Goal: Understand process/instructions: Learn about a topic

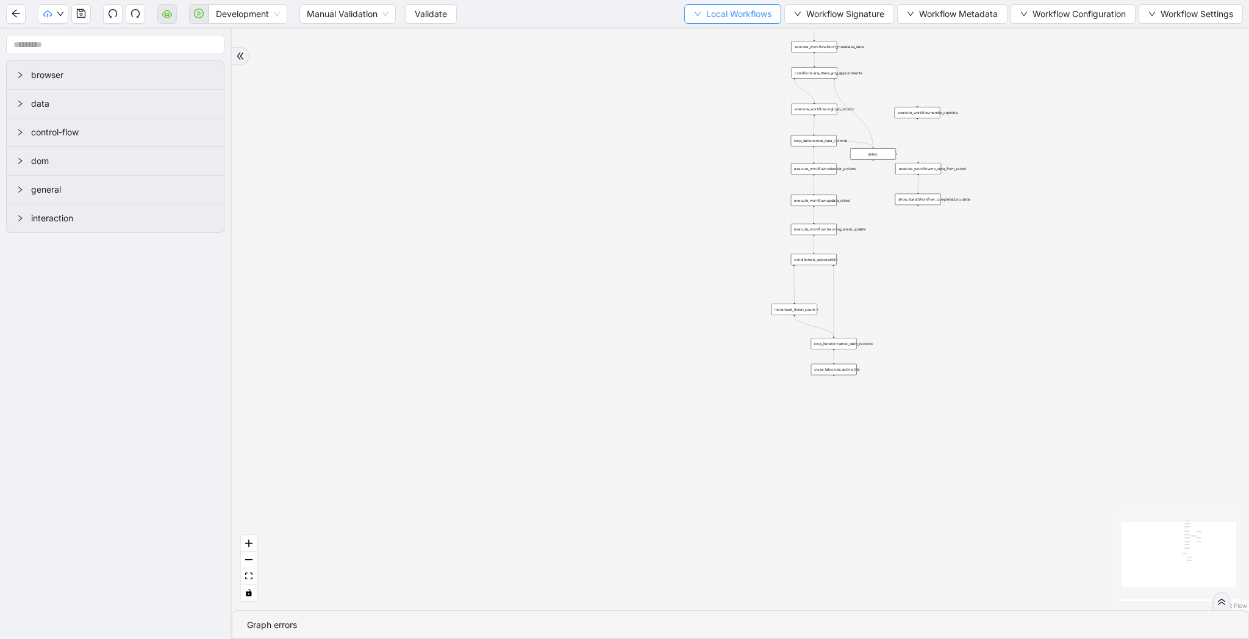
click at [706, 19] on span "Local Workflows" at bounding box center [738, 13] width 65 height 13
click at [700, 32] on span "Select" at bounding box center [727, 37] width 79 height 13
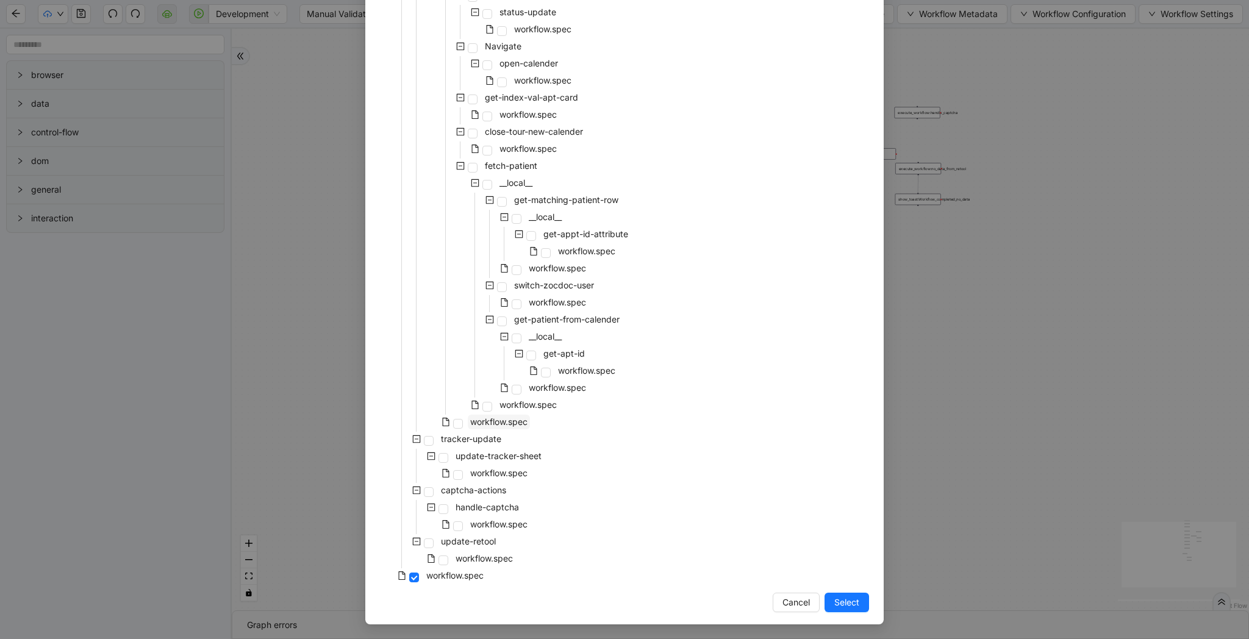
click at [468, 424] on span "workflow.spec" at bounding box center [499, 422] width 62 height 15
click at [860, 608] on button "Select" at bounding box center [847, 603] width 45 height 20
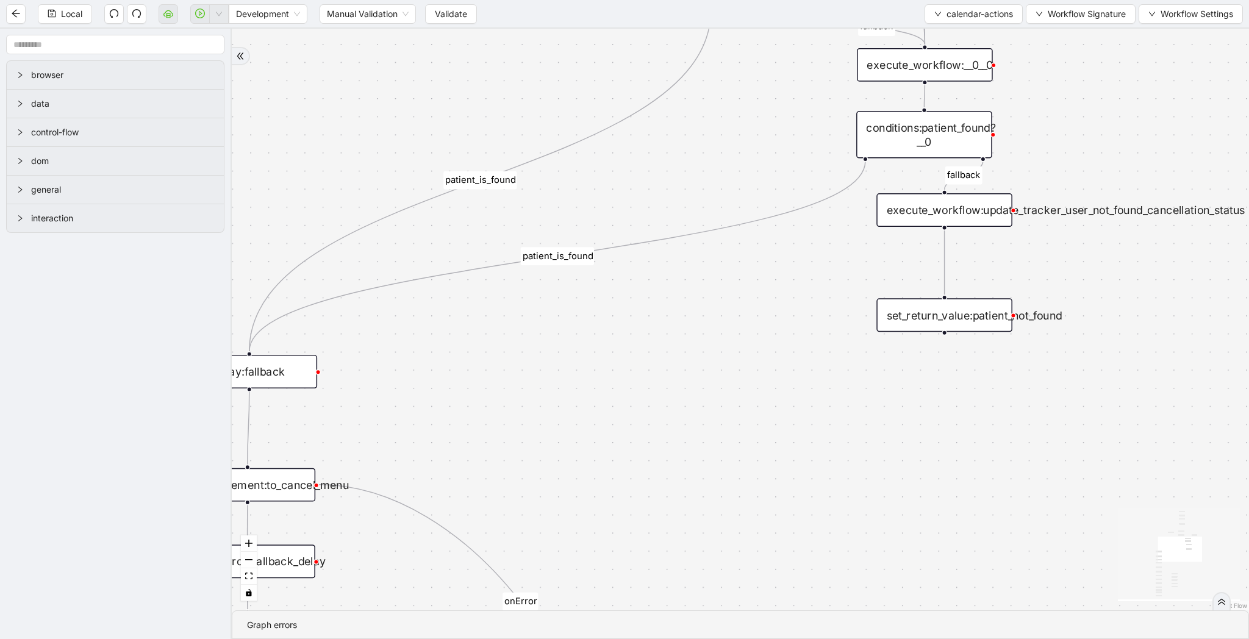
drag, startPoint x: 841, startPoint y: 404, endPoint x: 449, endPoint y: 401, distance: 392.3
click at [449, 401] on div "patient_is_found fallback fallback patient_is_found onError onError onError onE…" at bounding box center [741, 320] width 1018 height 582
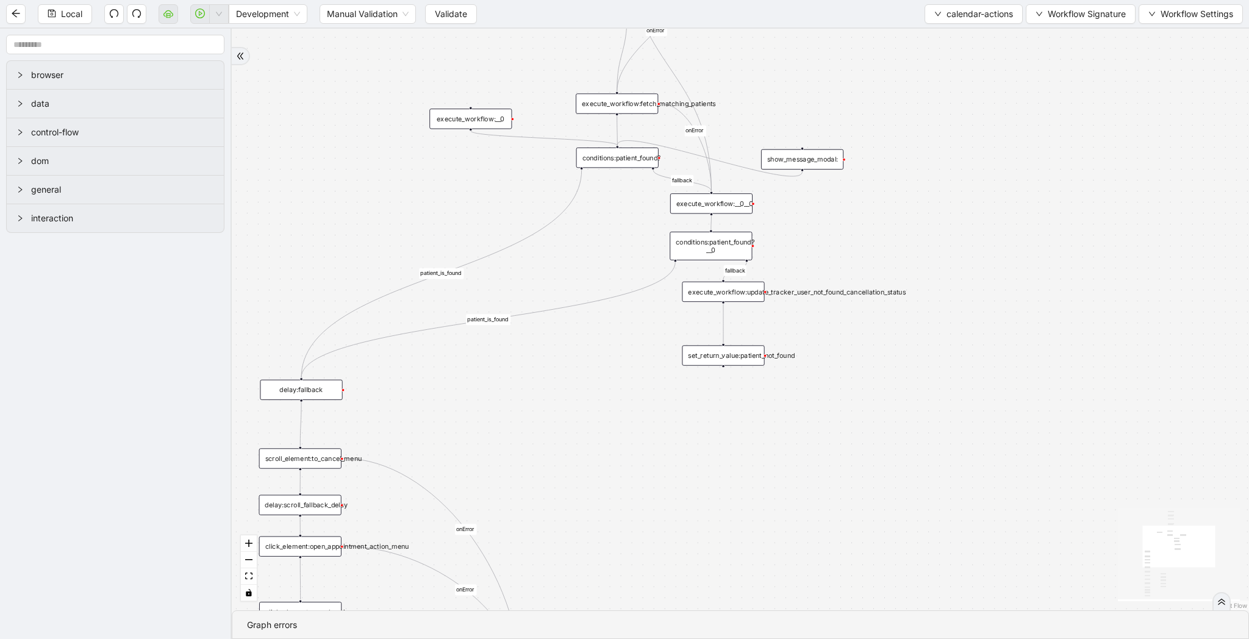
drag, startPoint x: 440, startPoint y: 418, endPoint x: 467, endPoint y: 414, distance: 27.3
click at [467, 414] on div "patient_is_found fallback fallback patient_is_found onError onError onError onE…" at bounding box center [741, 320] width 1018 height 582
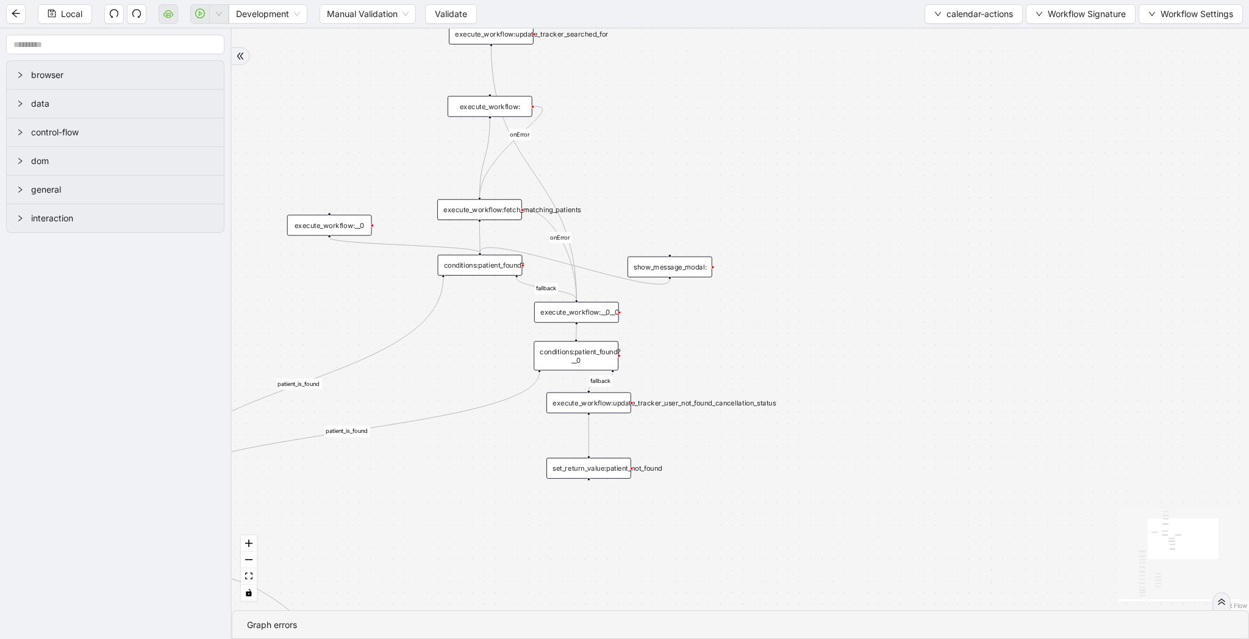
drag, startPoint x: 475, startPoint y: 512, endPoint x: 612, endPoint y: 450, distance: 150.4
click at [612, 450] on div "patient_is_found fallback fallback patient_is_found onError onError onError onE…" at bounding box center [741, 320] width 1018 height 582
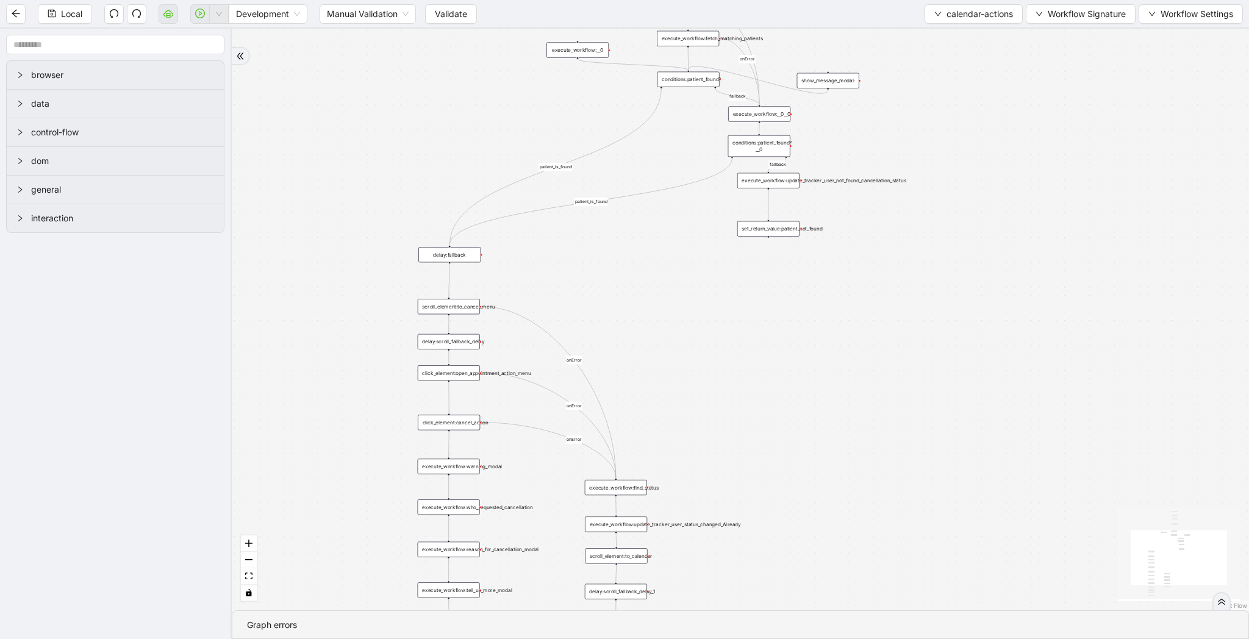
drag, startPoint x: 631, startPoint y: 561, endPoint x: 706, endPoint y: 372, distance: 203.8
click at [706, 372] on div "patient_is_found fallback fallback patient_is_found onError onError onError onE…" at bounding box center [741, 320] width 1018 height 582
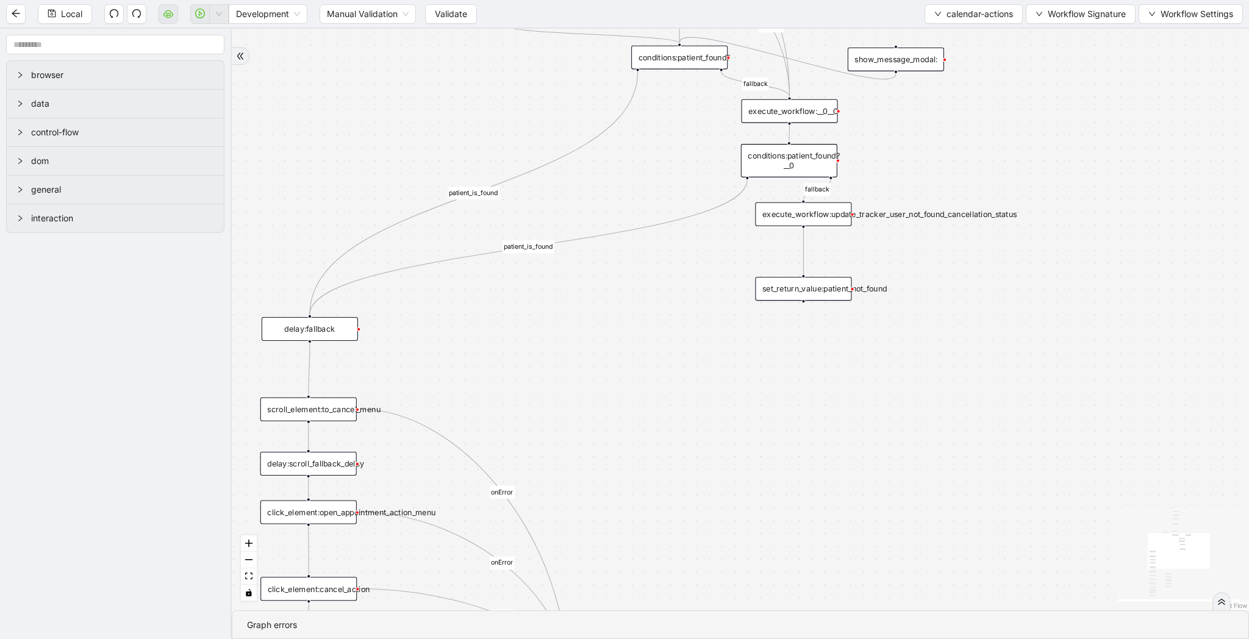
drag, startPoint x: 677, startPoint y: 270, endPoint x: 691, endPoint y: 583, distance: 313.9
click at [692, 583] on div "patient_is_found fallback fallback patient_is_found onError onError onError onE…" at bounding box center [741, 320] width 1018 height 582
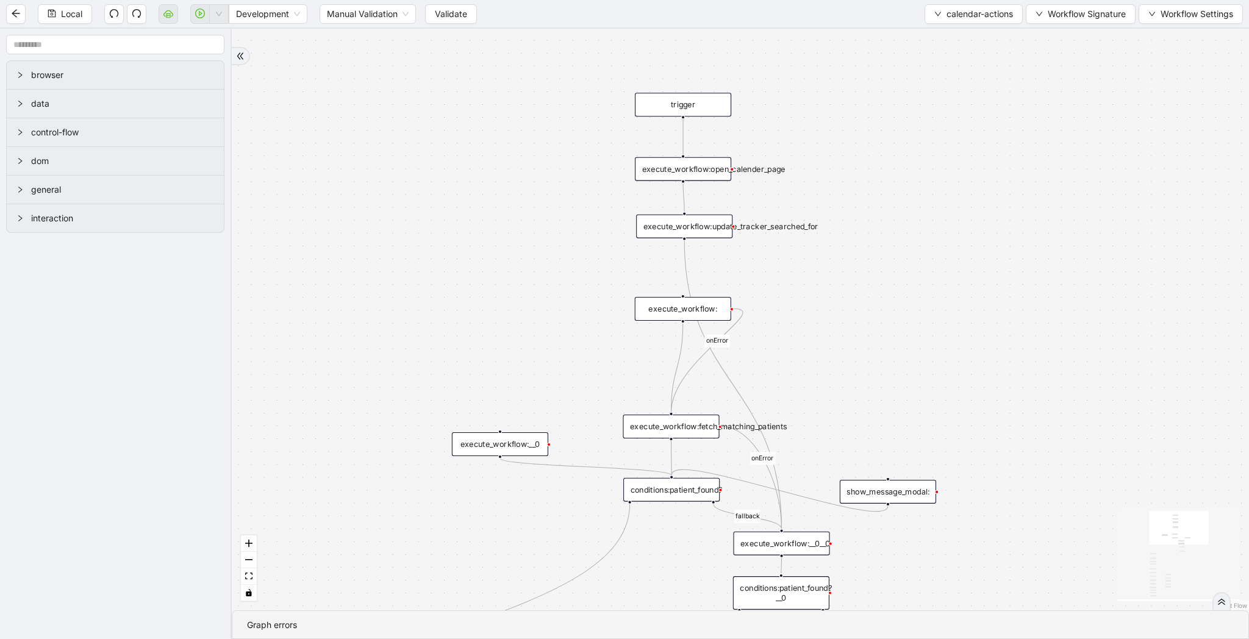
drag, startPoint x: 878, startPoint y: 177, endPoint x: 854, endPoint y: 312, distance: 136.9
click at [854, 312] on div "patient_is_found fallback fallback patient_is_found onError onError onError onE…" at bounding box center [741, 320] width 1018 height 582
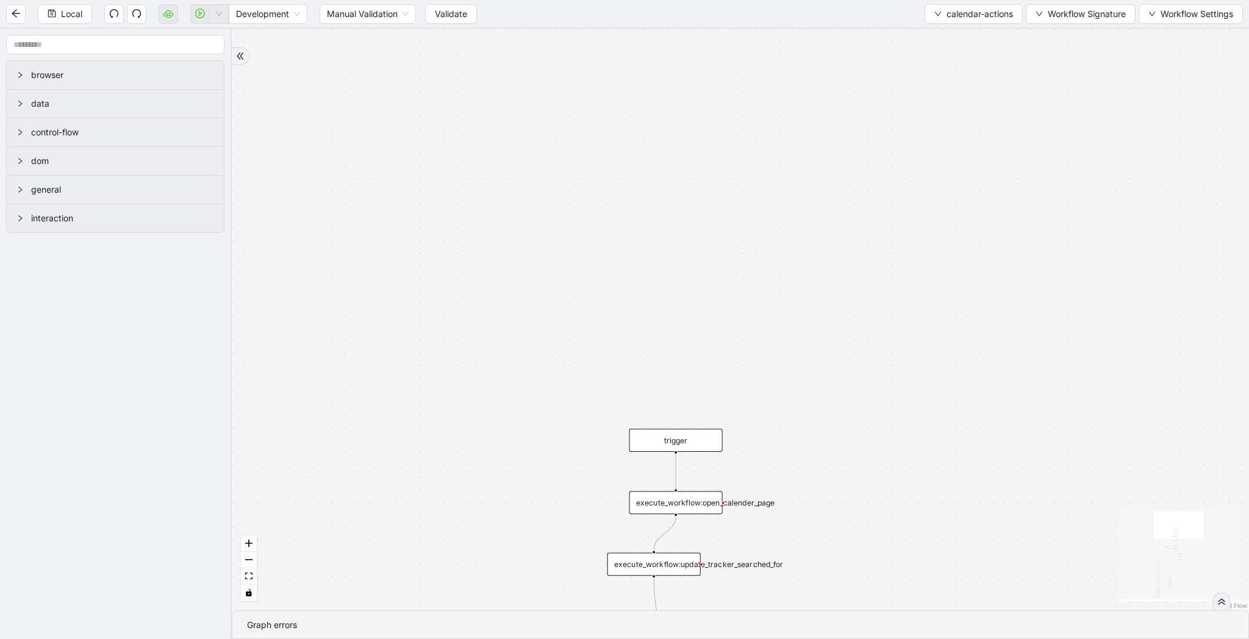
drag, startPoint x: 792, startPoint y: 226, endPoint x: 769, endPoint y: 561, distance: 336.3
click at [701, 561] on div "execute_workflow:update_tracker_searched_for" at bounding box center [654, 564] width 93 height 23
drag, startPoint x: 887, startPoint y: 526, endPoint x: 887, endPoint y: 203, distance: 323.3
click at [887, 203] on div "patient_is_found fallback fallback patient_is_found onError onError onError onE…" at bounding box center [741, 320] width 1018 height 582
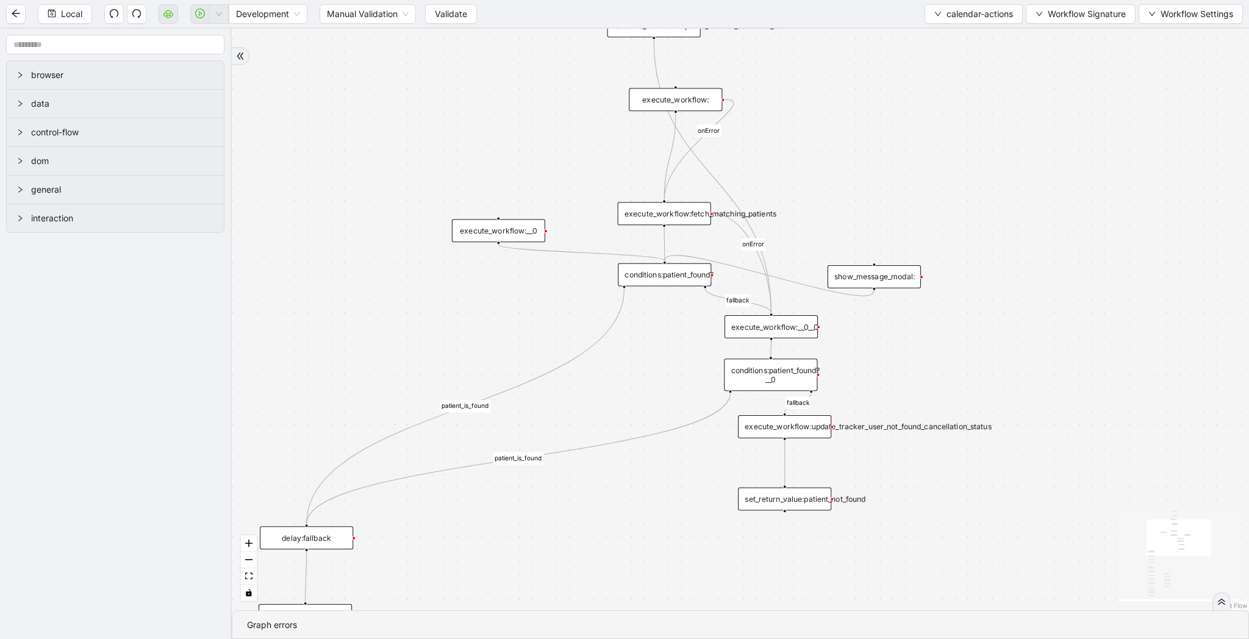
drag, startPoint x: 905, startPoint y: 342, endPoint x: 905, endPoint y: 110, distance: 232.4
click at [905, 110] on div "patient_is_found fallback fallback patient_is_found onError onError onError onE…" at bounding box center [741, 320] width 1018 height 582
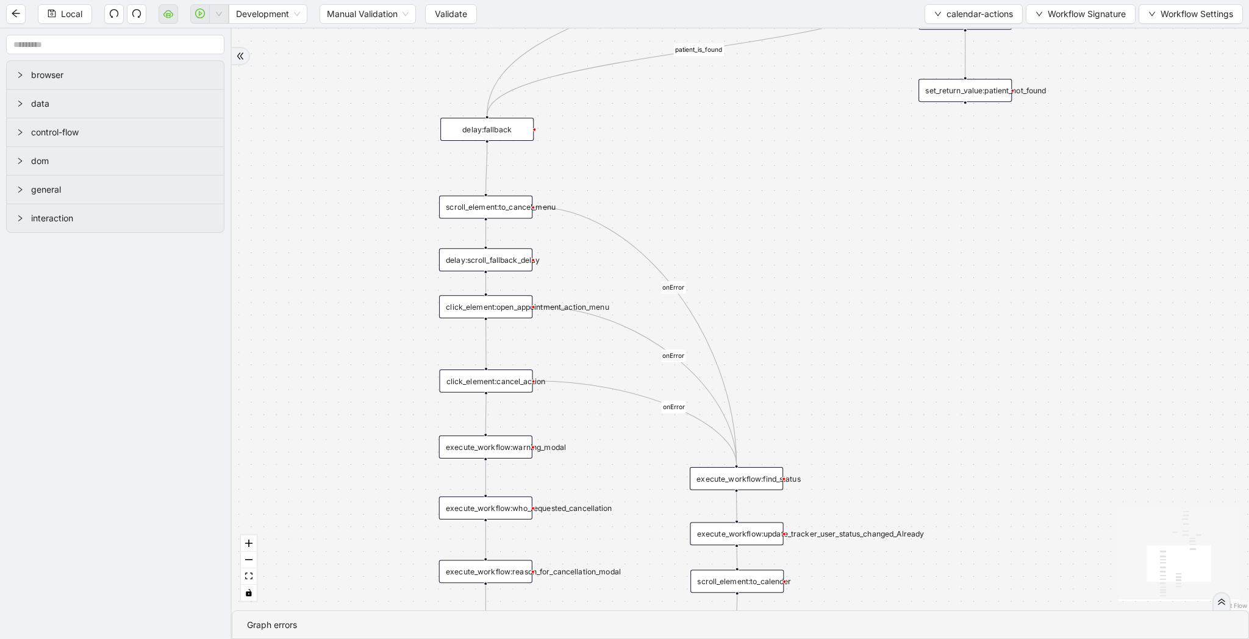
drag, startPoint x: 677, startPoint y: 506, endPoint x: 857, endPoint y: 117, distance: 429.6
click at [857, 117] on div "patient_is_found fallback fallback patient_is_found onError onError onError onE…" at bounding box center [741, 320] width 1018 height 582
drag, startPoint x: 810, startPoint y: 201, endPoint x: 845, endPoint y: 173, distance: 44.7
click at [845, 173] on div "patient_is_found fallback fallback patient_is_found onError onError onError onE…" at bounding box center [741, 320] width 1018 height 582
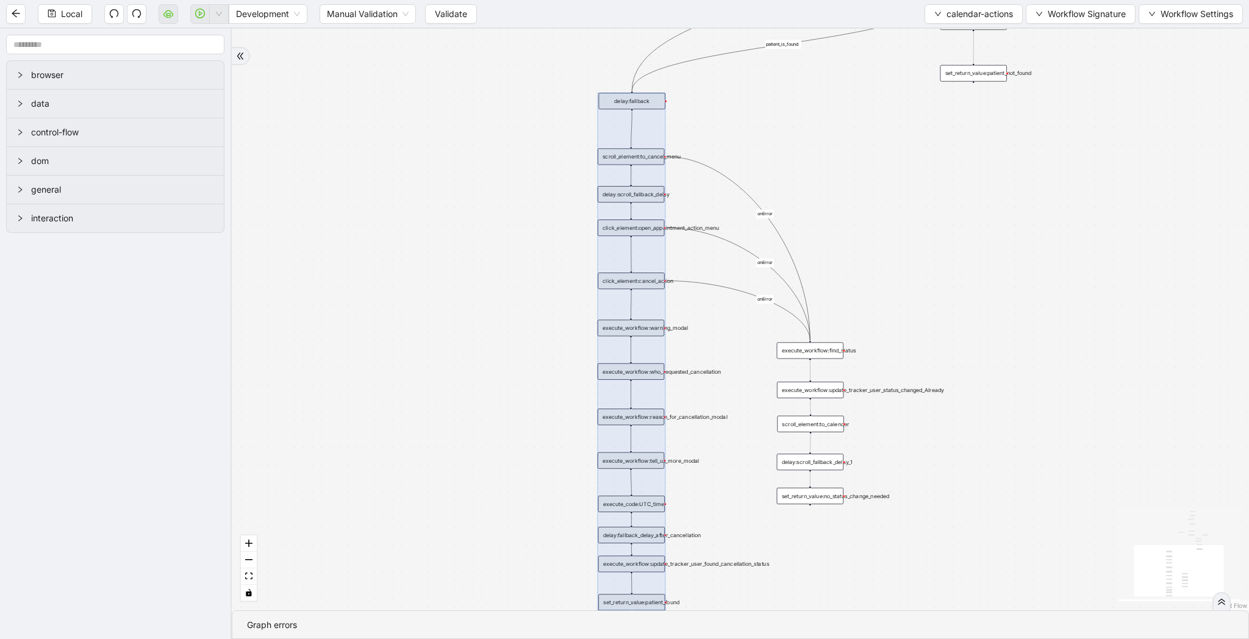
drag, startPoint x: 566, startPoint y: 88, endPoint x: 703, endPoint y: 596, distance: 525.9
click at [706, 598] on div "patient_is_found fallback fallback patient_is_found onError onError onError onE…" at bounding box center [741, 320] width 1018 height 582
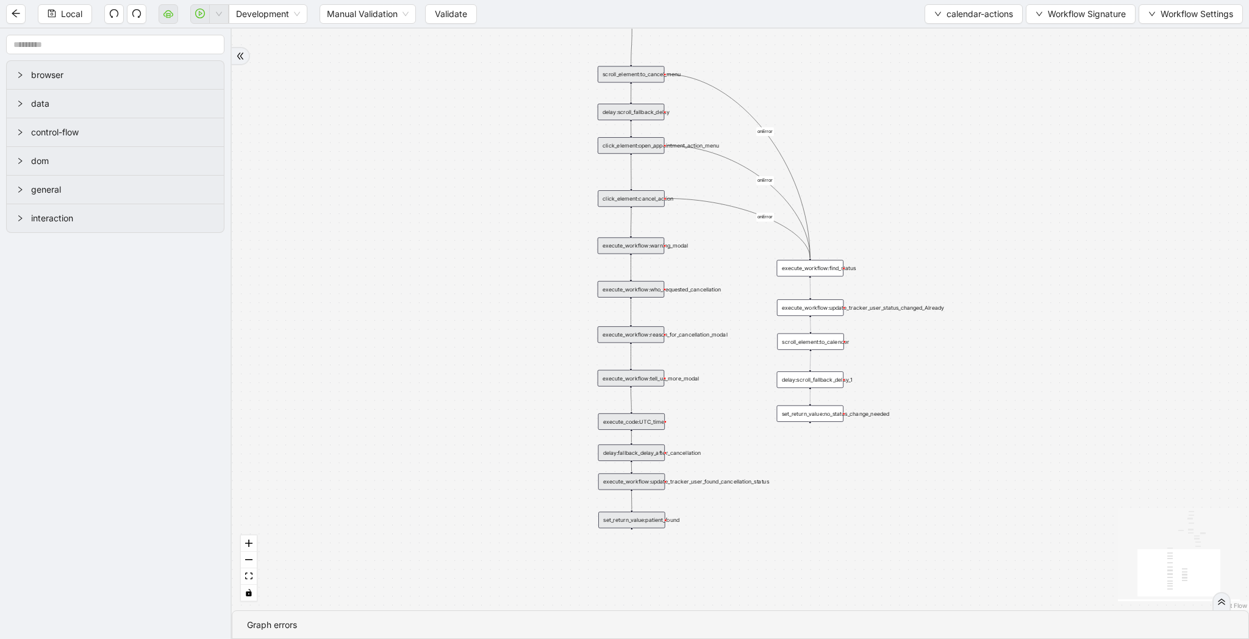
drag, startPoint x: 746, startPoint y: 594, endPoint x: 746, endPoint y: 511, distance: 82.4
click at [746, 511] on div "patient_is_found fallback fallback patient_is_found onError onError onError onE…" at bounding box center [741, 320] width 1018 height 582
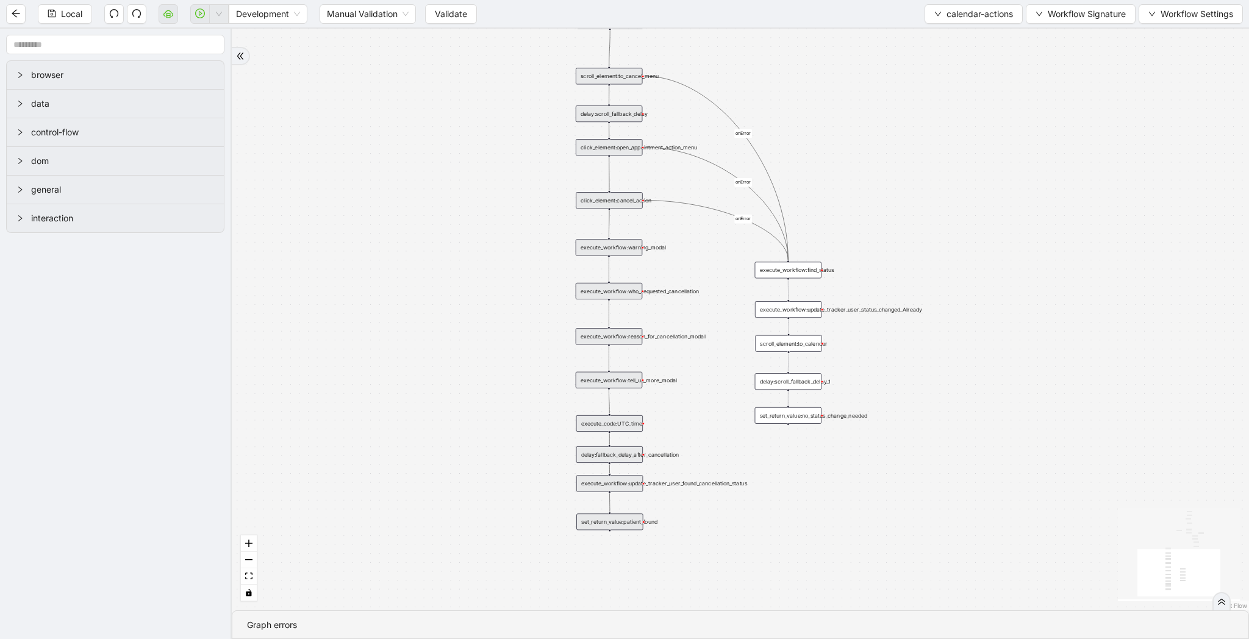
drag, startPoint x: 938, startPoint y: 192, endPoint x: 857, endPoint y: 195, distance: 80.6
click at [857, 195] on div "patient_is_found fallback fallback patient_is_found onError onError onError onE…" at bounding box center [741, 320] width 1018 height 582
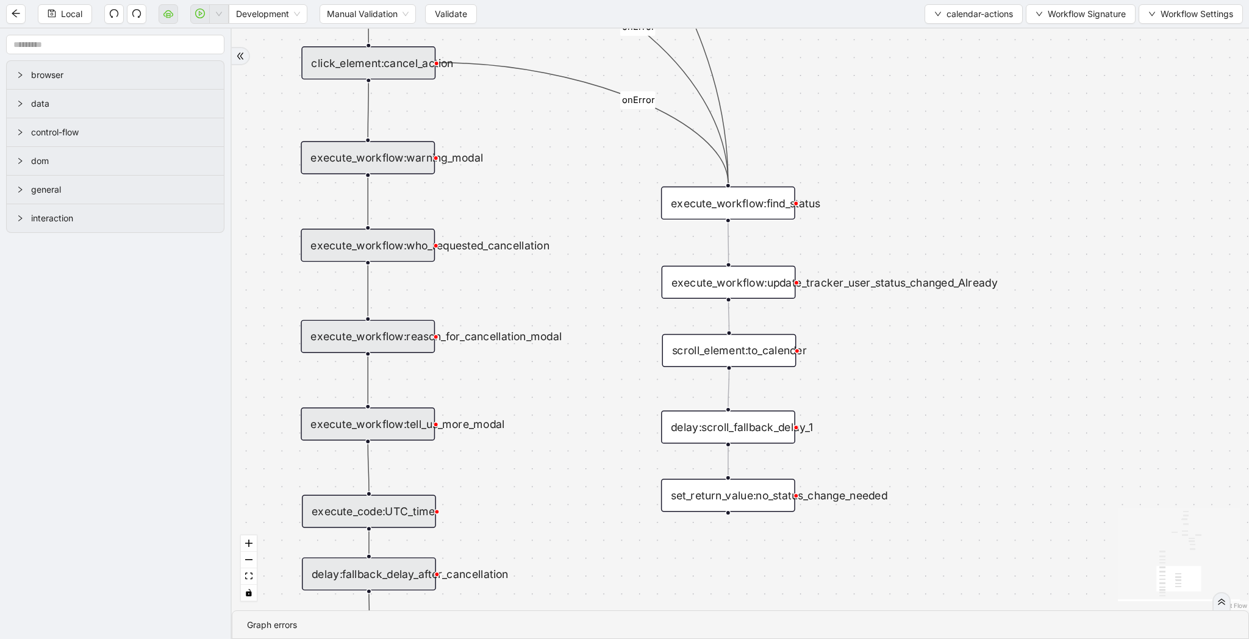
drag, startPoint x: 857, startPoint y: 260, endPoint x: 832, endPoint y: 185, distance: 78.9
click at [832, 185] on div "patient_is_found fallback fallback patient_is_found onError onError onError onE…" at bounding box center [741, 320] width 1018 height 582
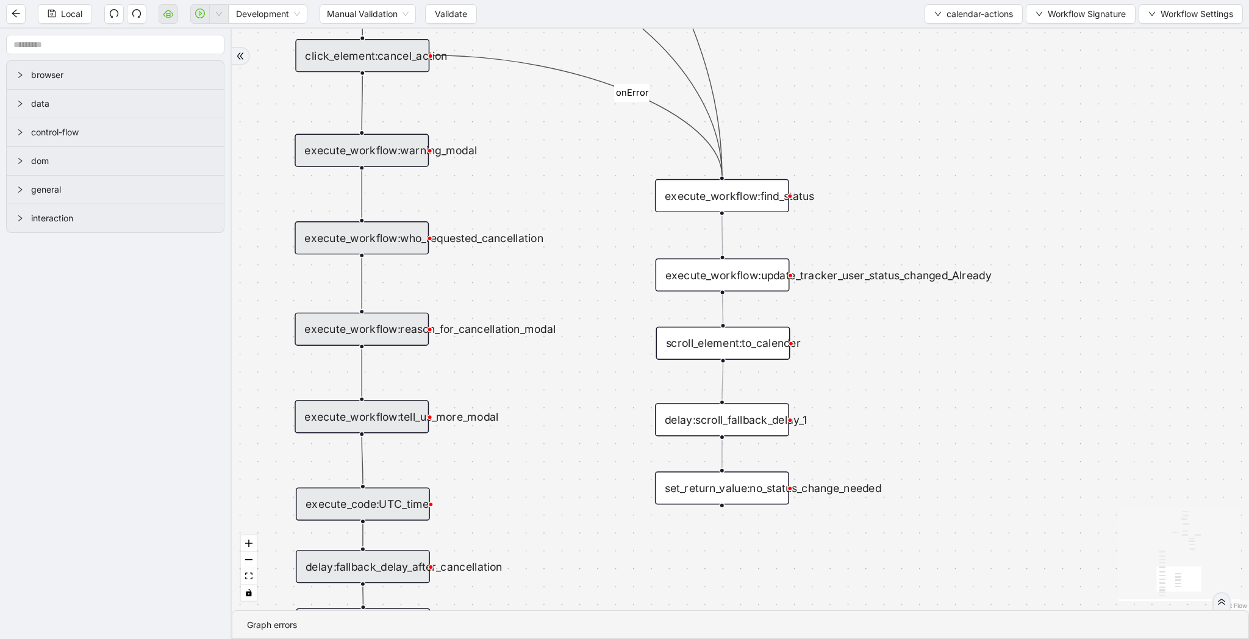
click at [648, 165] on div "patient_is_found fallback fallback patient_is_found onError onError onError onE…" at bounding box center [741, 320] width 1018 height 582
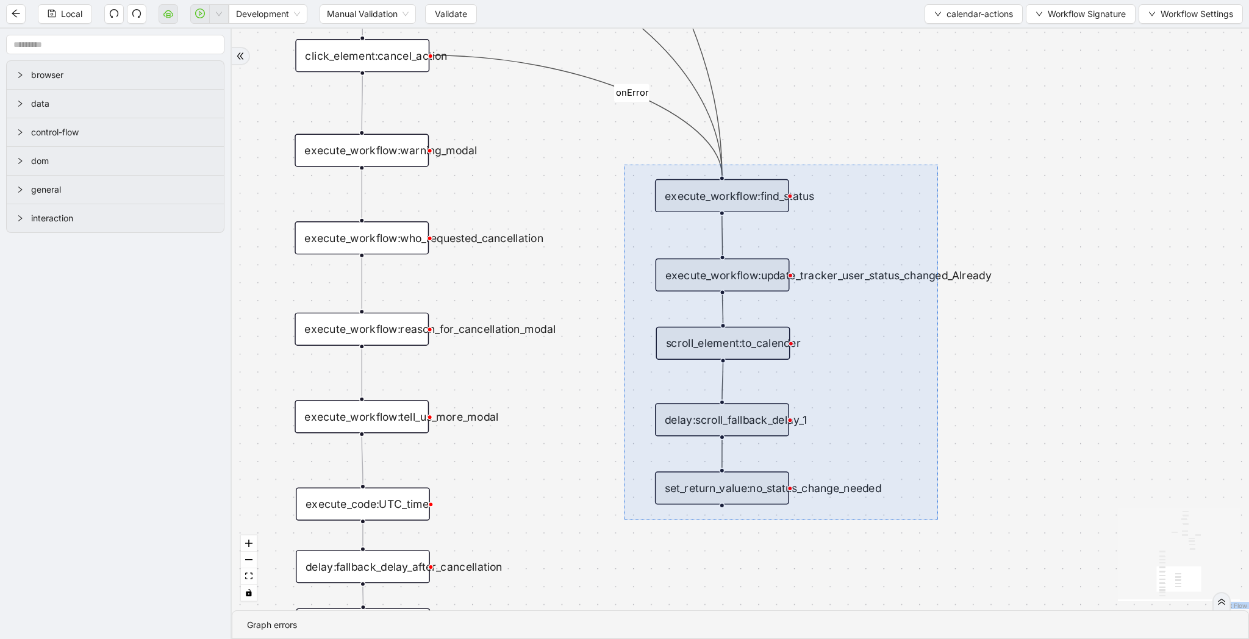
drag, startPoint x: 625, startPoint y: 165, endPoint x: 941, endPoint y: 525, distance: 479.4
click at [941, 525] on div "patient_is_found fallback fallback patient_is_found onError onError onError onE…" at bounding box center [741, 320] width 1018 height 582
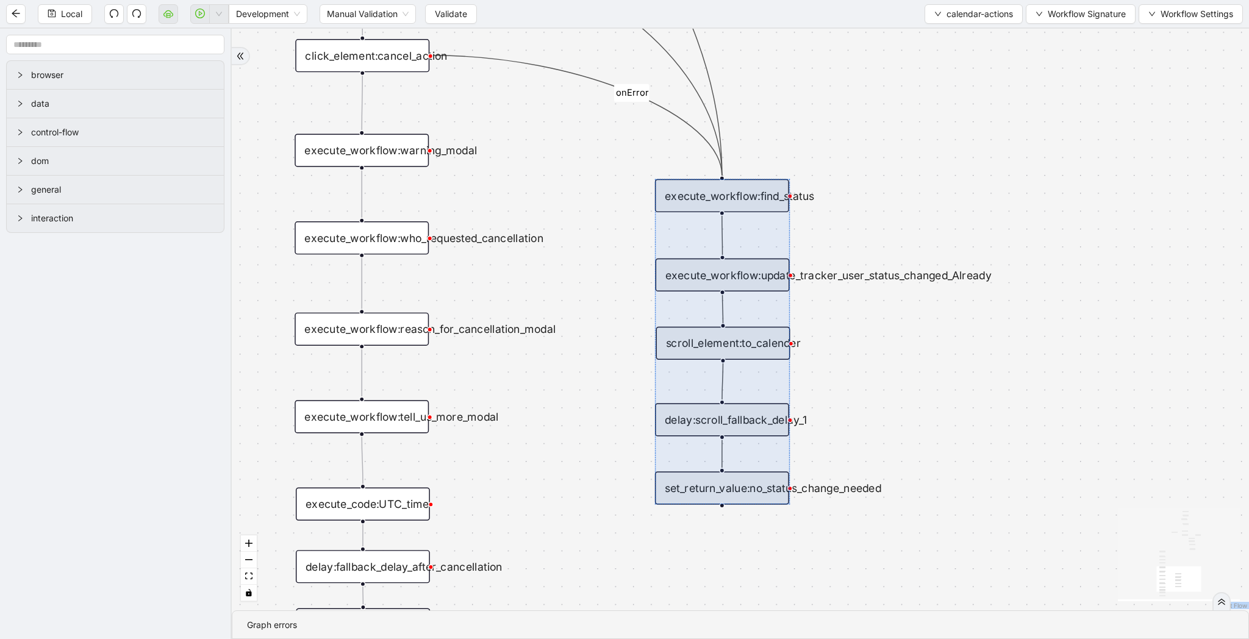
click at [816, 138] on div "patient_is_found fallback fallback patient_is_found onError onError onError onE…" at bounding box center [741, 320] width 1018 height 582
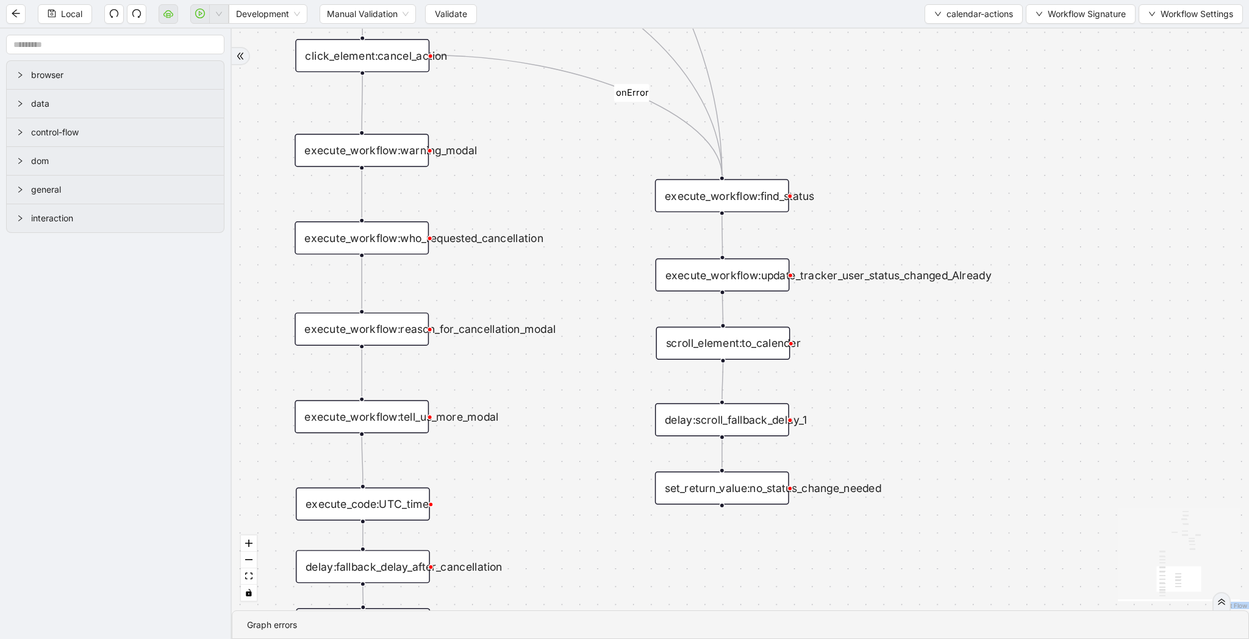
click at [755, 193] on div "execute_workflow:find_status" at bounding box center [722, 195] width 134 height 33
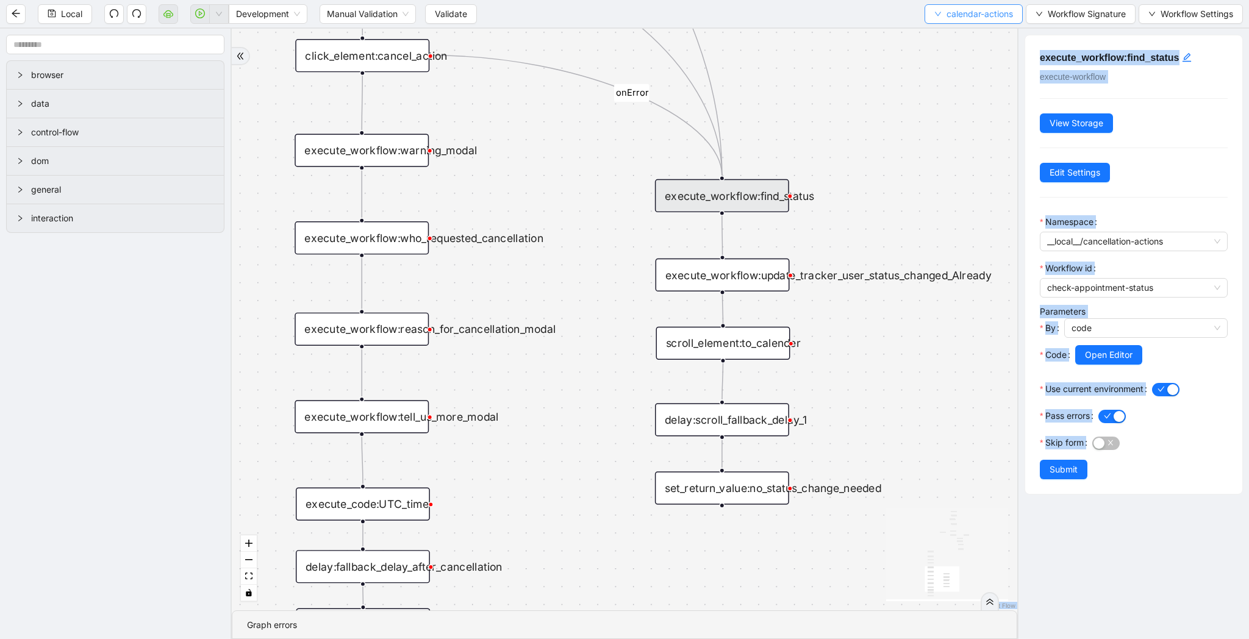
click at [947, 15] on span "calendar-actions" at bounding box center [980, 13] width 66 height 13
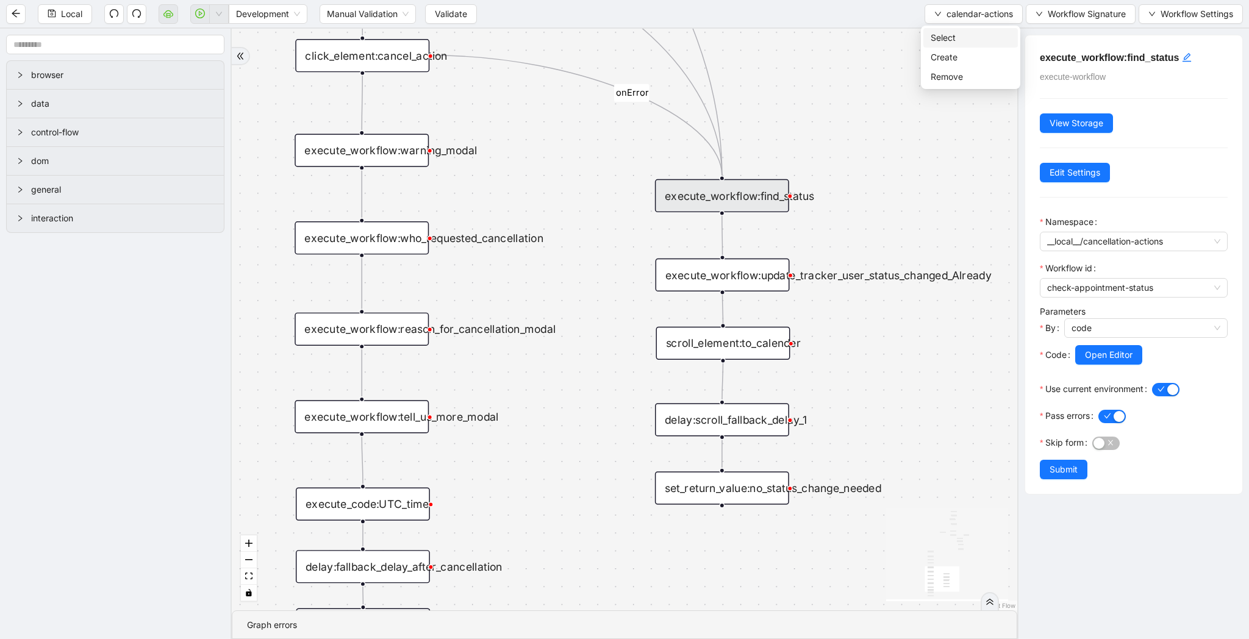
click at [944, 35] on span "Select" at bounding box center [971, 37] width 80 height 13
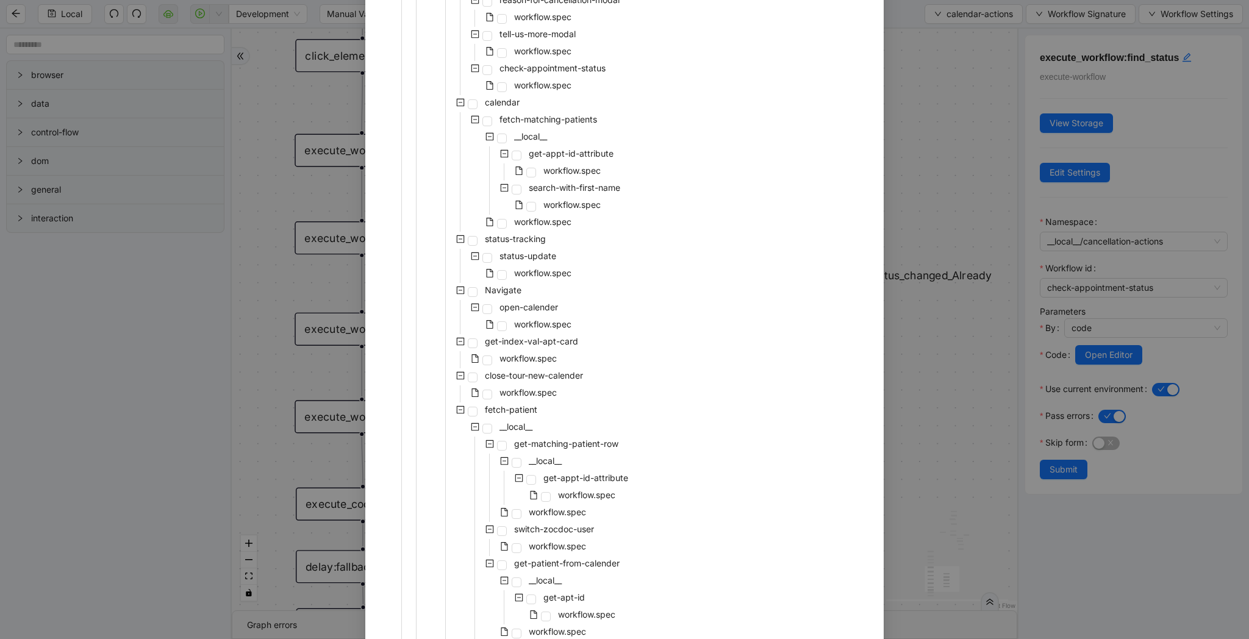
scroll to position [511, 0]
click at [545, 89] on span "workflow.spec" at bounding box center [542, 84] width 57 height 10
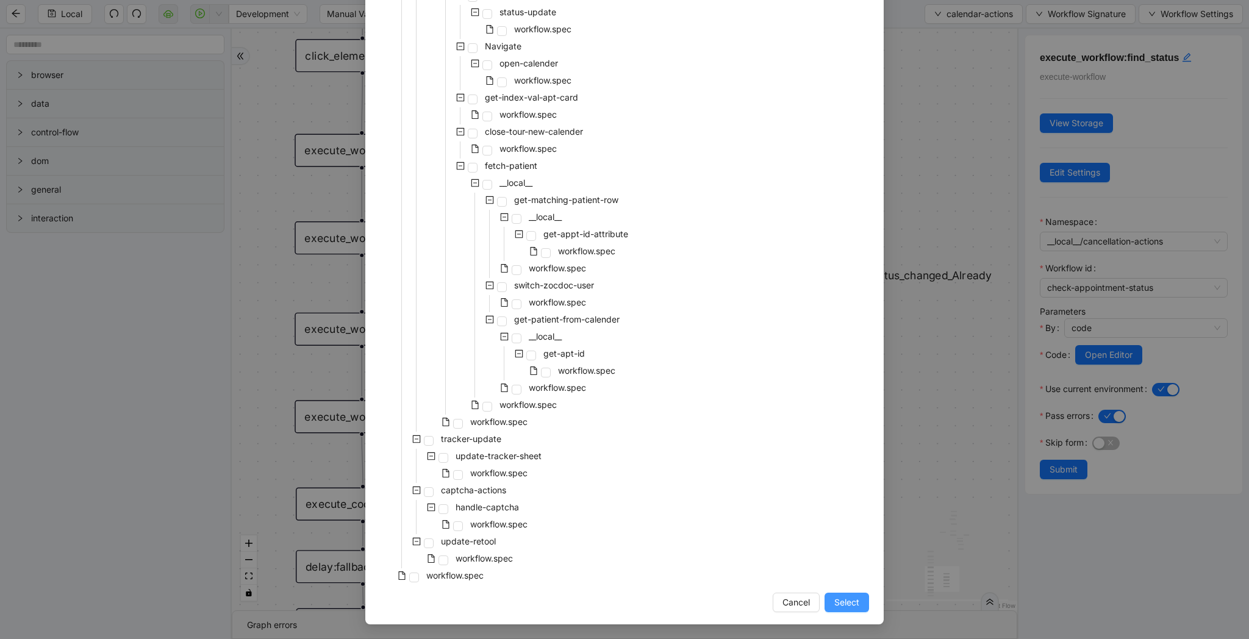
click at [858, 602] on span "Select" at bounding box center [847, 602] width 25 height 13
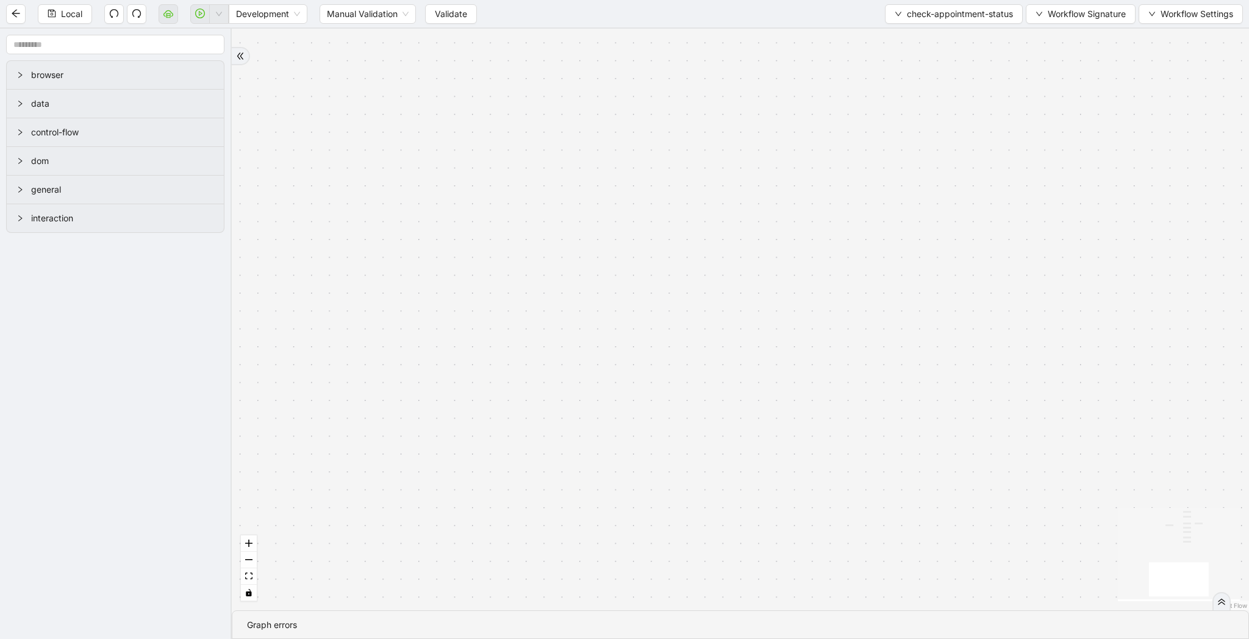
drag, startPoint x: 634, startPoint y: 137, endPoint x: 634, endPoint y: 482, distance: 344.7
click at [634, 482] on div "Appointment_Completed Appointment_Cancelled fallback trigger conditions:check_s…" at bounding box center [741, 320] width 1018 height 582
click at [538, 240] on div "Appointment_Completed Appointment_Cancelled fallback trigger conditions:check_s…" at bounding box center [741, 320] width 1018 height 582
click at [246, 574] on icon "fit view" at bounding box center [248, 576] width 7 height 7
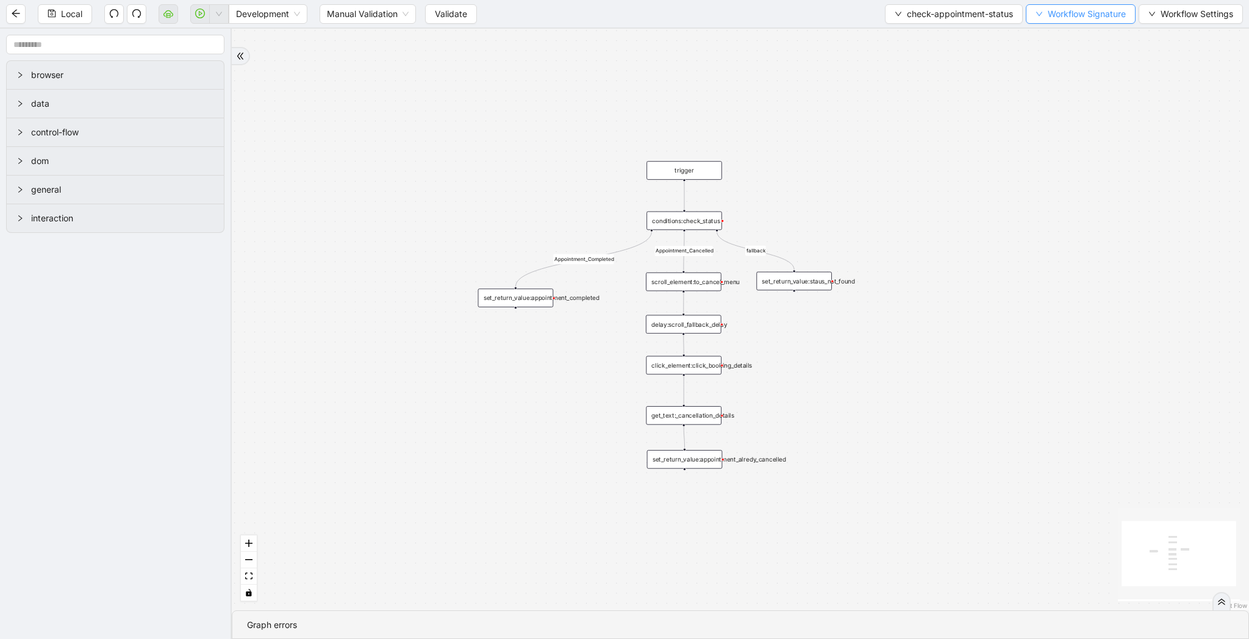
click at [1101, 10] on span "Workflow Signature" at bounding box center [1087, 13] width 78 height 13
click at [1086, 63] on span "Type" at bounding box center [1079, 57] width 82 height 13
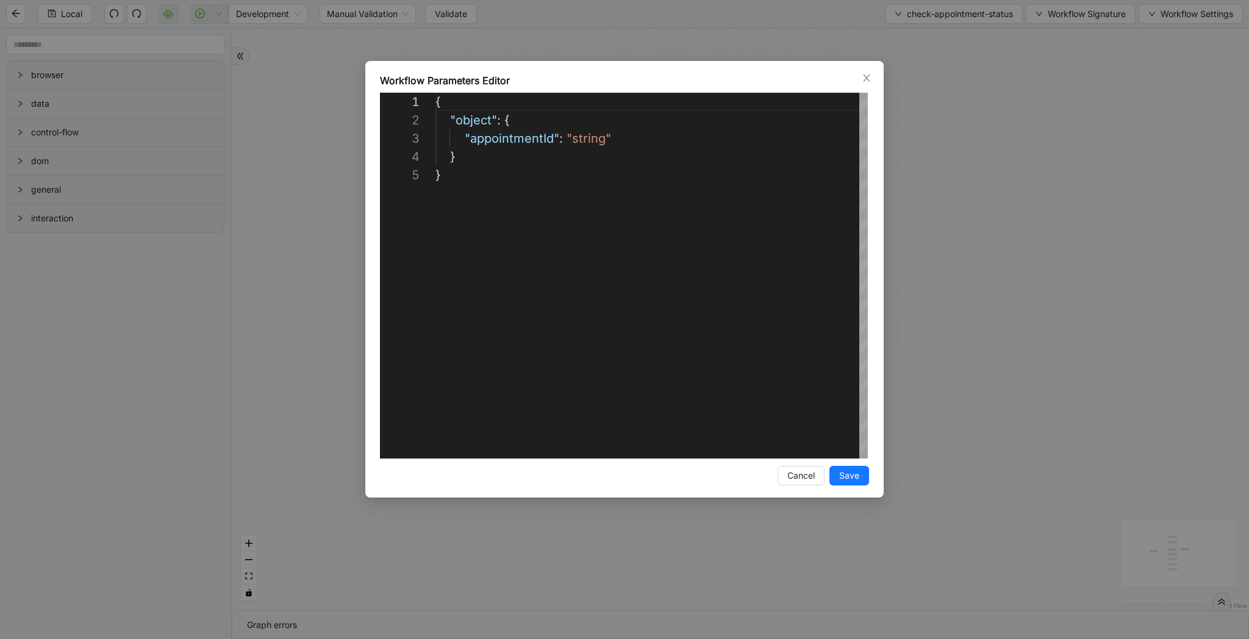
click at [1086, 63] on div "**********" at bounding box center [624, 319] width 1249 height 639
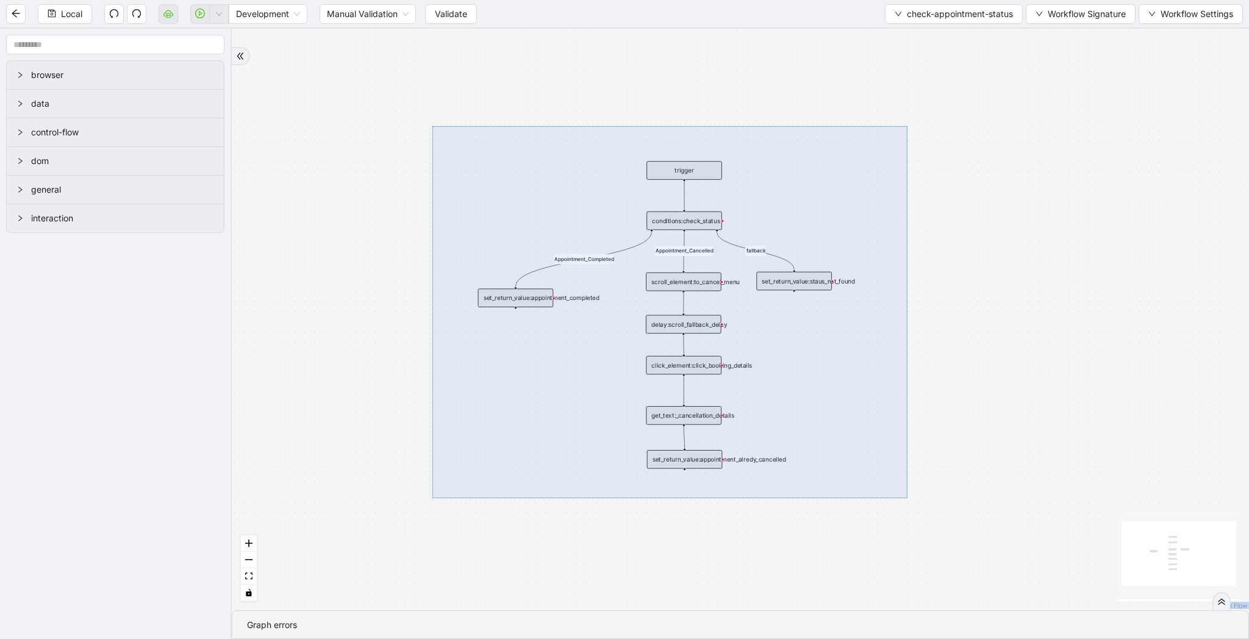
drag, startPoint x: 433, startPoint y: 126, endPoint x: 906, endPoint y: 497, distance: 601.4
click at [907, 497] on div "Appointment_Completed Appointment_Cancelled fallback trigger conditions:check_s…" at bounding box center [741, 320] width 1018 height 582
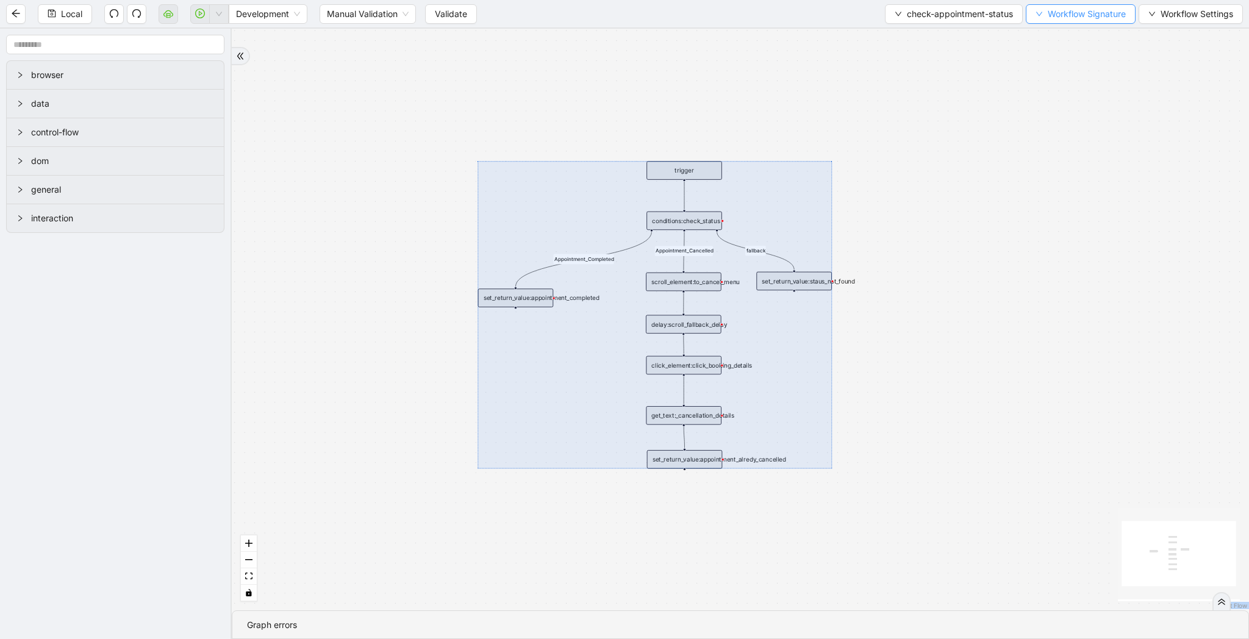
click at [1088, 16] on span "Workflow Signature" at bounding box center [1087, 13] width 78 height 13
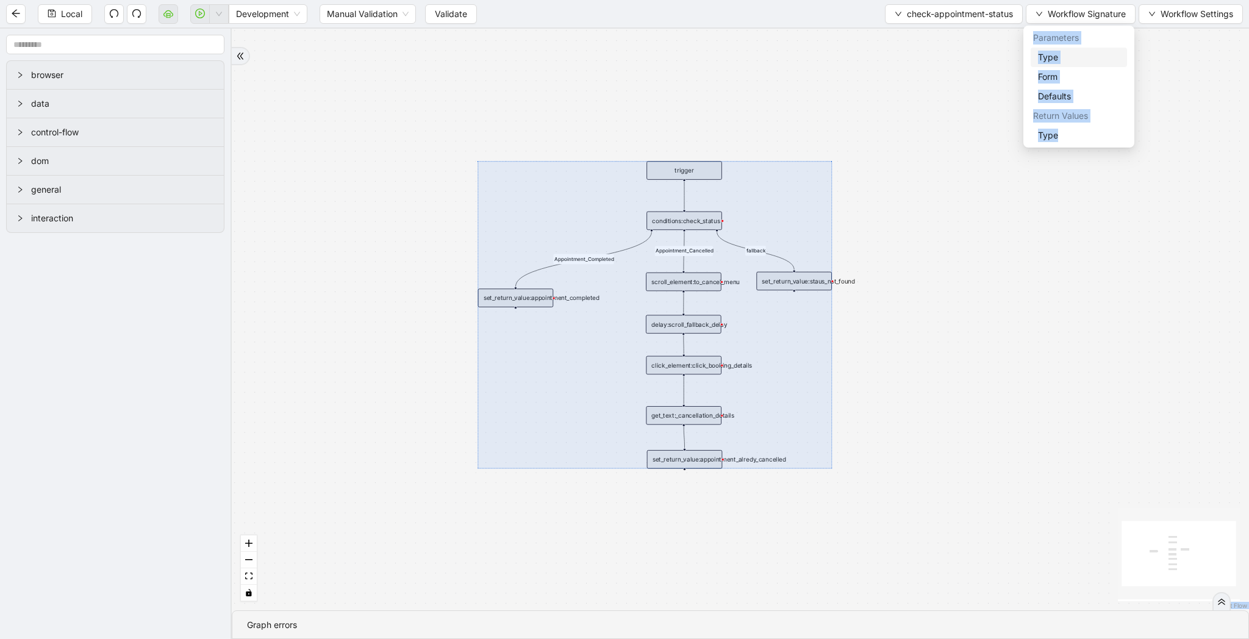
click at [1083, 57] on span "Type" at bounding box center [1079, 57] width 82 height 13
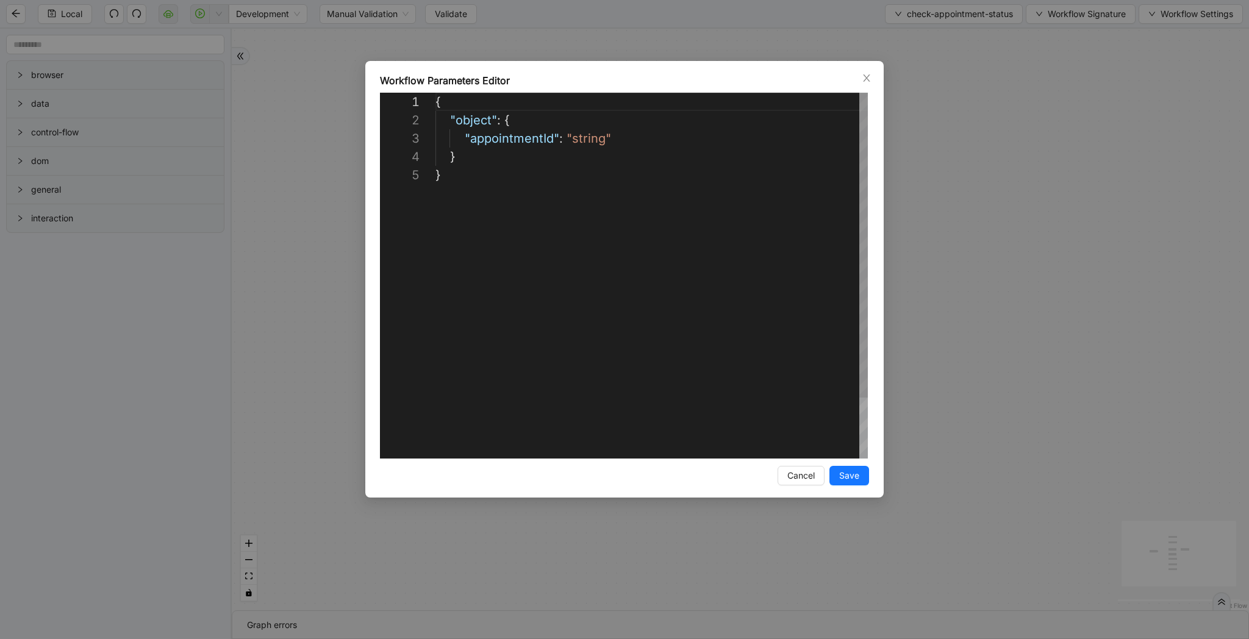
click at [789, 178] on div "{ "object" : { "appointmentId" : "string" } }" at bounding box center [652, 312] width 433 height 439
click at [1087, 13] on div "**********" at bounding box center [624, 319] width 1249 height 639
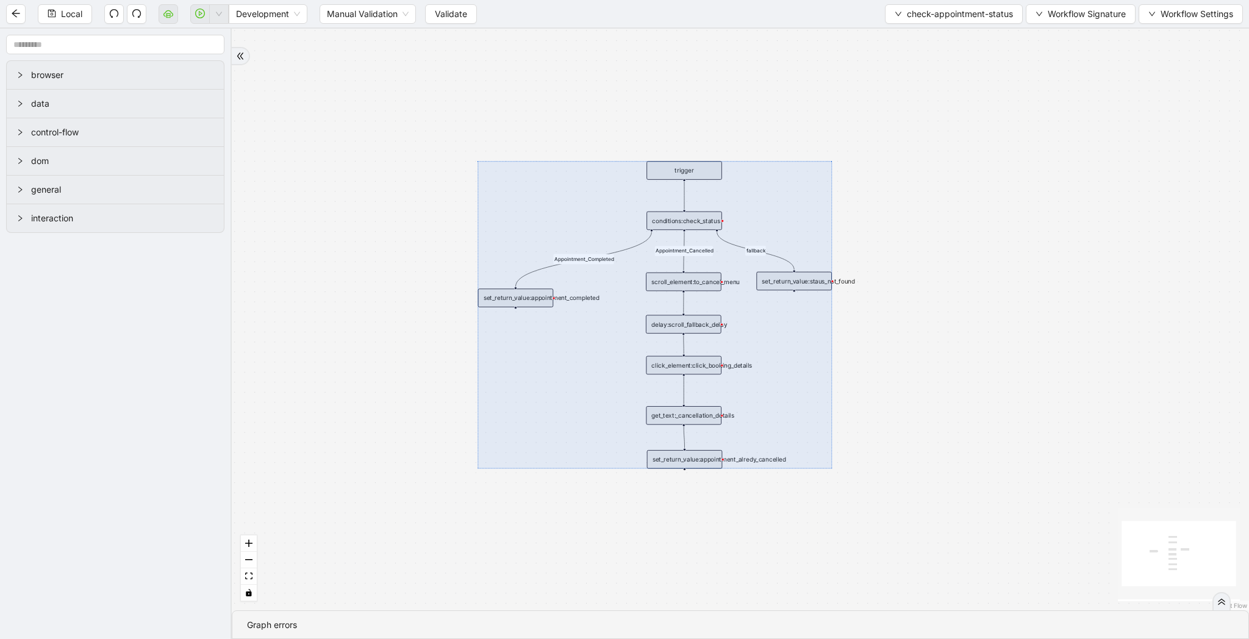
click at [1087, 13] on span "Workflow Signature" at bounding box center [1087, 13] width 78 height 13
click at [1072, 129] on span "Type" at bounding box center [1079, 135] width 82 height 13
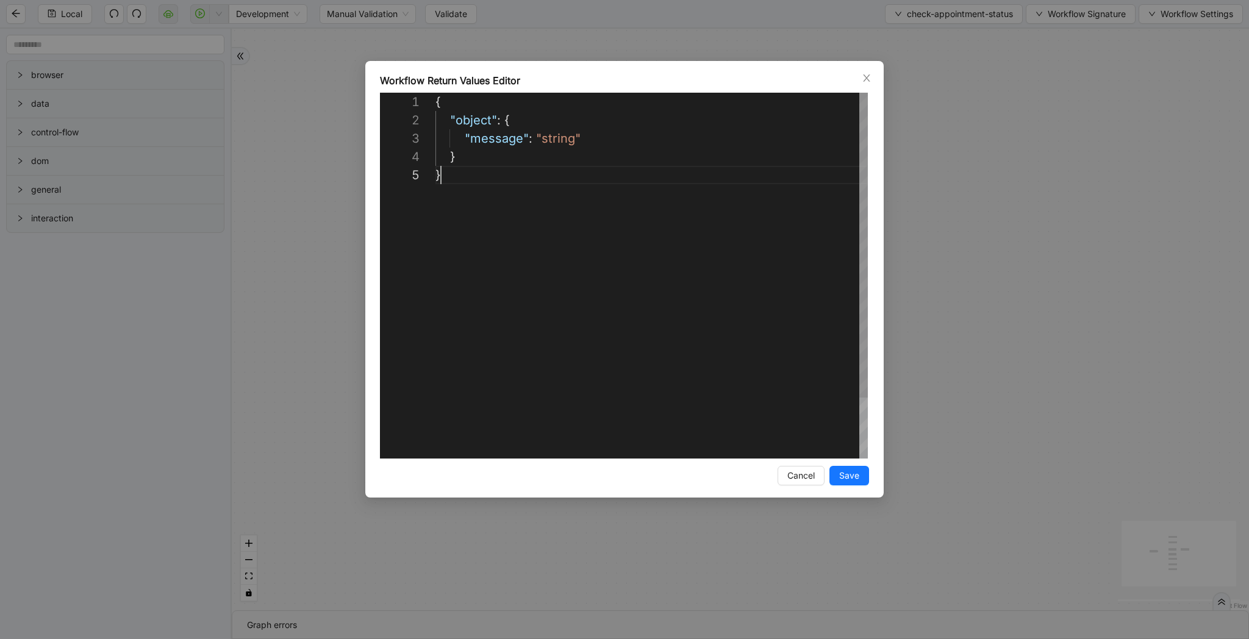
scroll to position [73, 5]
click at [701, 292] on div "{ "object" : { "message" : "string" } }" at bounding box center [652, 312] width 433 height 439
click at [1099, 13] on div "**********" at bounding box center [624, 319] width 1249 height 639
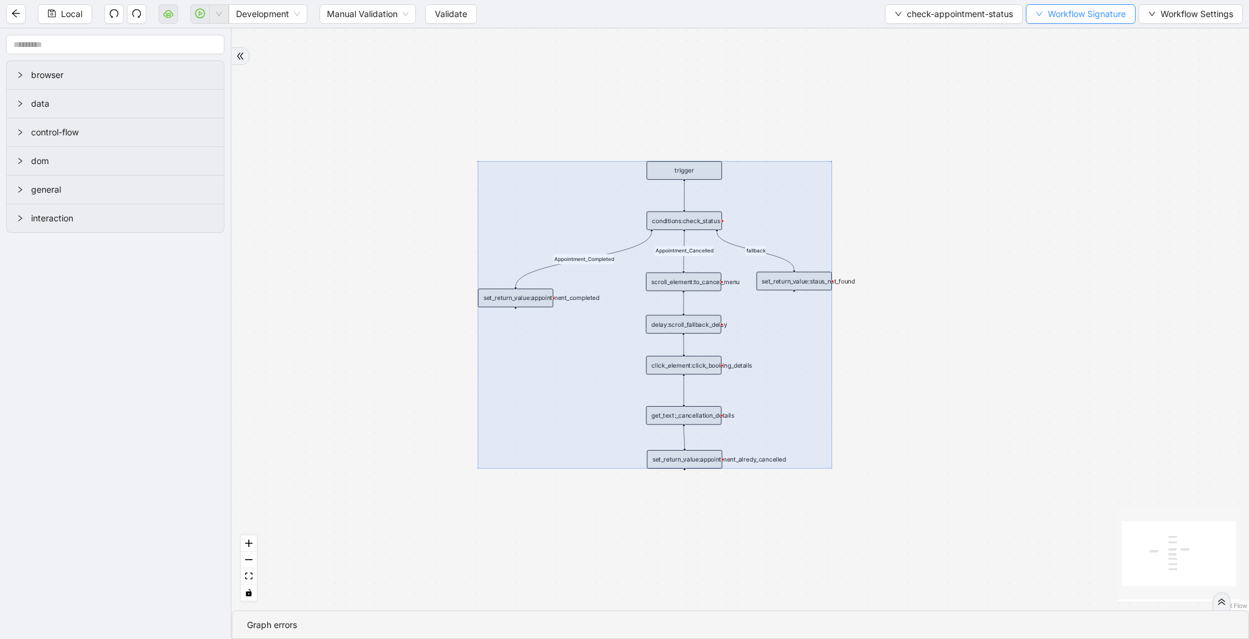
click at [1091, 6] on button "Workflow Signature" at bounding box center [1081, 14] width 110 height 20
click at [1074, 51] on span "Type" at bounding box center [1079, 57] width 82 height 13
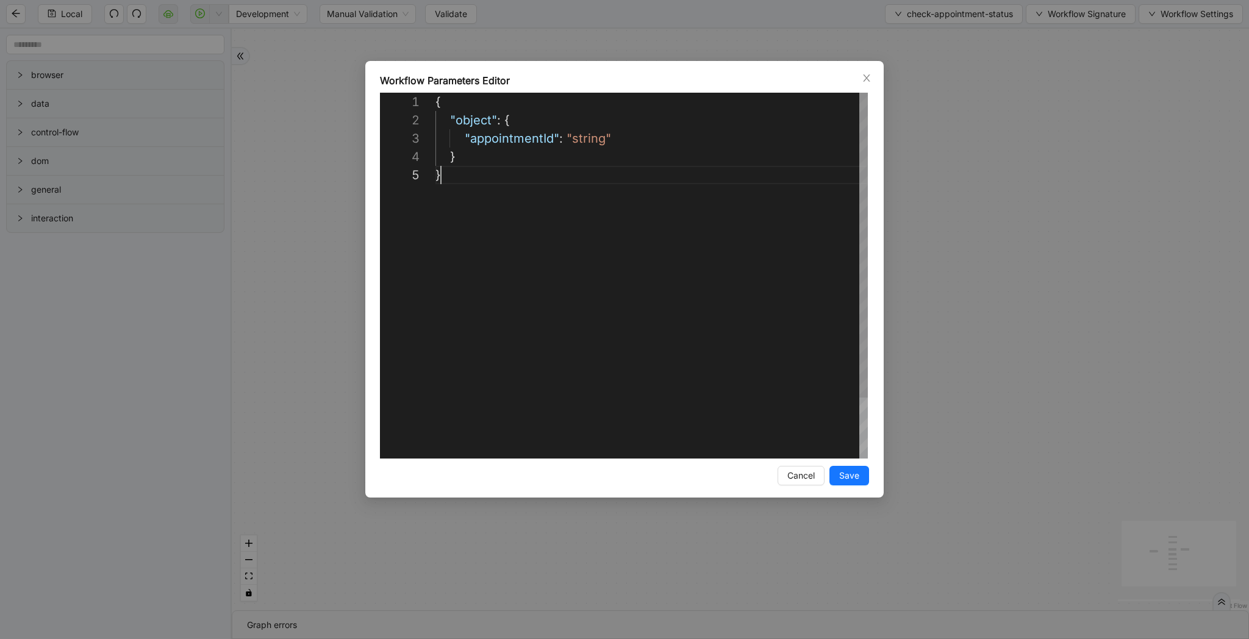
scroll to position [73, 5]
click at [672, 259] on div "{ "object" : { "appointmentId" : "string" } }" at bounding box center [652, 312] width 433 height 439
click at [908, 98] on div "**********" at bounding box center [624, 319] width 1249 height 639
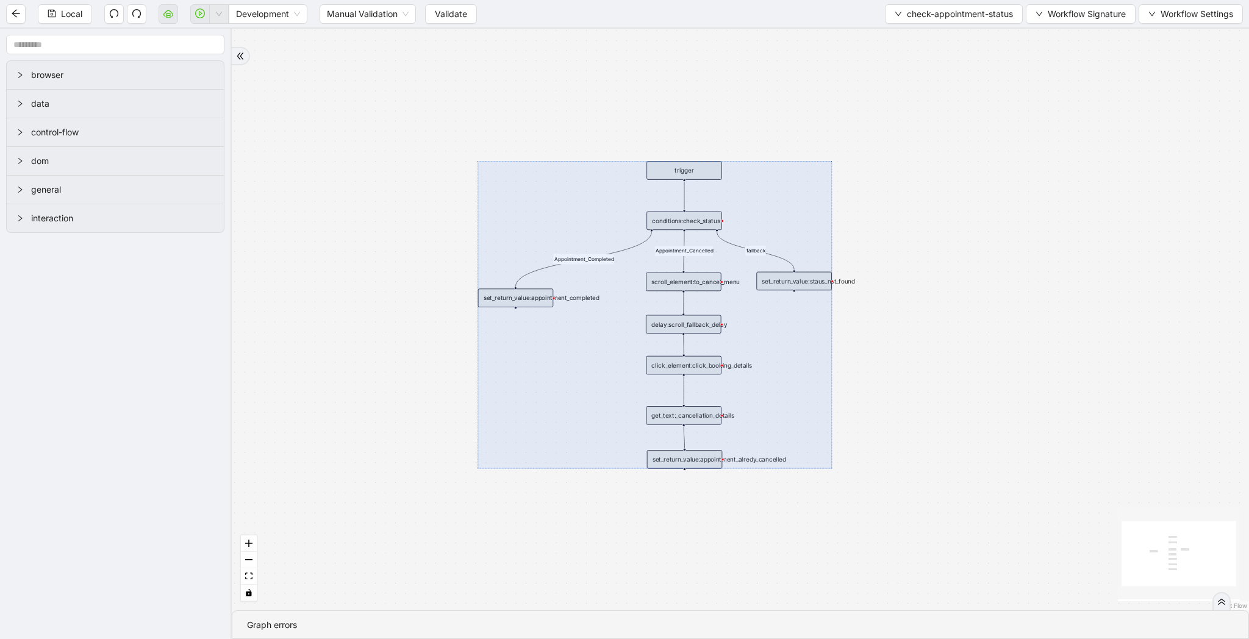
click at [914, 26] on div "Local Development Manual Validation Validate check-appointment-status Workflow …" at bounding box center [624, 13] width 1249 height 27
click at [919, 20] on span "check-appointment-status" at bounding box center [960, 13] width 106 height 13
click at [919, 29] on li "Select" at bounding box center [952, 38] width 134 height 20
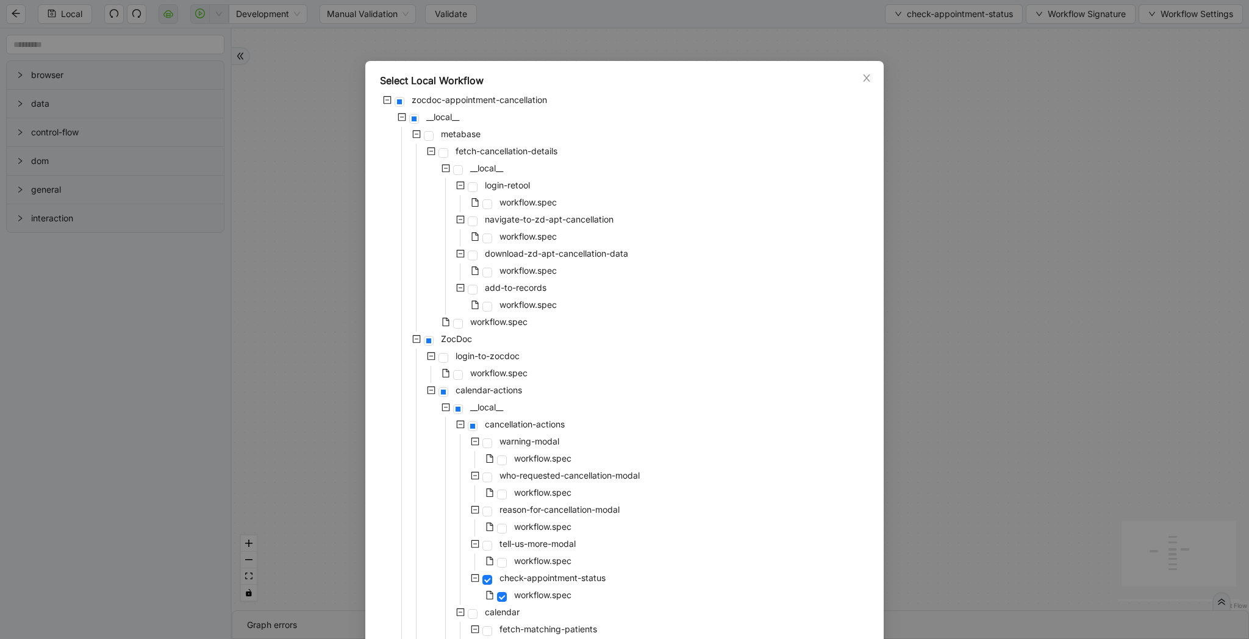
scroll to position [754, 0]
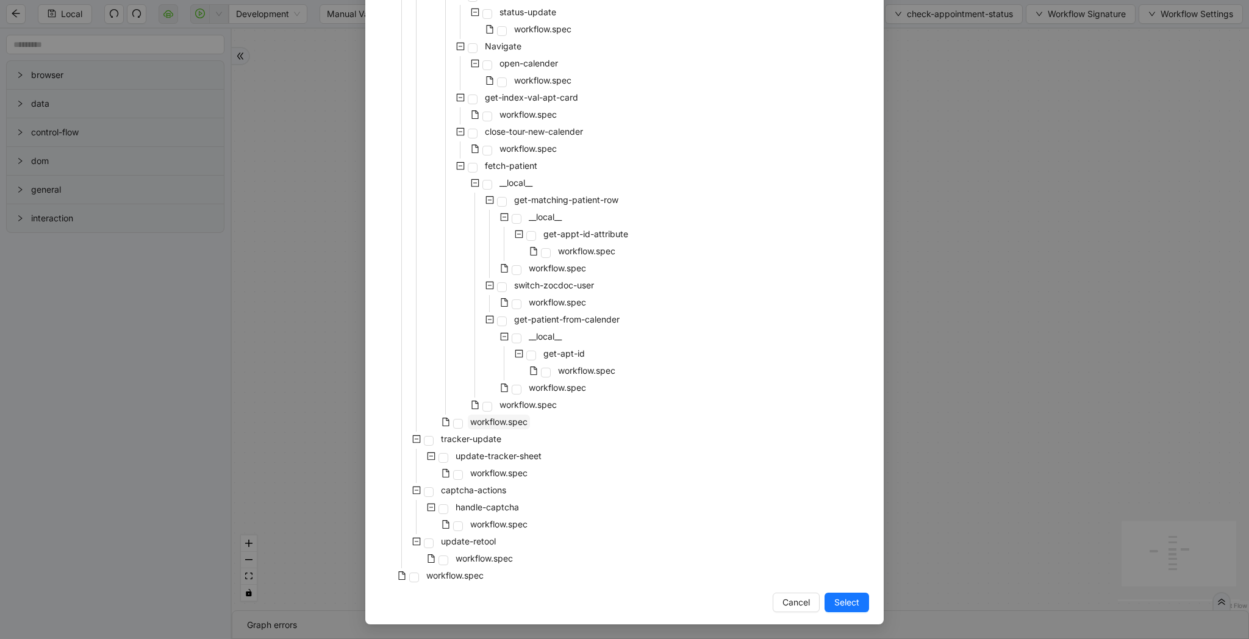
click at [493, 418] on span "workflow.spec" at bounding box center [498, 422] width 57 height 10
click at [827, 597] on button "Select" at bounding box center [847, 603] width 45 height 20
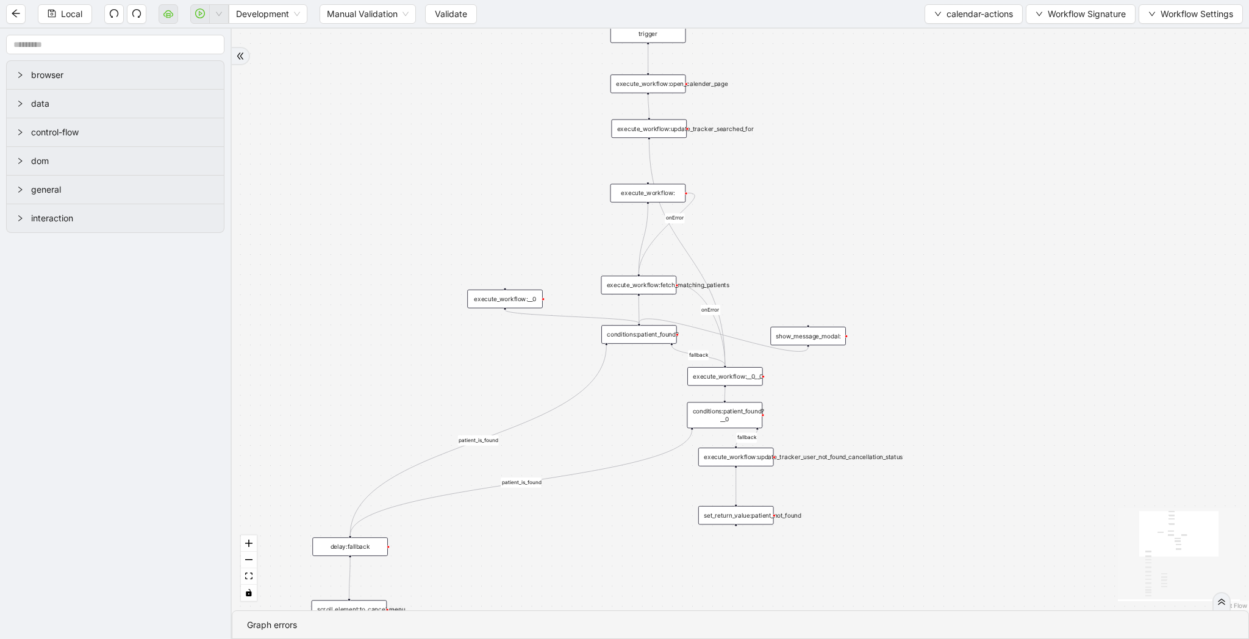
drag, startPoint x: 970, startPoint y: 453, endPoint x: 828, endPoint y: 106, distance: 374.9
click at [828, 106] on div "patient_is_found fallback fallback patient_is_found onError onError onError onE…" at bounding box center [741, 320] width 1018 height 582
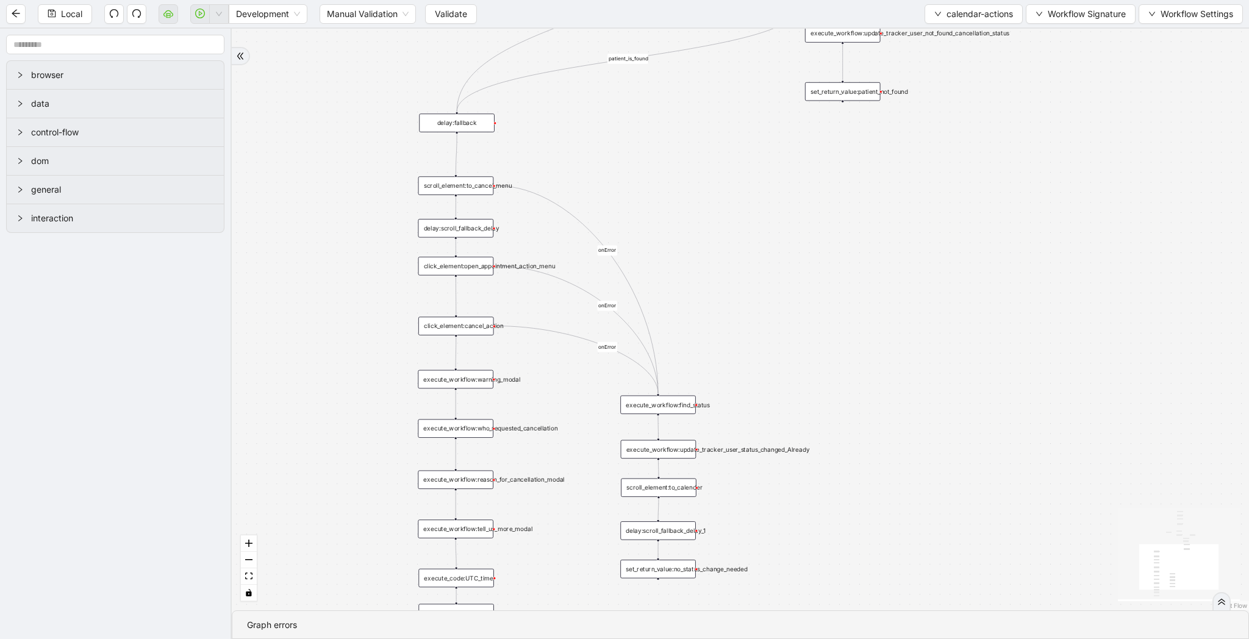
drag, startPoint x: 731, startPoint y: 483, endPoint x: 1015, endPoint y: 264, distance: 358.0
click at [1015, 264] on div "patient_is_found fallback fallback patient_is_found onError onError onError onE…" at bounding box center [741, 320] width 1018 height 582
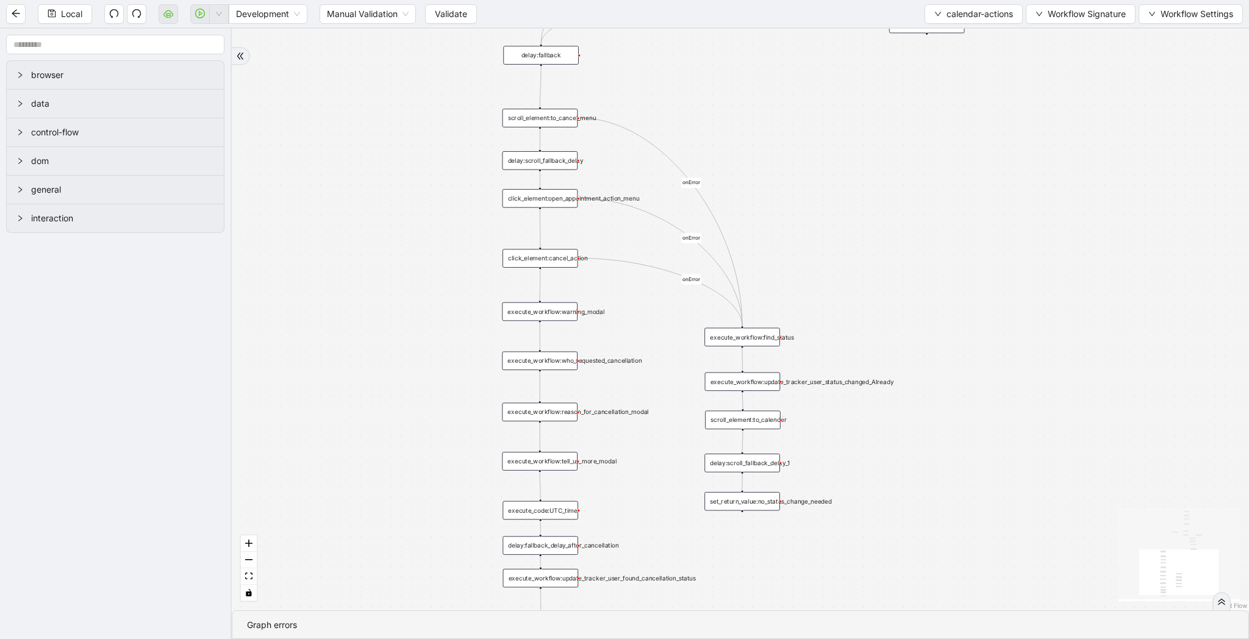
click at [760, 380] on div "execute_workflow:update_tracker_user_status_changed_Already" at bounding box center [743, 382] width 76 height 18
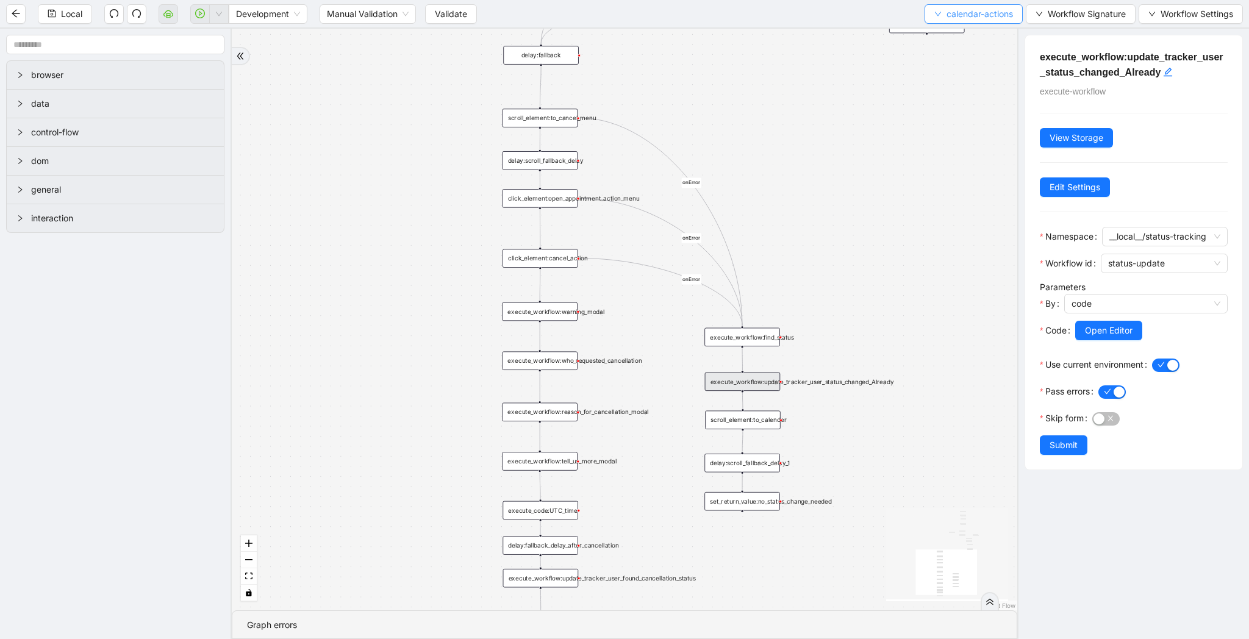
click at [972, 8] on span "calendar-actions" at bounding box center [980, 13] width 66 height 13
click at [957, 38] on span "Select" at bounding box center [971, 37] width 80 height 13
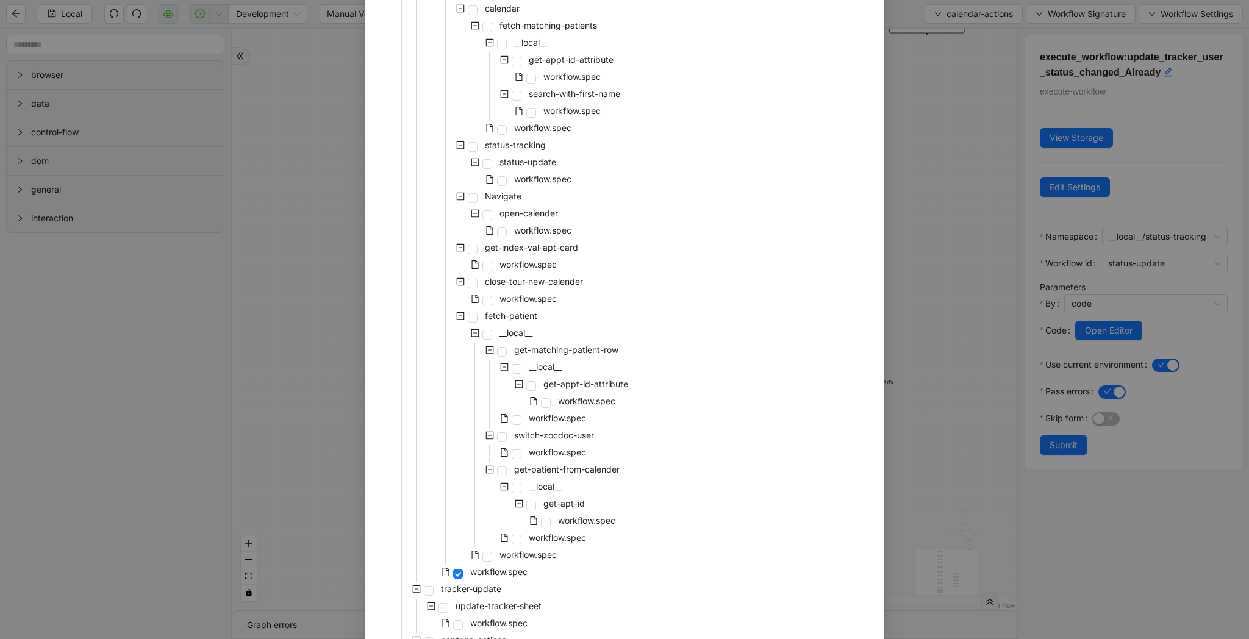
scroll to position [730, 0]
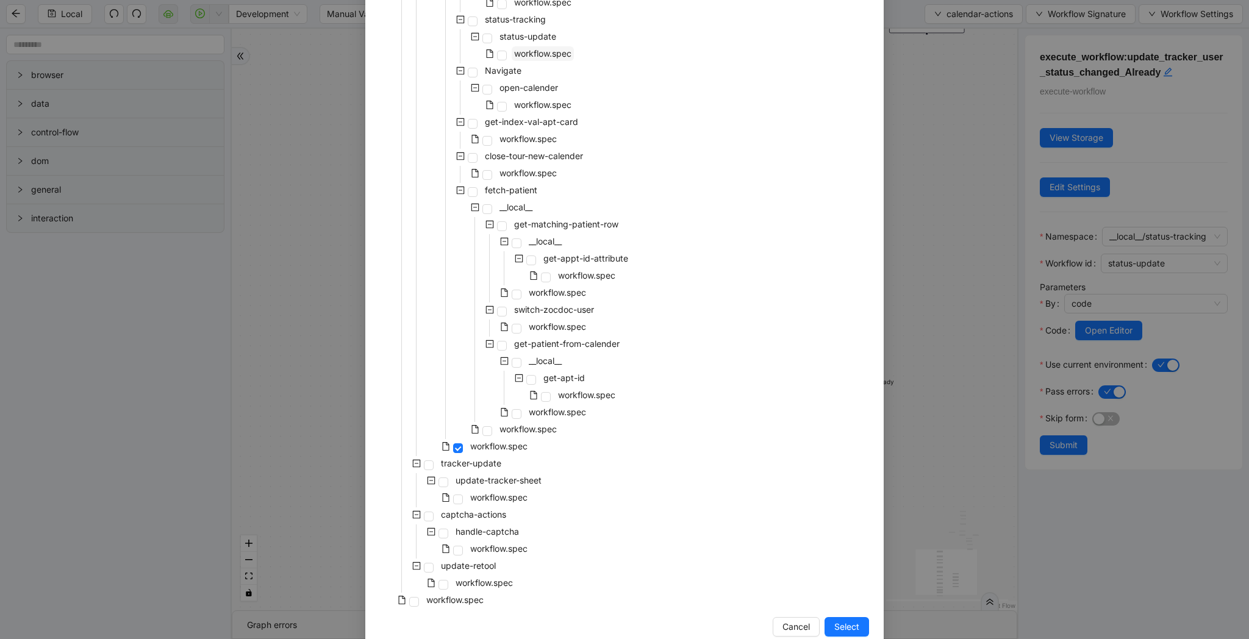
click at [544, 58] on span "workflow.spec" at bounding box center [542, 53] width 57 height 10
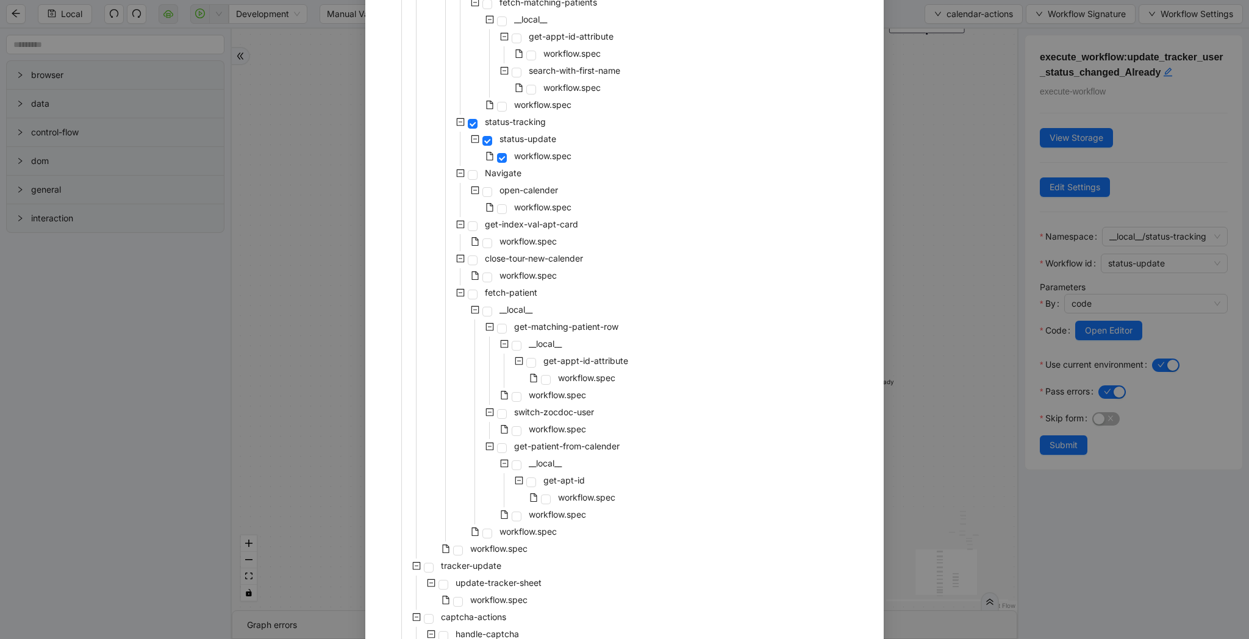
scroll to position [754, 0]
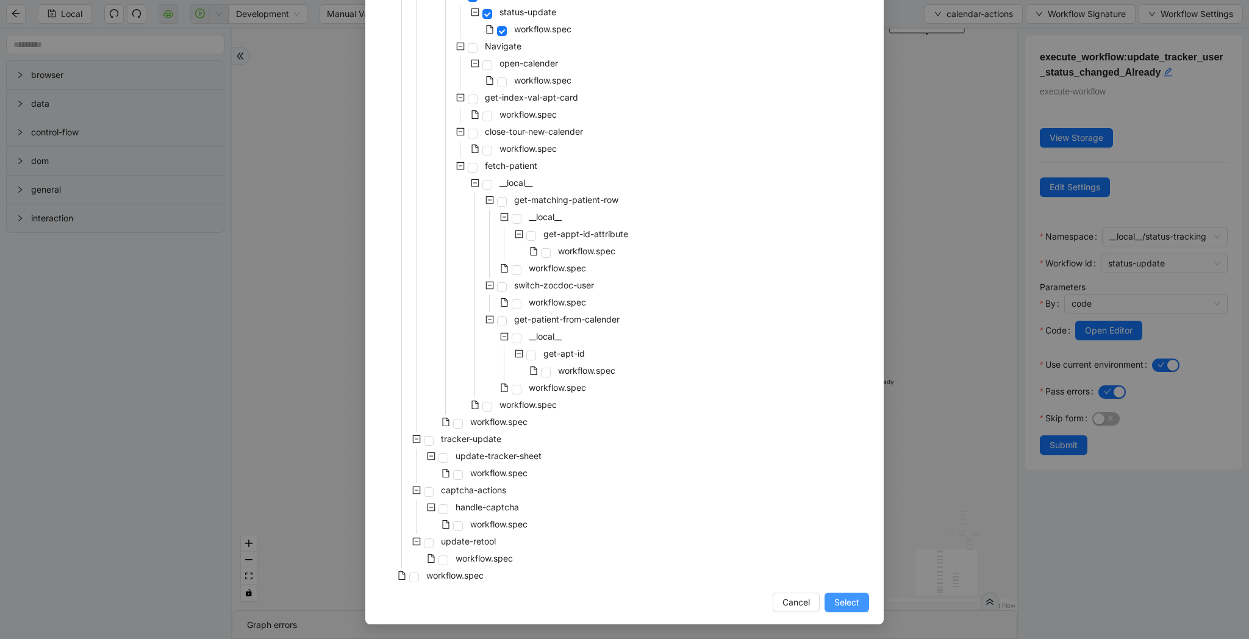
click at [853, 602] on span "Select" at bounding box center [847, 602] width 25 height 13
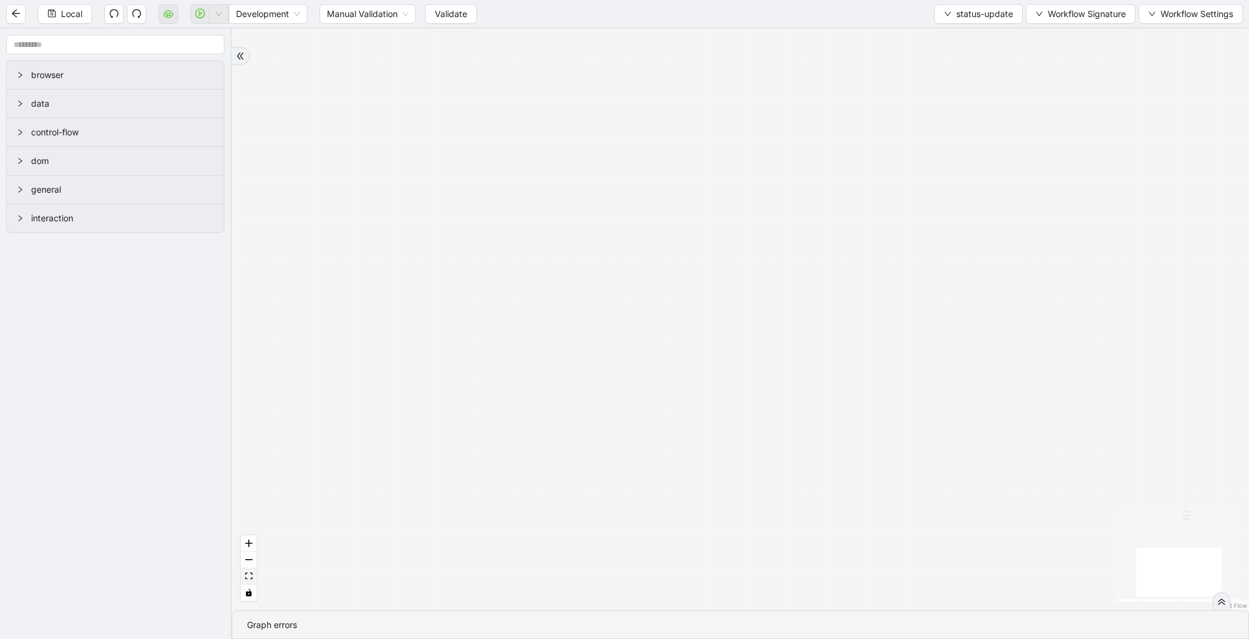
click at [252, 583] on button "fit view" at bounding box center [249, 577] width 16 height 16
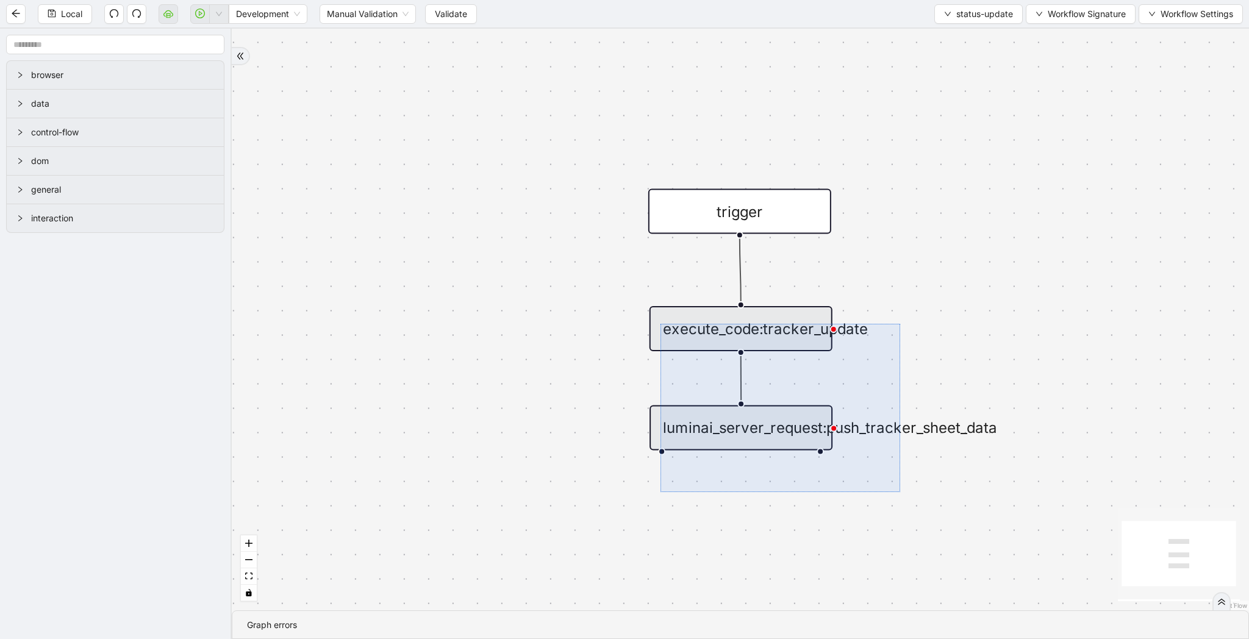
drag, startPoint x: 900, startPoint y: 492, endPoint x: 648, endPoint y: 320, distance: 305.6
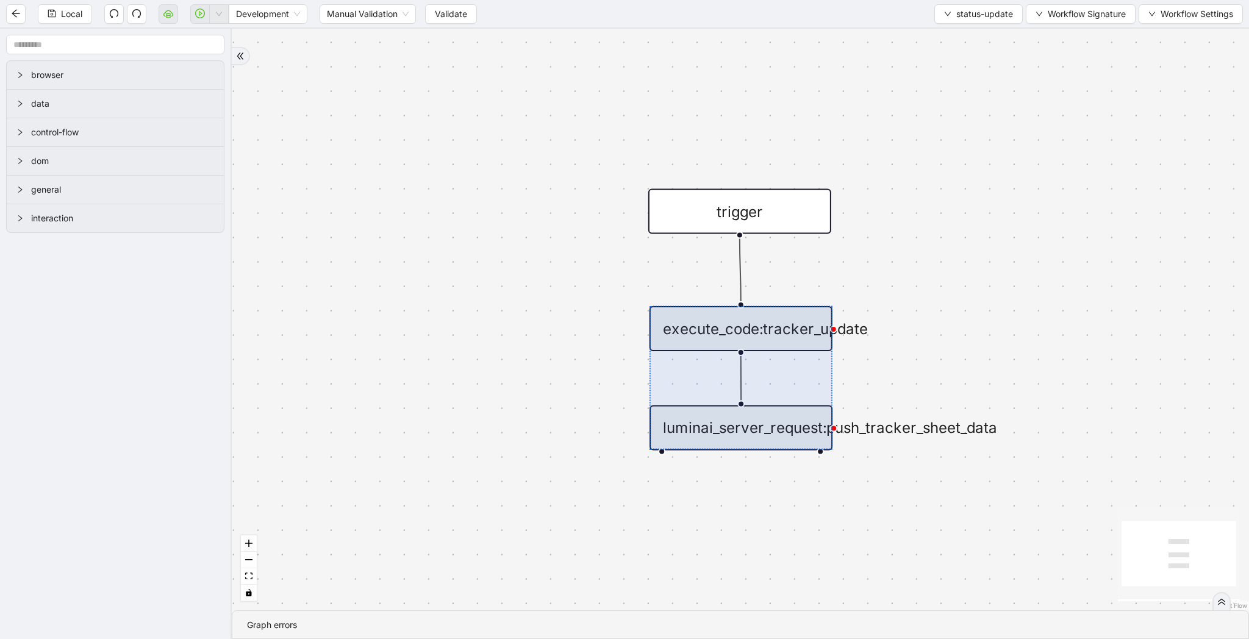
click at [1105, 1] on div "Local Development Manual Validation Validate status-update Workflow Signature W…" at bounding box center [624, 13] width 1249 height 27
click at [1103, 9] on span "Workflow Signature" at bounding box center [1087, 13] width 78 height 13
click at [1083, 57] on span "Type" at bounding box center [1079, 57] width 82 height 13
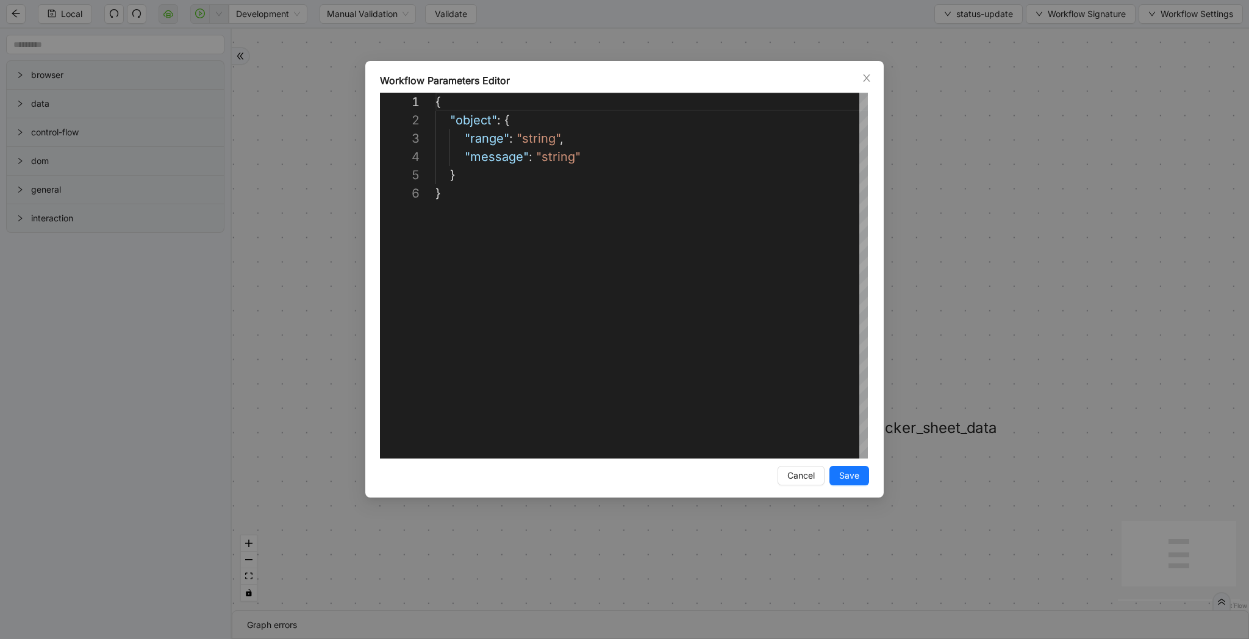
scroll to position [92, 0]
click at [794, 197] on div "{ "object" : { "range" : "string" , "message" : "string" } }" at bounding box center [652, 322] width 433 height 458
click at [986, 49] on div "**********" at bounding box center [624, 319] width 1249 height 639
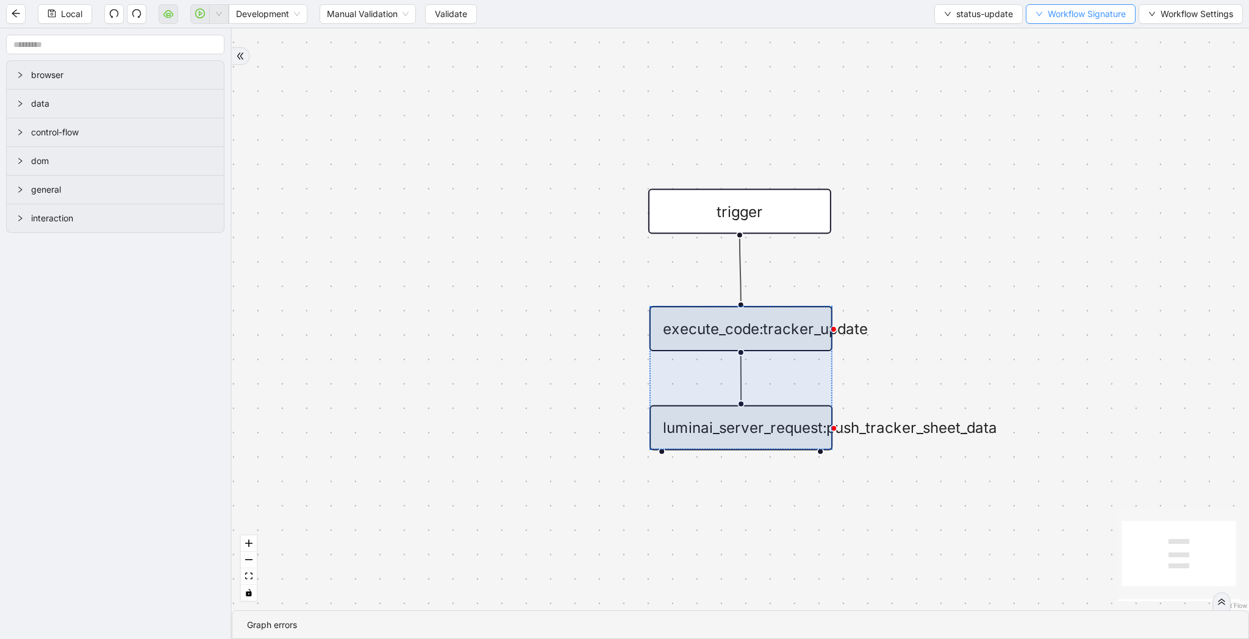
click at [1074, 5] on button "Workflow Signature" at bounding box center [1081, 14] width 110 height 20
click at [1055, 138] on span "Type" at bounding box center [1079, 135] width 82 height 13
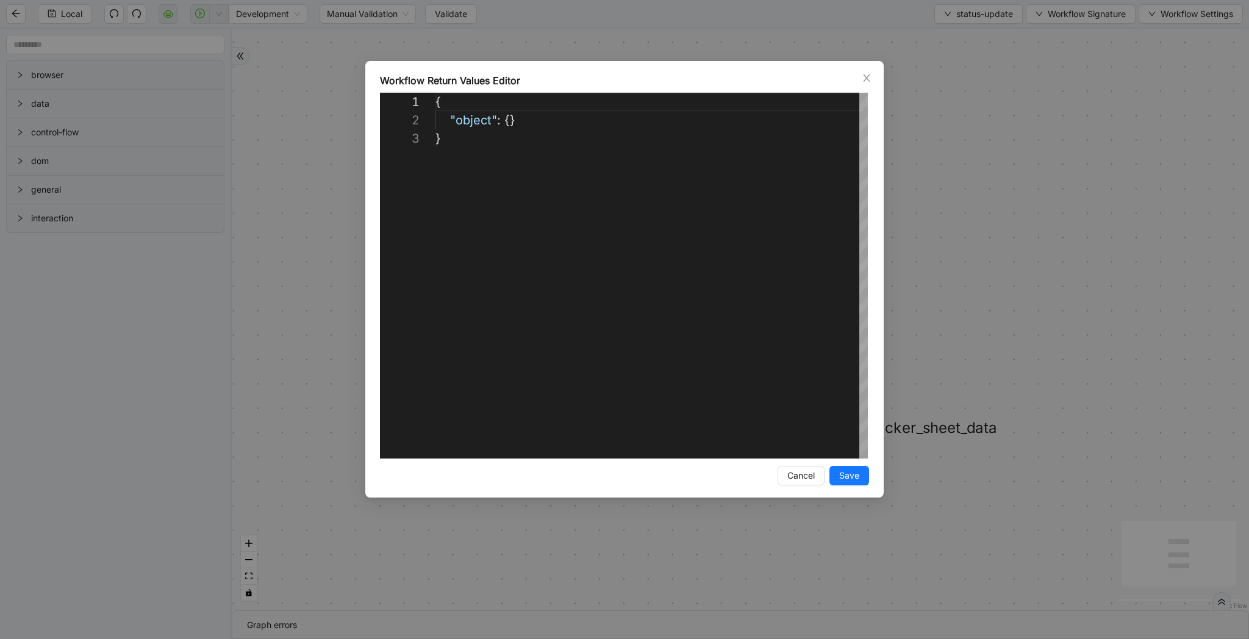
scroll to position [37, 0]
click at [1094, 241] on div "**********" at bounding box center [624, 319] width 1249 height 639
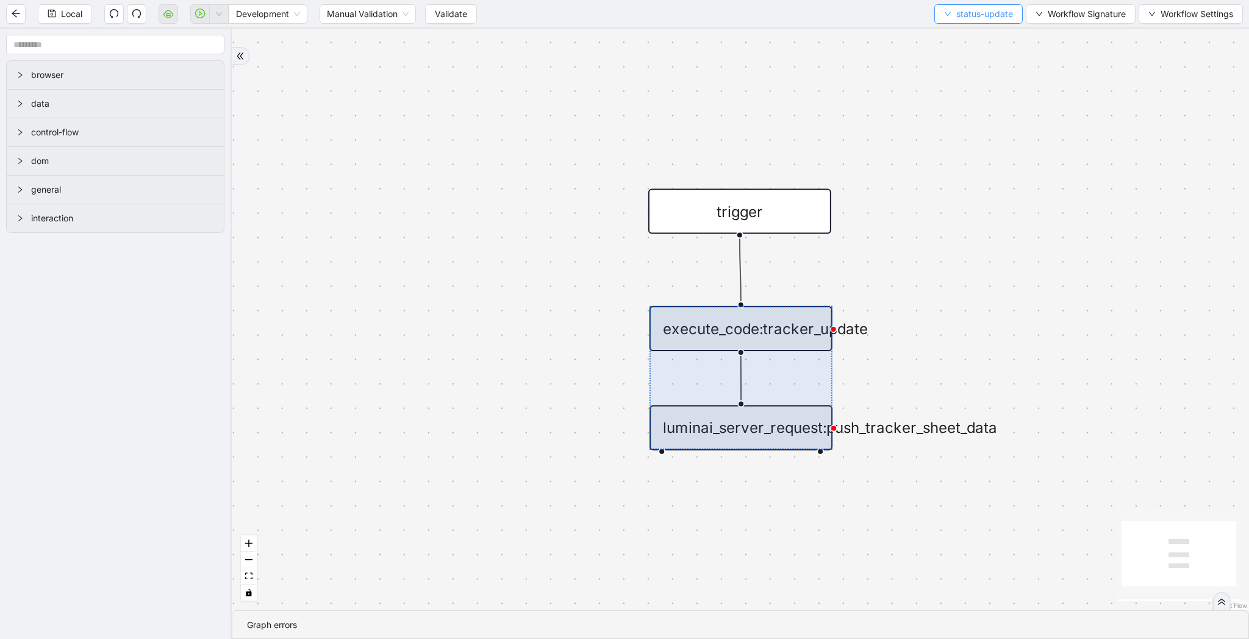
click at [965, 18] on span "status-update" at bounding box center [985, 13] width 57 height 13
click at [963, 34] on span "Select" at bounding box center [976, 37] width 68 height 13
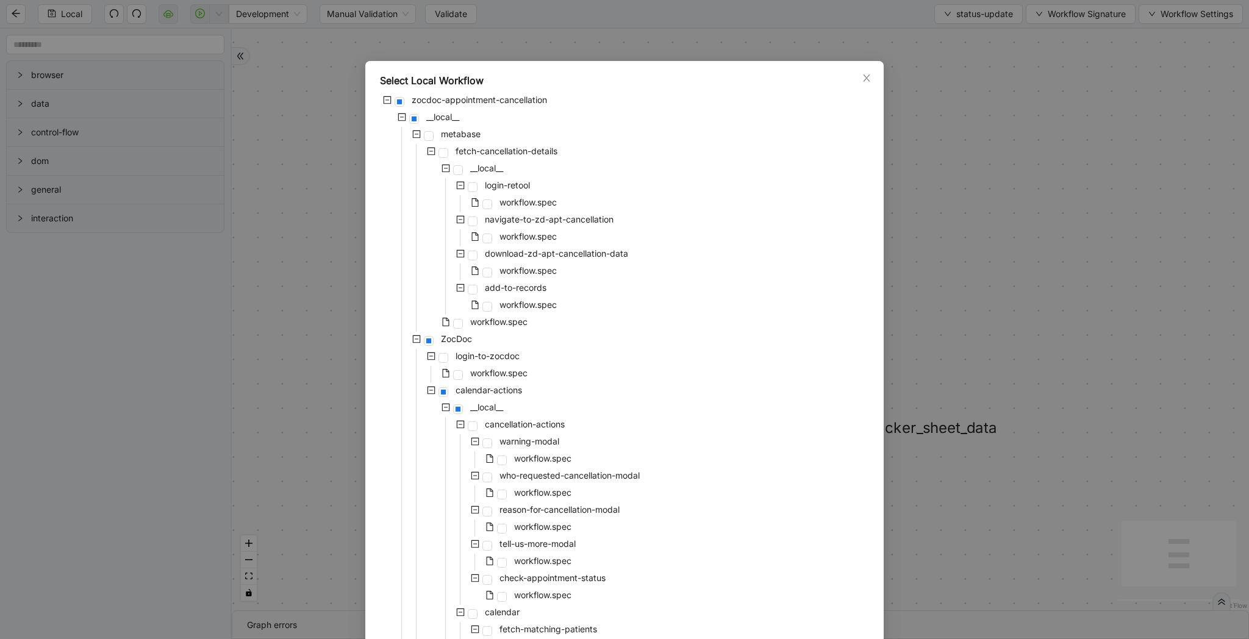
click at [905, 242] on div "Select Local Workflow zocdoc-appointment-cancellation __local__ metabase fetch-…" at bounding box center [624, 319] width 1249 height 639
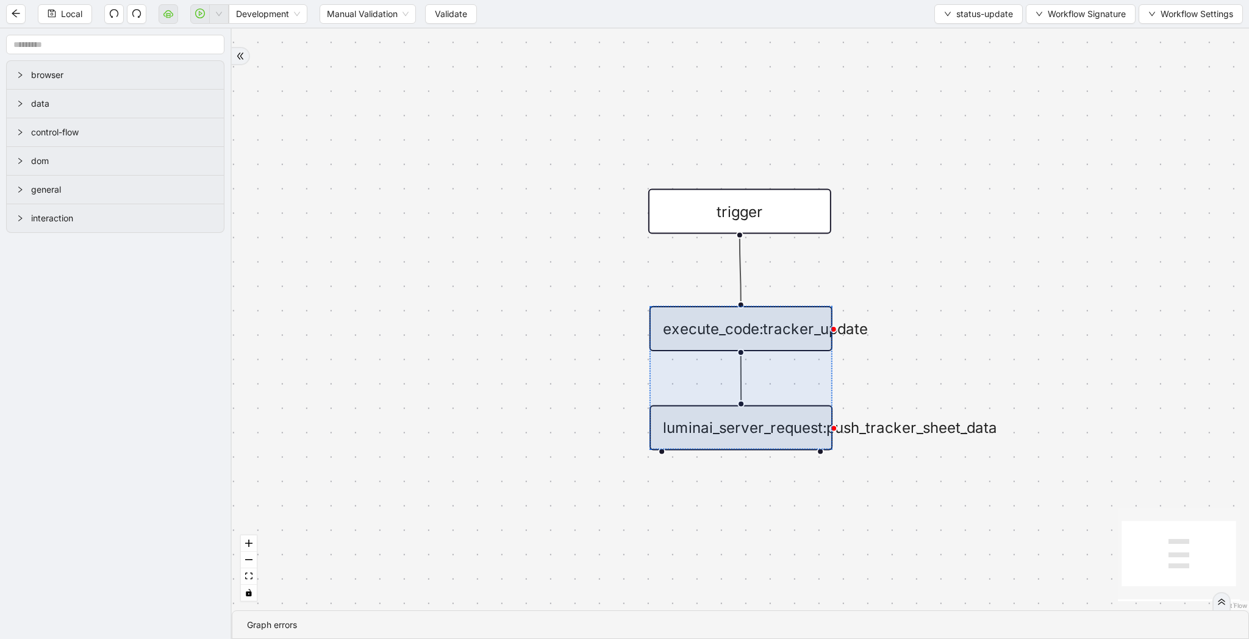
click at [966, 1] on div "Local Development Manual Validation Validate status-update Workflow Signature W…" at bounding box center [624, 13] width 1249 height 27
click at [966, 11] on span "status-update" at bounding box center [985, 13] width 57 height 13
click at [960, 44] on span "Select" at bounding box center [976, 37] width 68 height 13
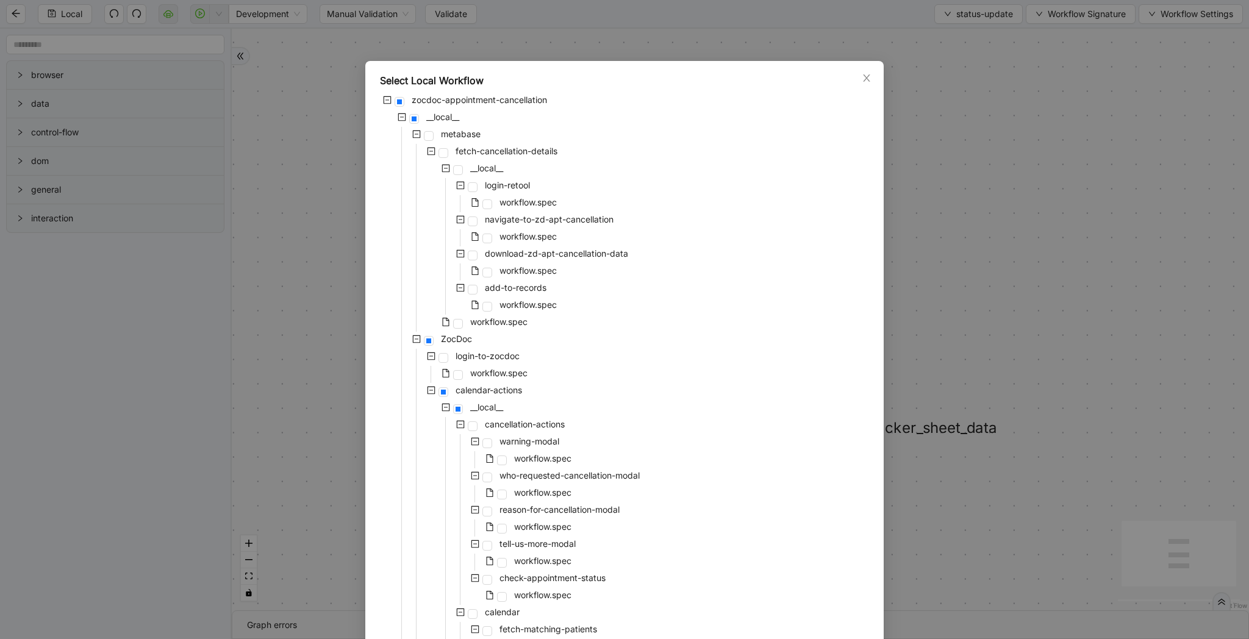
scroll to position [754, 0]
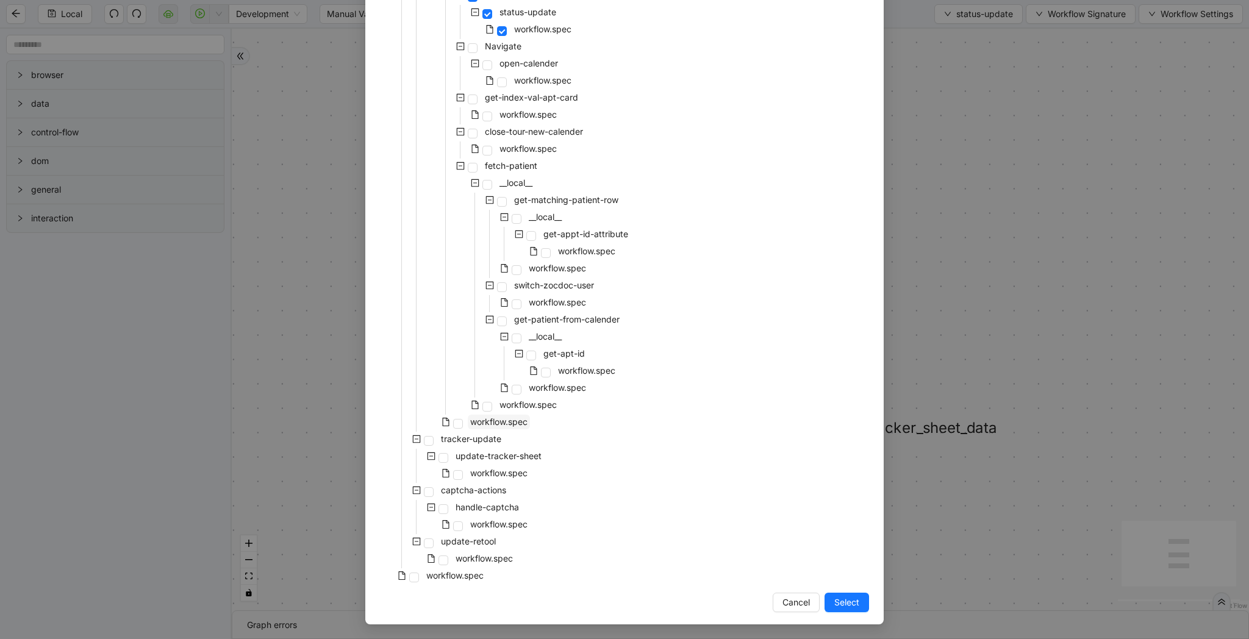
click at [489, 420] on span "workflow.spec" at bounding box center [498, 422] width 57 height 10
click at [846, 611] on button "Select" at bounding box center [847, 603] width 45 height 20
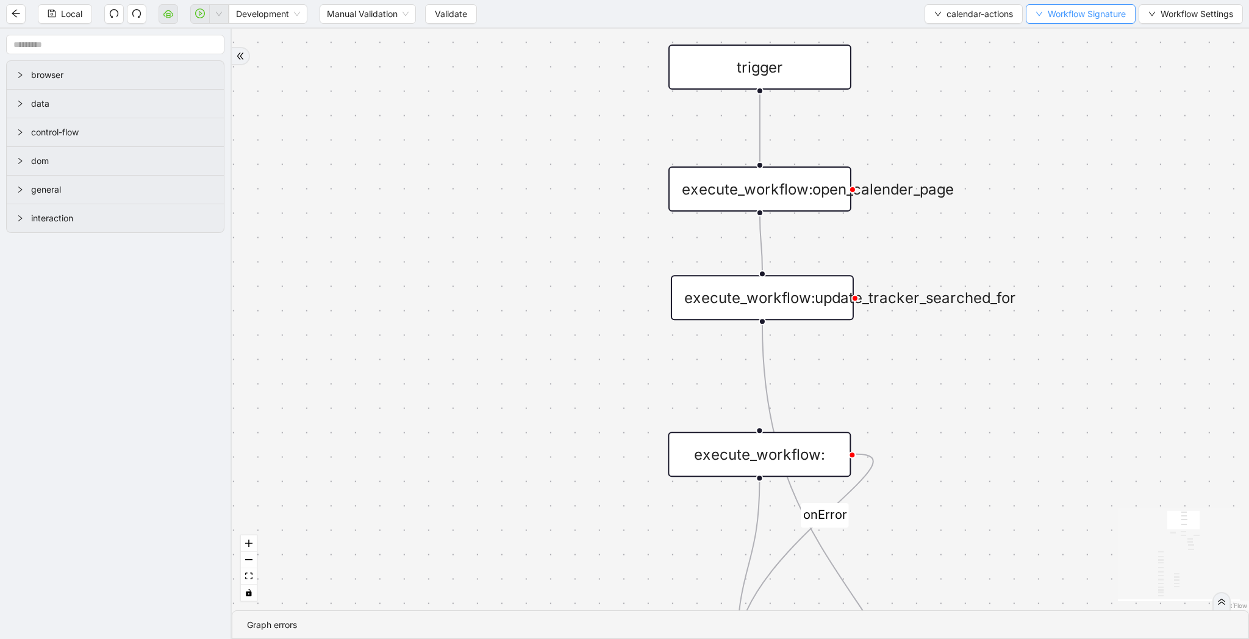
click at [1044, 10] on button "Workflow Signature" at bounding box center [1081, 14] width 110 height 20
click at [1059, 55] on span "Type" at bounding box center [1079, 57] width 82 height 13
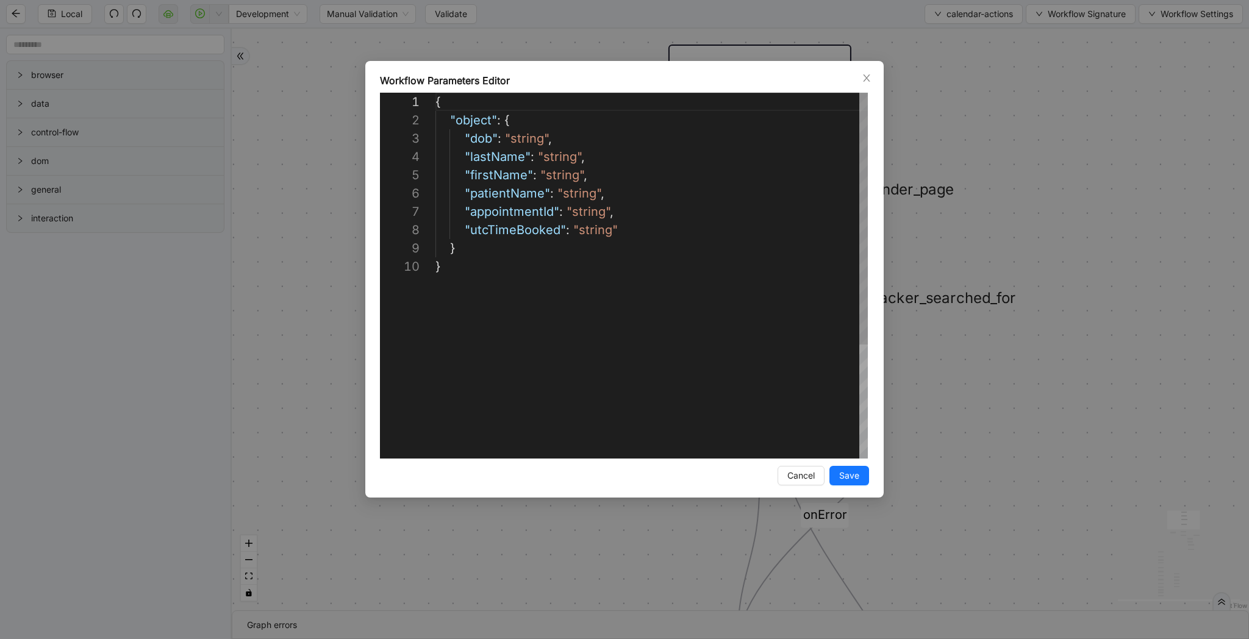
click at [501, 212] on div "{ "object" : { "dob" : "string" , "lastName" : "string" , "firstName" : "string…" at bounding box center [652, 358] width 433 height 531
click at [904, 60] on div "**********" at bounding box center [624, 319] width 1249 height 639
click at [962, 21] on button "calendar-actions" at bounding box center [974, 14] width 98 height 20
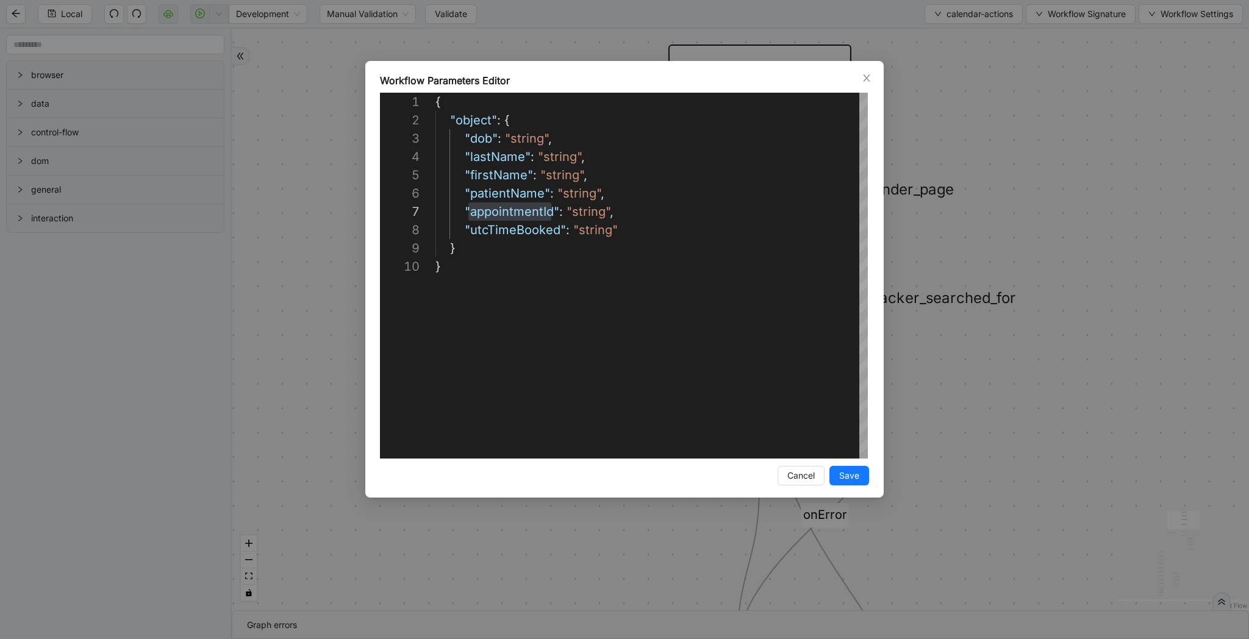
click at [866, 77] on div "patient_is_found fallback fallback patient_is_found onError onError onError onE…" at bounding box center [741, 320] width 1018 height 582
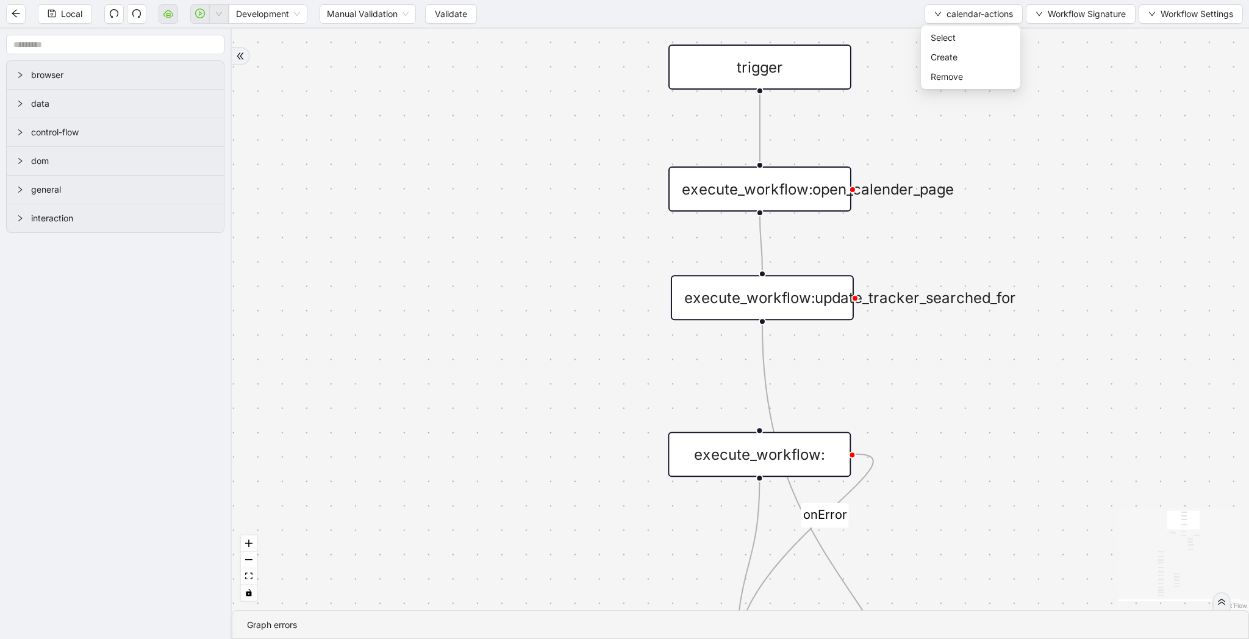
click at [506, 337] on div "patient_is_found fallback fallback patient_is_found onError onError onError onE…" at bounding box center [741, 320] width 1018 height 582
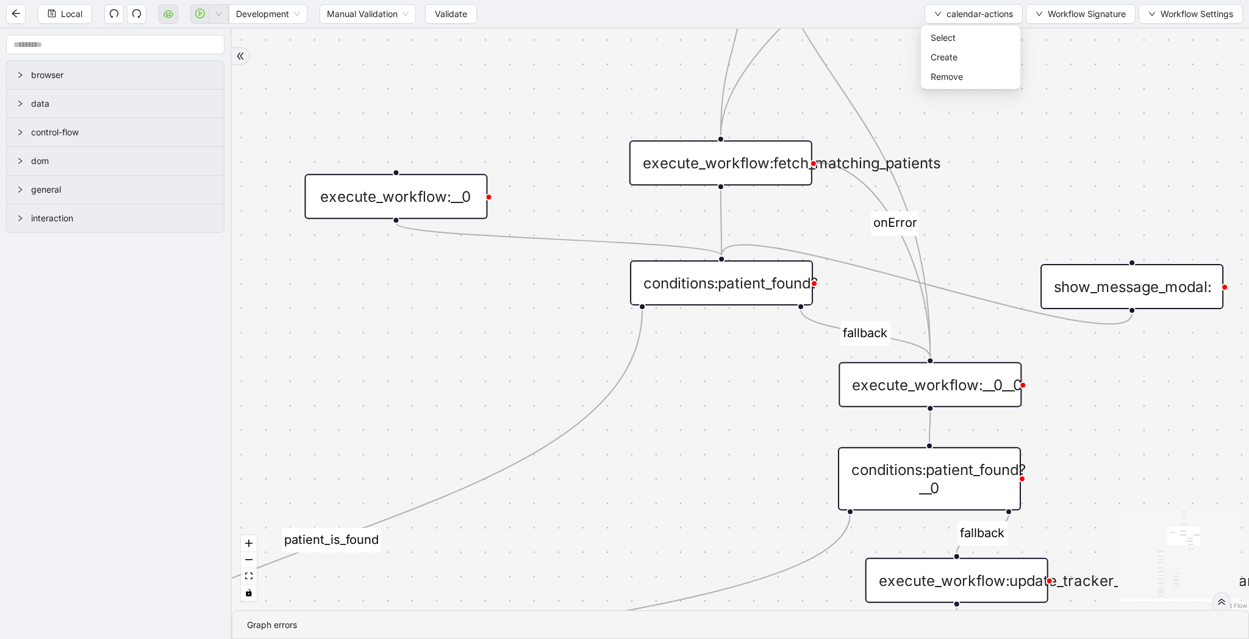
drag, startPoint x: 488, startPoint y: 547, endPoint x: 472, endPoint y: 32, distance: 515.1
click at [472, 32] on div "patient_is_found fallback fallback patient_is_found onError onError onError onE…" at bounding box center [741, 320] width 1018 height 582
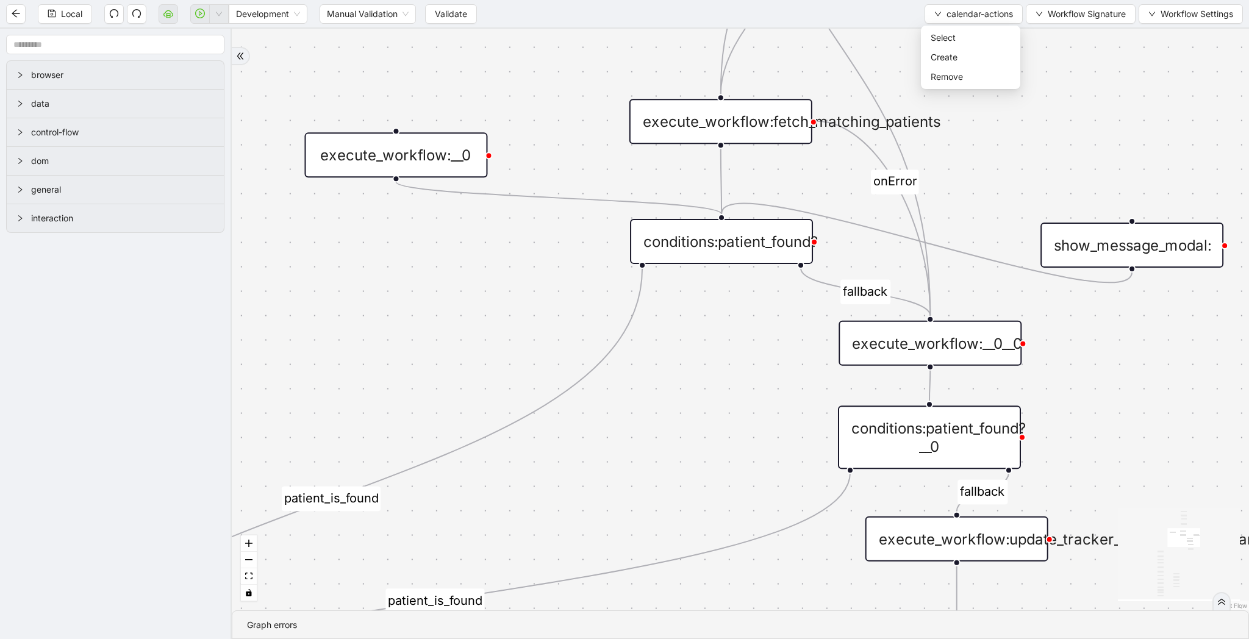
drag, startPoint x: 672, startPoint y: 533, endPoint x: 658, endPoint y: 183, distance: 349.8
click at [658, 183] on div "patient_is_found fallback fallback patient_is_found onError onError onError onE…" at bounding box center [741, 320] width 1018 height 582
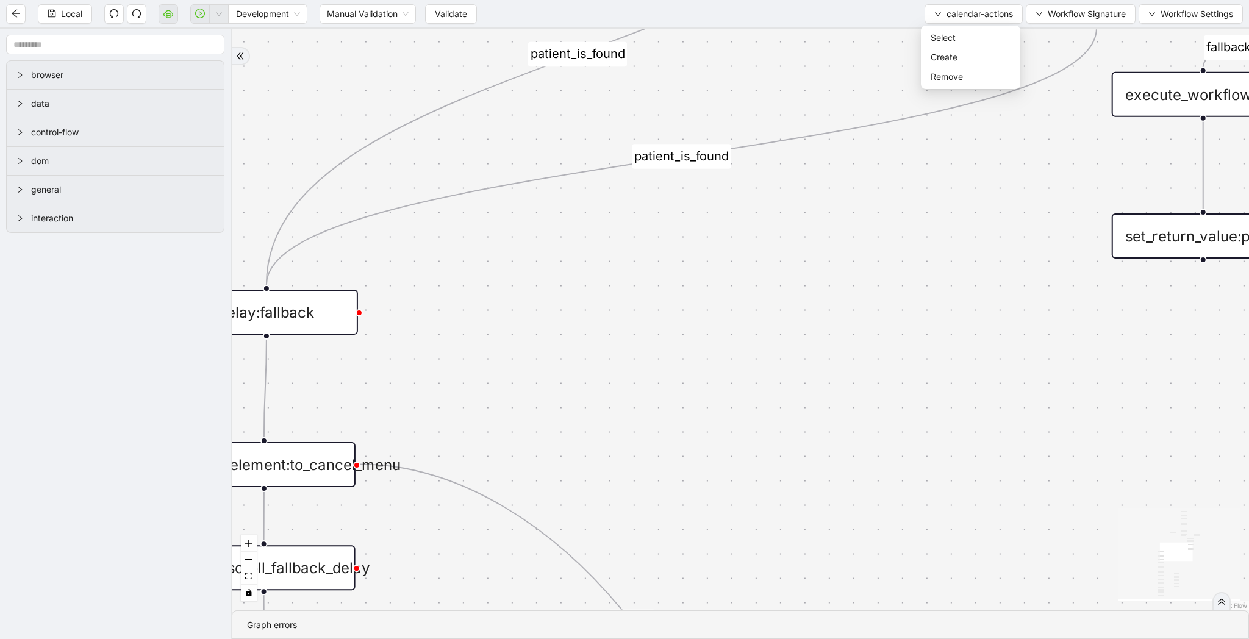
drag, startPoint x: 523, startPoint y: 554, endPoint x: 817, endPoint y: 407, distance: 328.7
click at [817, 407] on div "patient_is_found fallback fallback patient_is_found onError onError onError onE…" at bounding box center [741, 320] width 1018 height 582
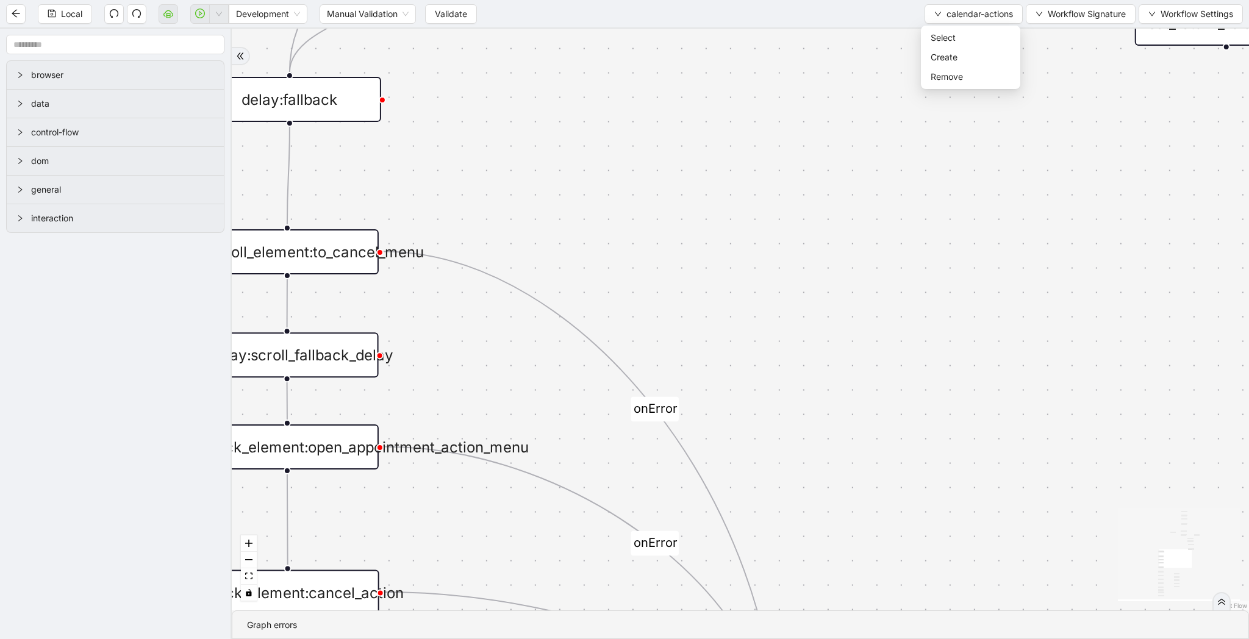
drag, startPoint x: 829, startPoint y: 407, endPoint x: 817, endPoint y: 162, distance: 245.5
click at [818, 159] on div "patient_is_found fallback fallback patient_is_found onError onError onError onE…" at bounding box center [741, 320] width 1018 height 582
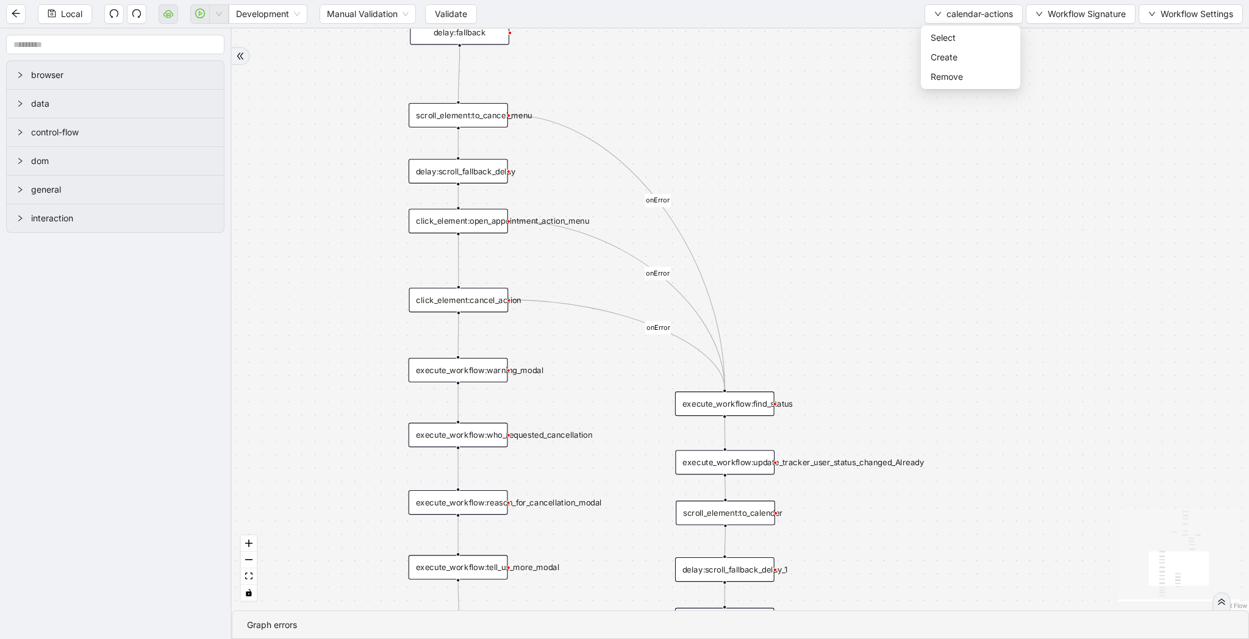
drag, startPoint x: 871, startPoint y: 238, endPoint x: 787, endPoint y: 172, distance: 106.4
click at [787, 172] on div "patient_is_found fallback fallback patient_is_found onError onError onError onE…" at bounding box center [741, 320] width 1018 height 582
click at [984, 40] on span "Select" at bounding box center [971, 37] width 80 height 13
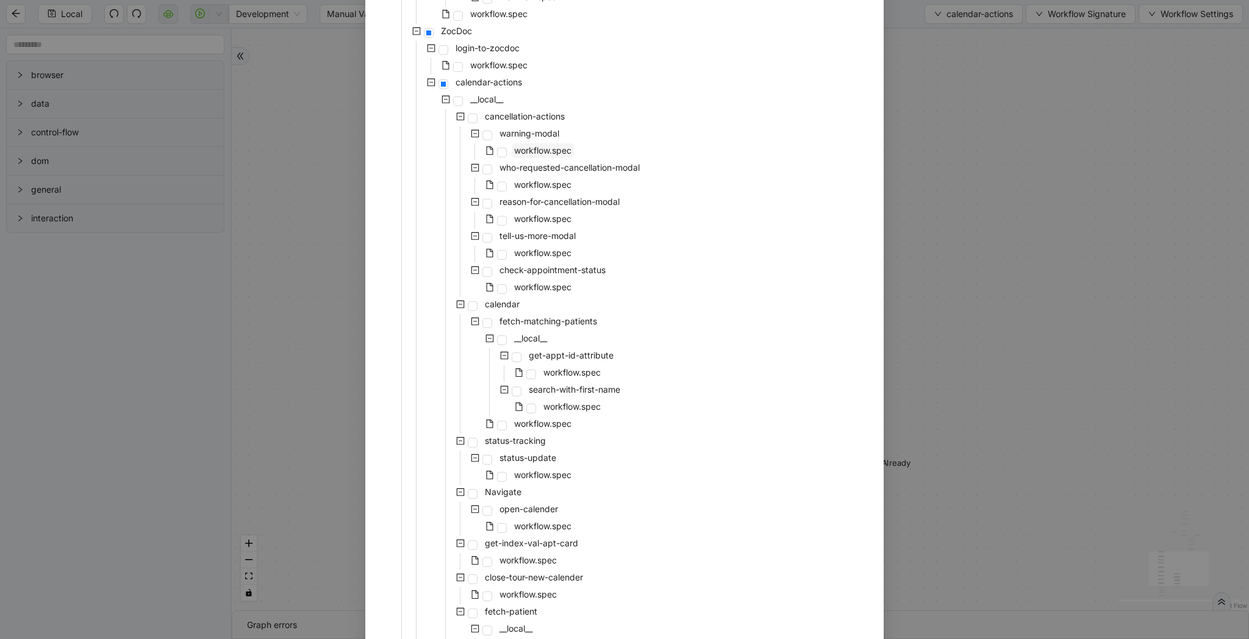
scroll to position [747, 0]
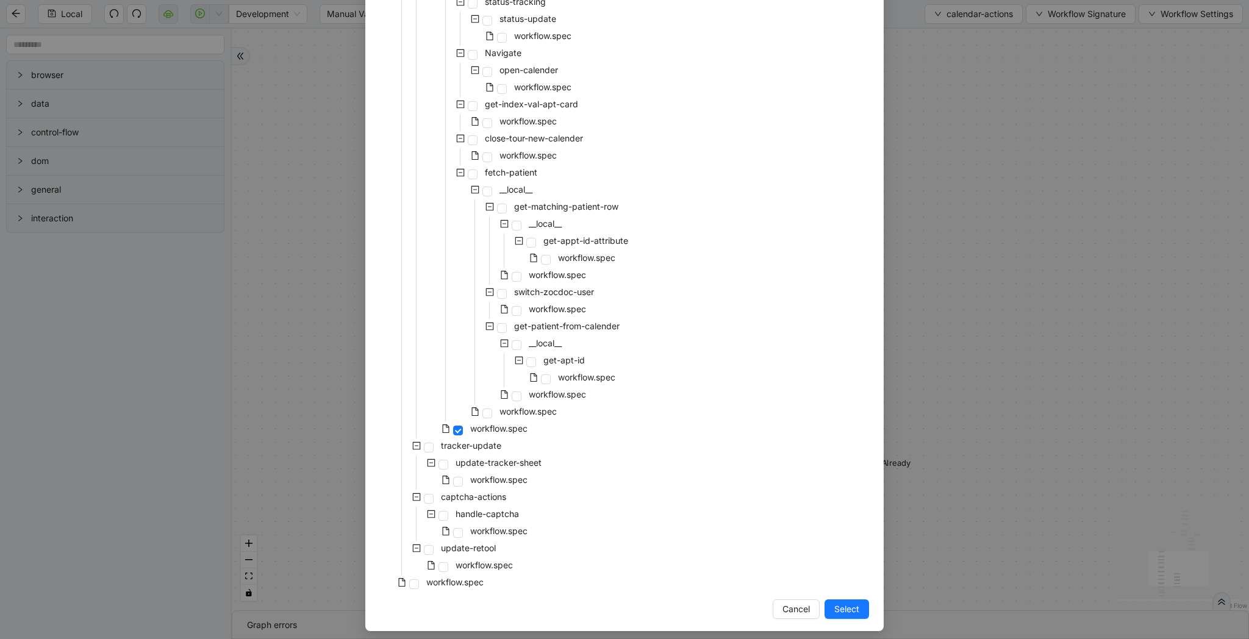
click at [949, 539] on div "Select Local Workflow zocdoc-appointment-cancellation __local__ metabase fetch-…" at bounding box center [624, 319] width 1249 height 639
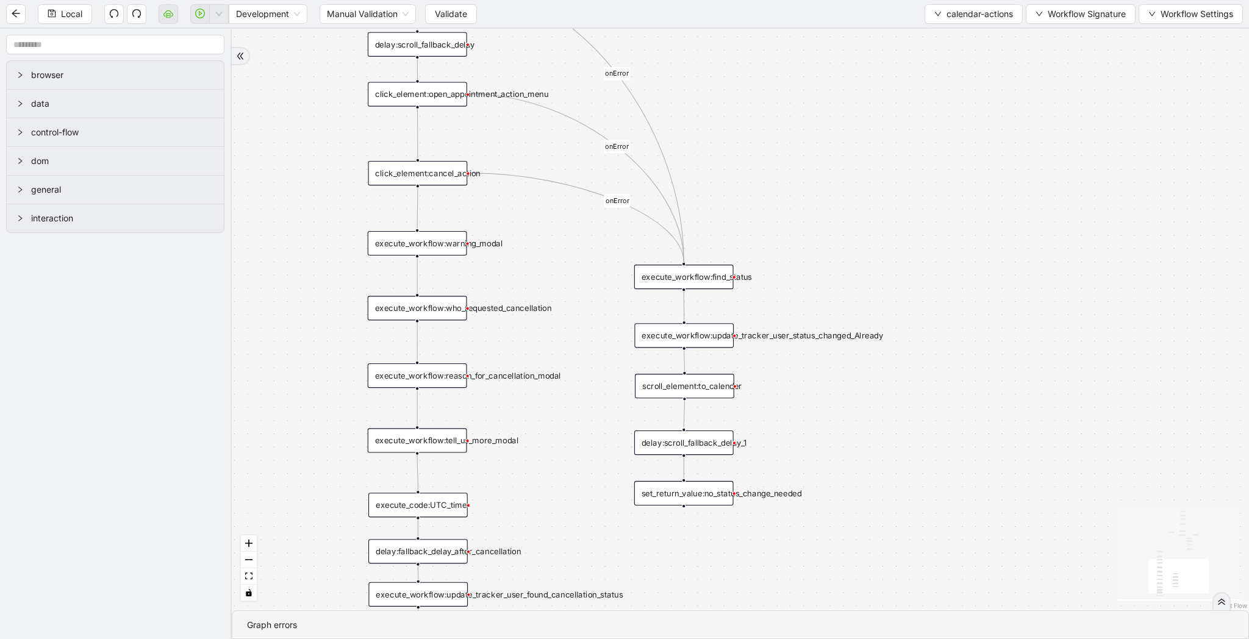
drag, startPoint x: 925, startPoint y: 551, endPoint x: 897, endPoint y: 433, distance: 121.6
click at [897, 433] on div "patient_is_found fallback fallback patient_is_found onError onError onError onE…" at bounding box center [741, 320] width 1018 height 582
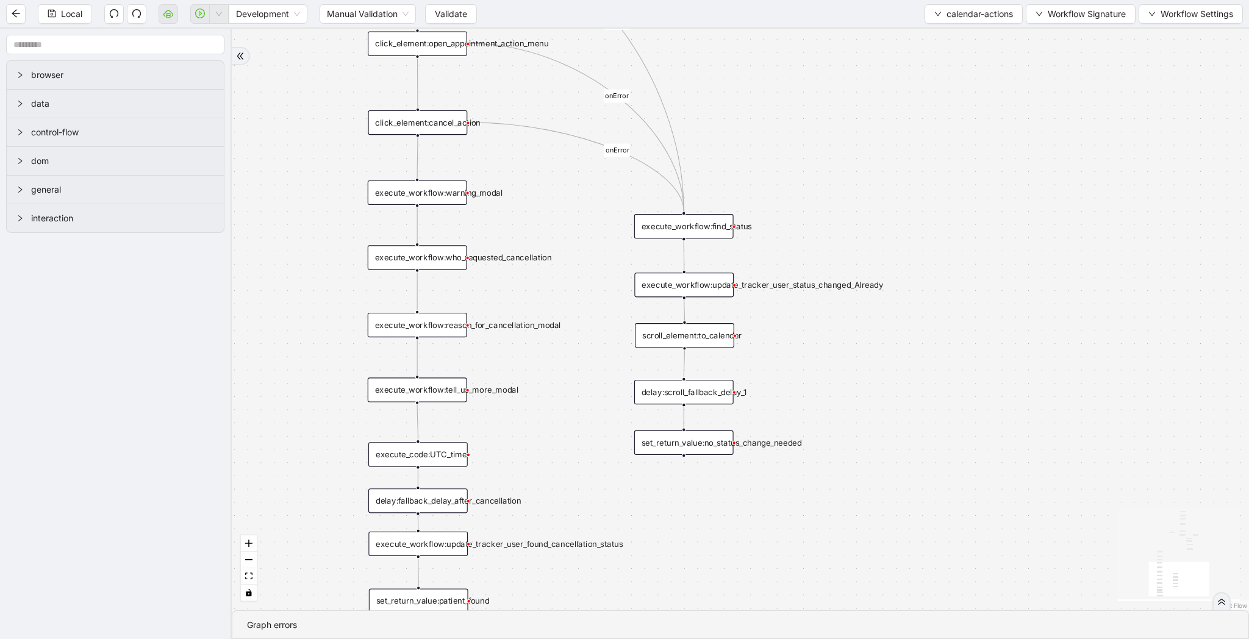
drag, startPoint x: 897, startPoint y: 433, endPoint x: 897, endPoint y: 373, distance: 59.8
click at [897, 373] on div "patient_is_found fallback fallback patient_is_found onError onError onError onE…" at bounding box center [741, 320] width 1018 height 582
click at [460, 260] on div "execute_workflow:who_requested_cancellation" at bounding box center [417, 257] width 99 height 24
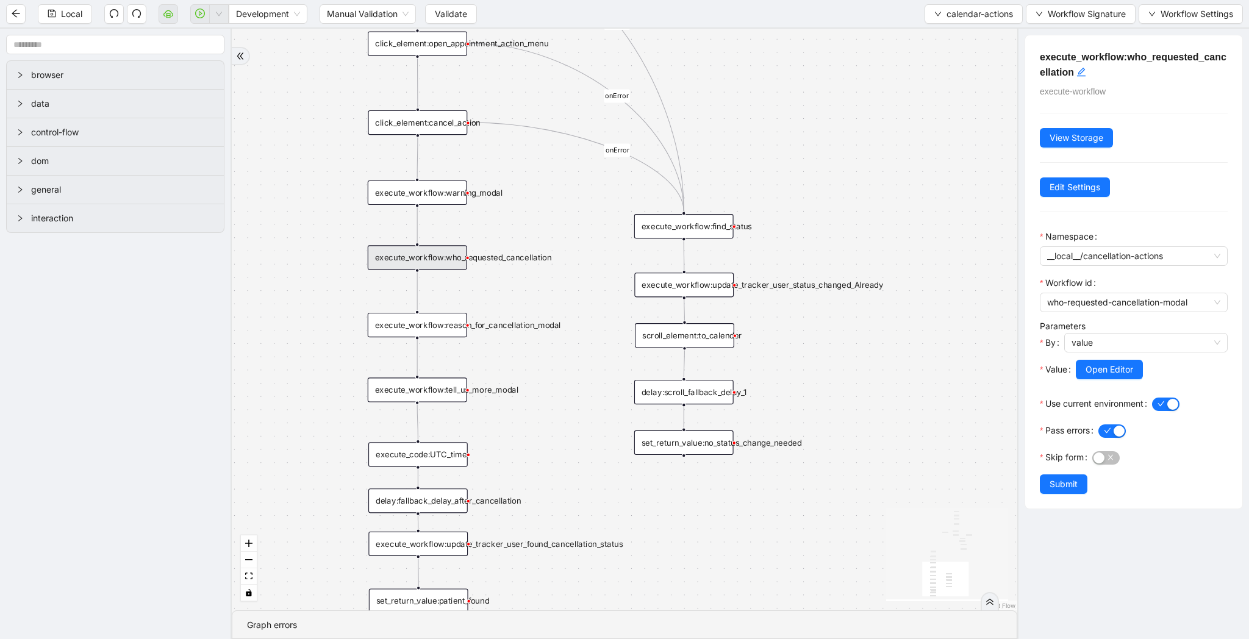
drag, startPoint x: 572, startPoint y: 284, endPoint x: 570, endPoint y: 256, distance: 28.1
click at [578, 256] on div "patient_is_found fallback fallback patient_is_found onError onError onError onE…" at bounding box center [625, 320] width 786 height 582
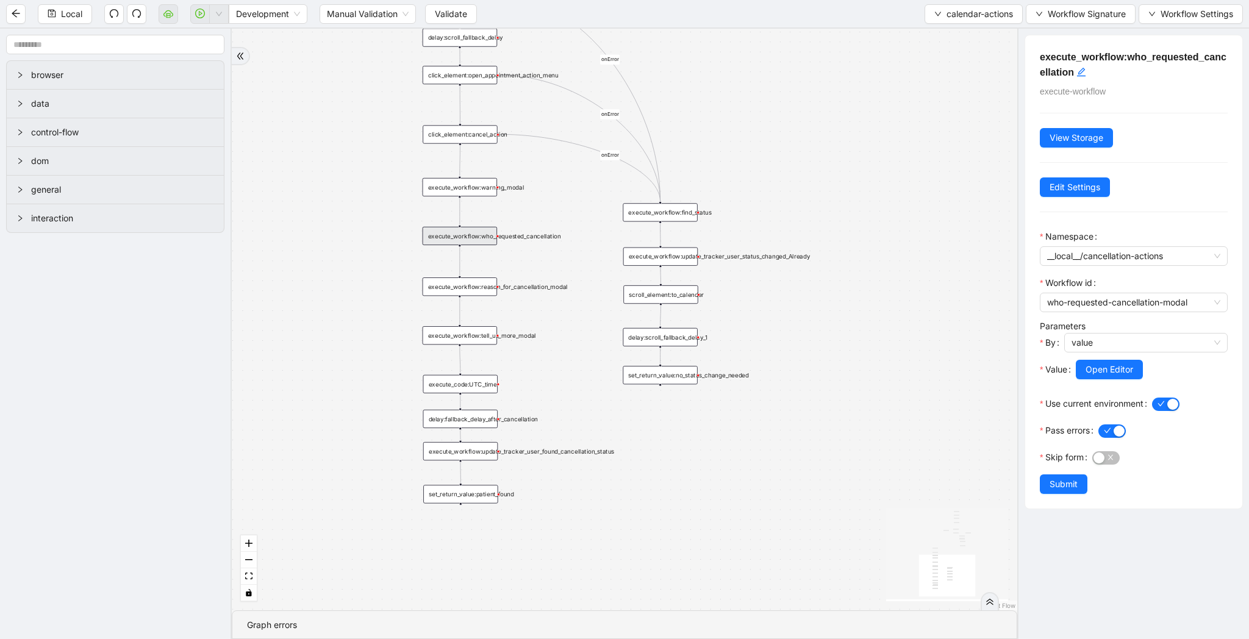
click at [466, 186] on div "execute_workflow:warning_modal" at bounding box center [460, 187] width 74 height 18
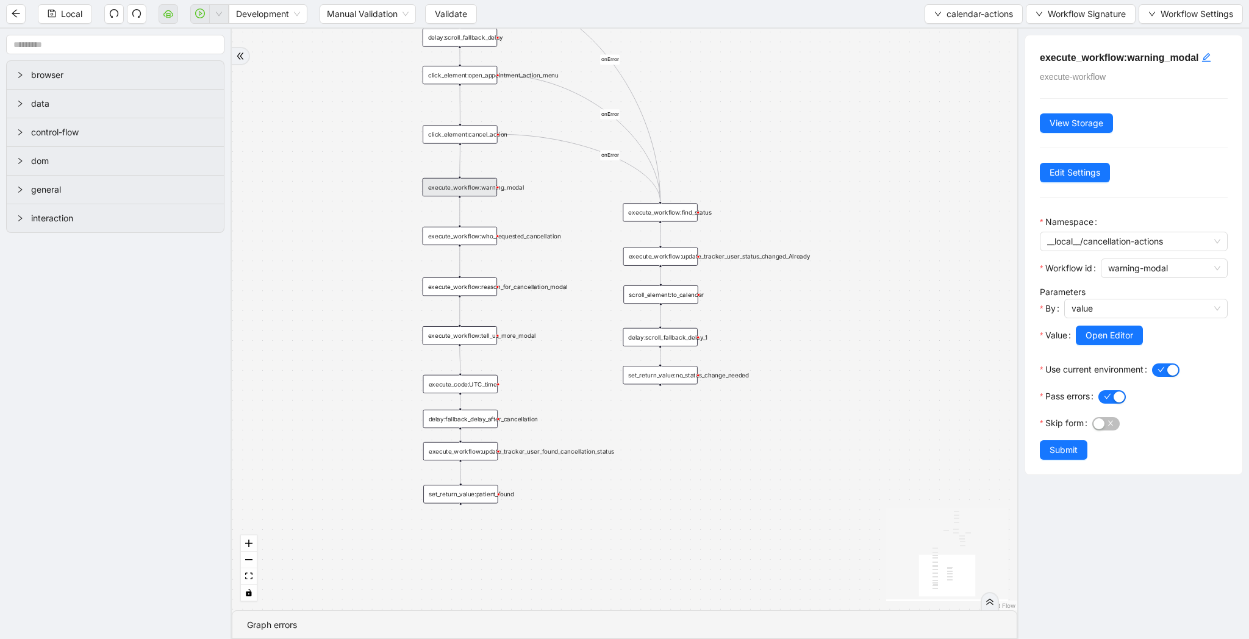
click at [475, 239] on div "execute_workflow:who_requested_cancellation" at bounding box center [460, 236] width 74 height 18
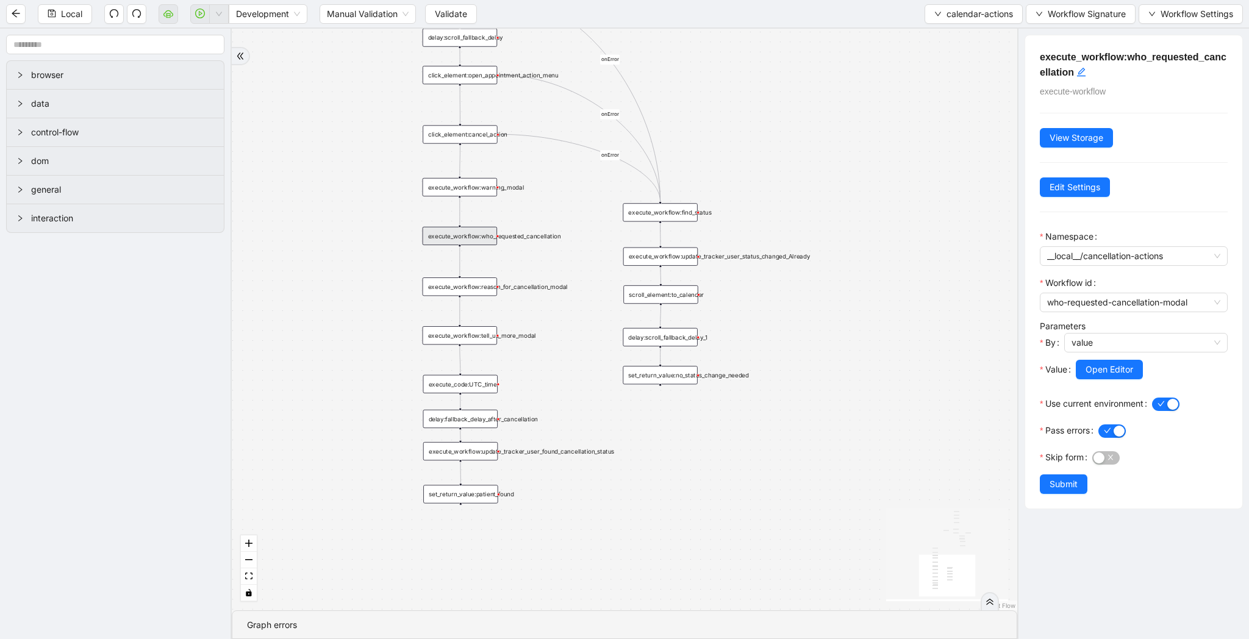
click at [470, 285] on div "execute_workflow:reason_for_cancellation_modal" at bounding box center [460, 287] width 74 height 18
click at [461, 332] on div "execute_workflow:tell_us_more_modal" at bounding box center [460, 335] width 74 height 18
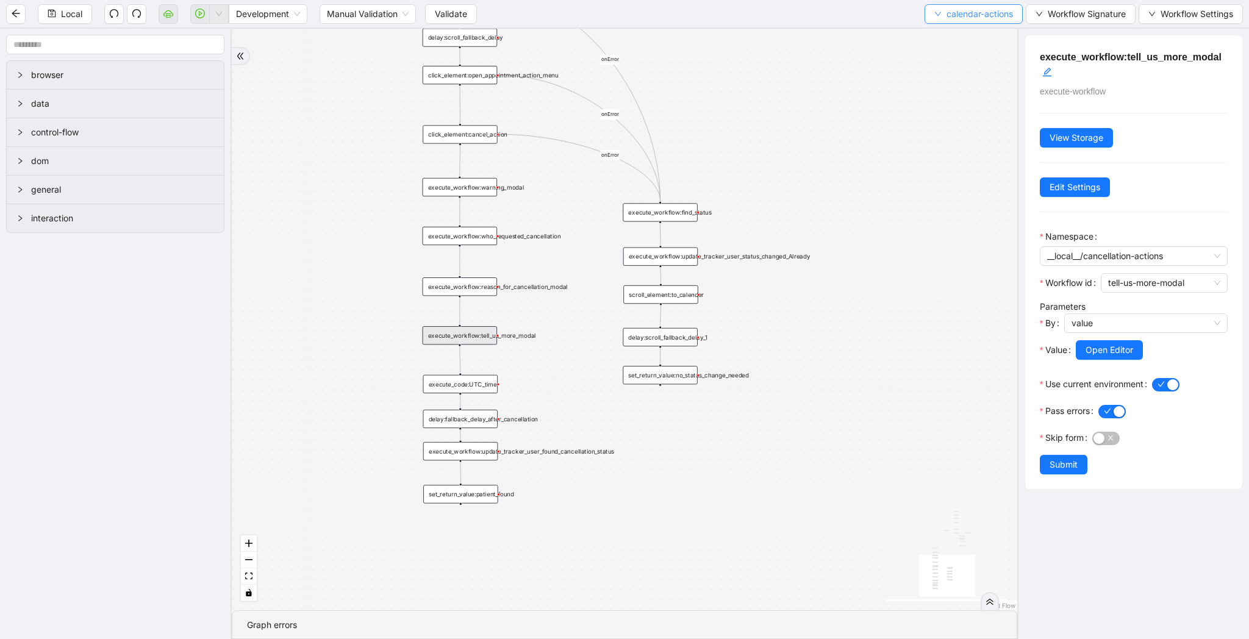
click at [947, 10] on span "calendar-actions" at bounding box center [980, 13] width 66 height 13
click at [947, 39] on span "Select" at bounding box center [971, 37] width 80 height 13
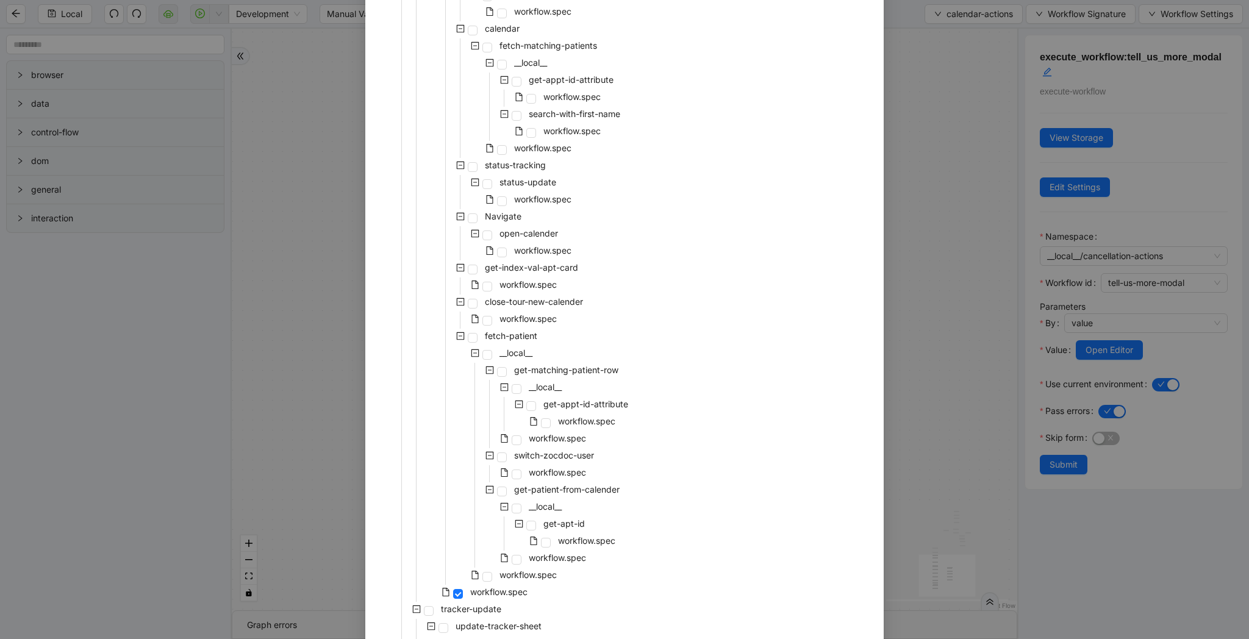
scroll to position [415, 0]
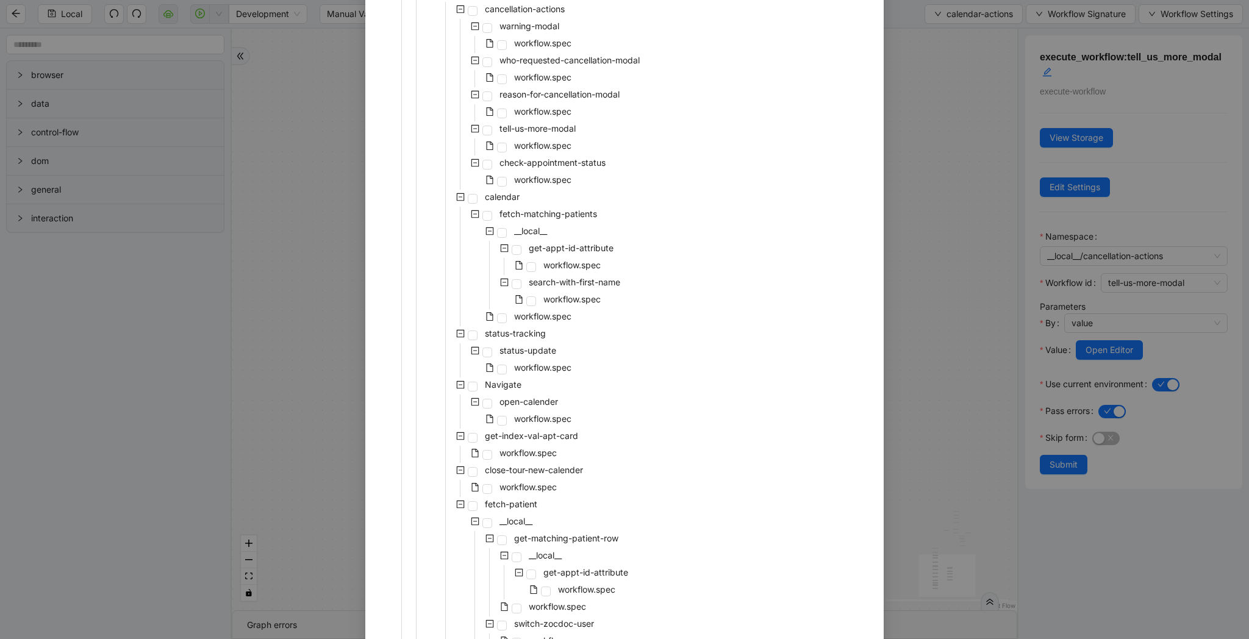
click at [896, 367] on div "Select Local Workflow zocdoc-appointment-cancellation __local__ metabase fetch-…" at bounding box center [624, 319] width 1249 height 639
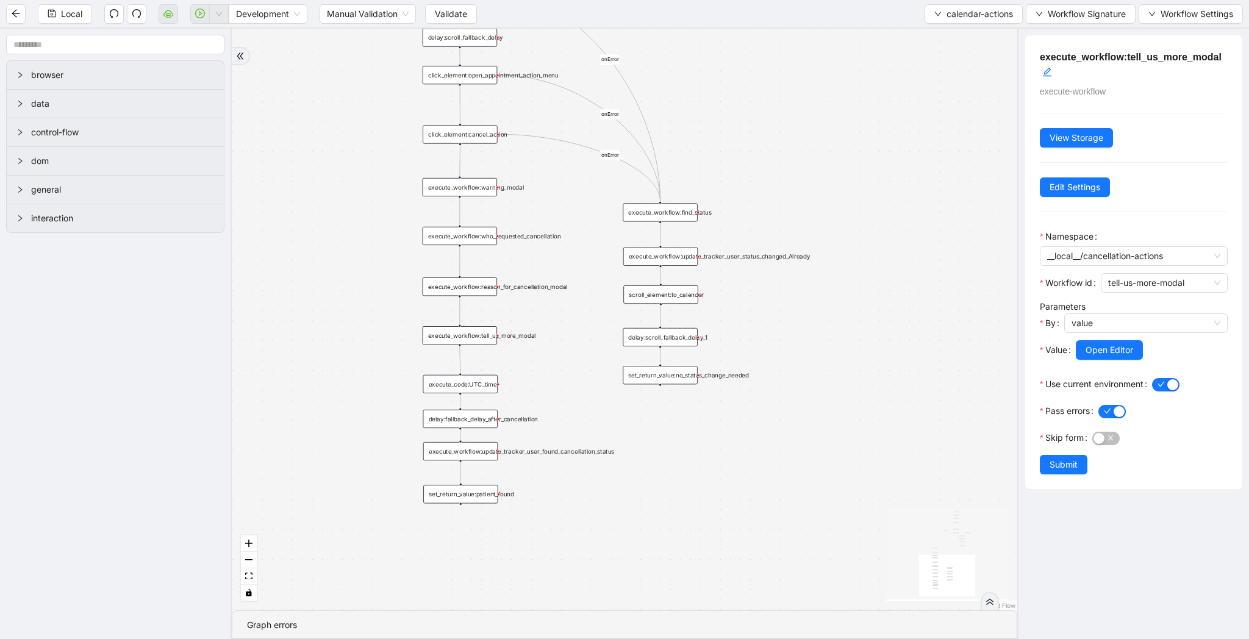
click at [656, 210] on div "execute_workflow:find_status" at bounding box center [660, 212] width 74 height 18
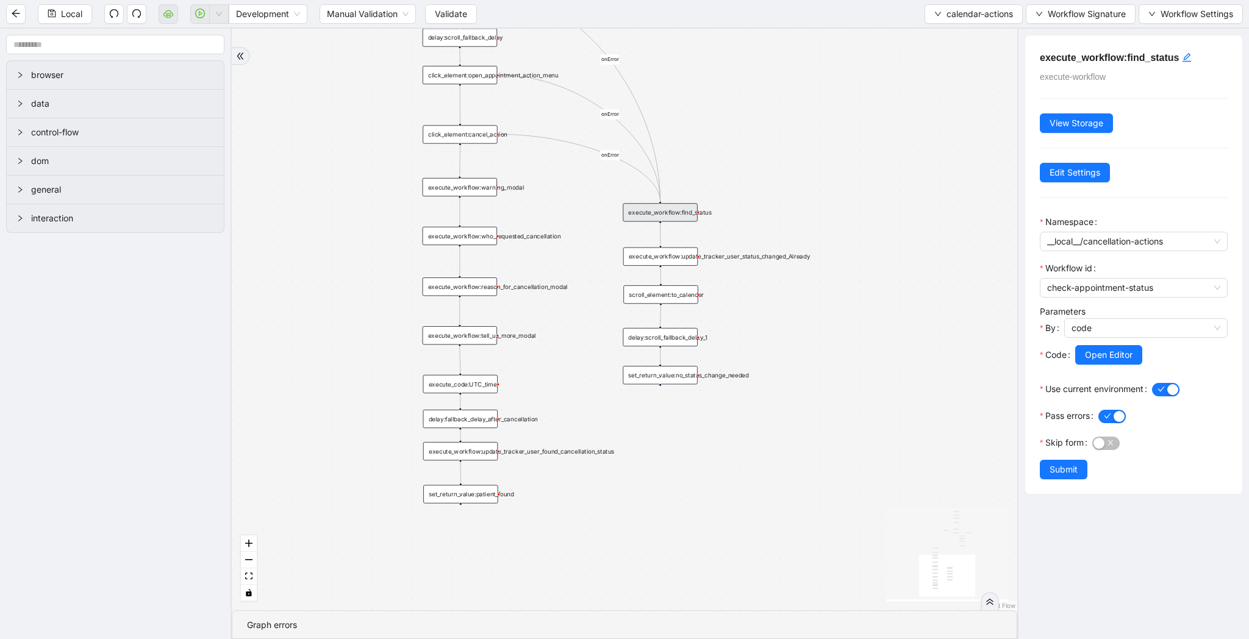
click at [688, 384] on div "patient_is_found fallback fallback patient_is_found onError onError onError onE…" at bounding box center [625, 320] width 786 height 582
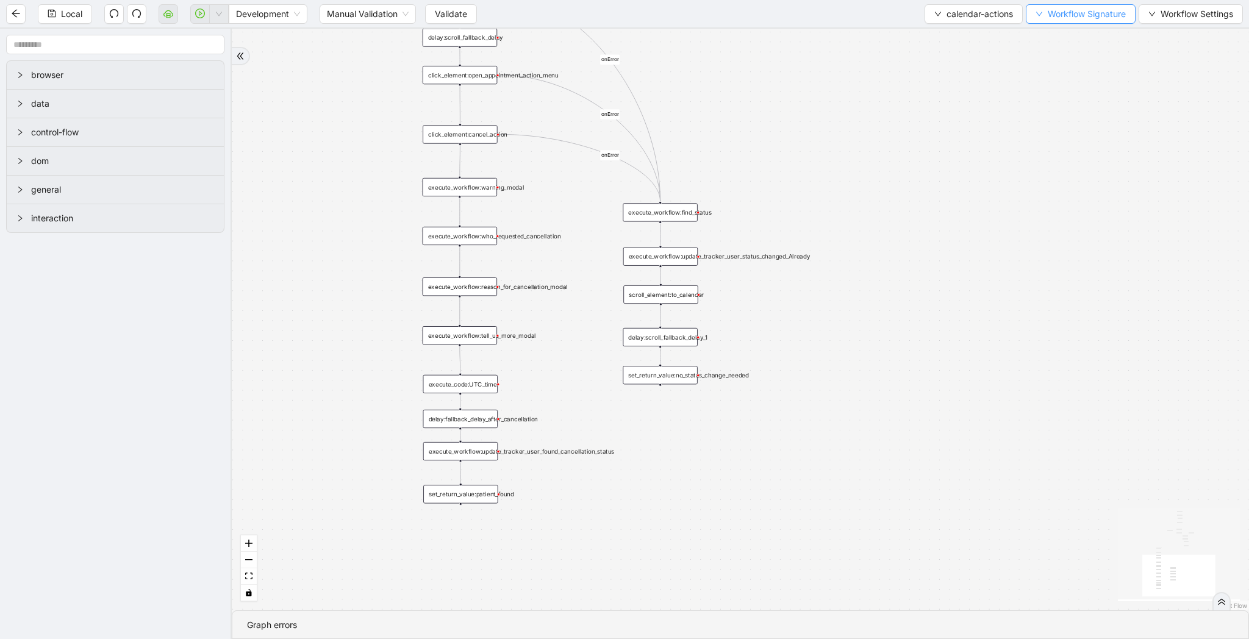
click at [1052, 17] on span "Workflow Signature" at bounding box center [1087, 13] width 78 height 13
click at [1052, 127] on li "Type" at bounding box center [1079, 136] width 96 height 20
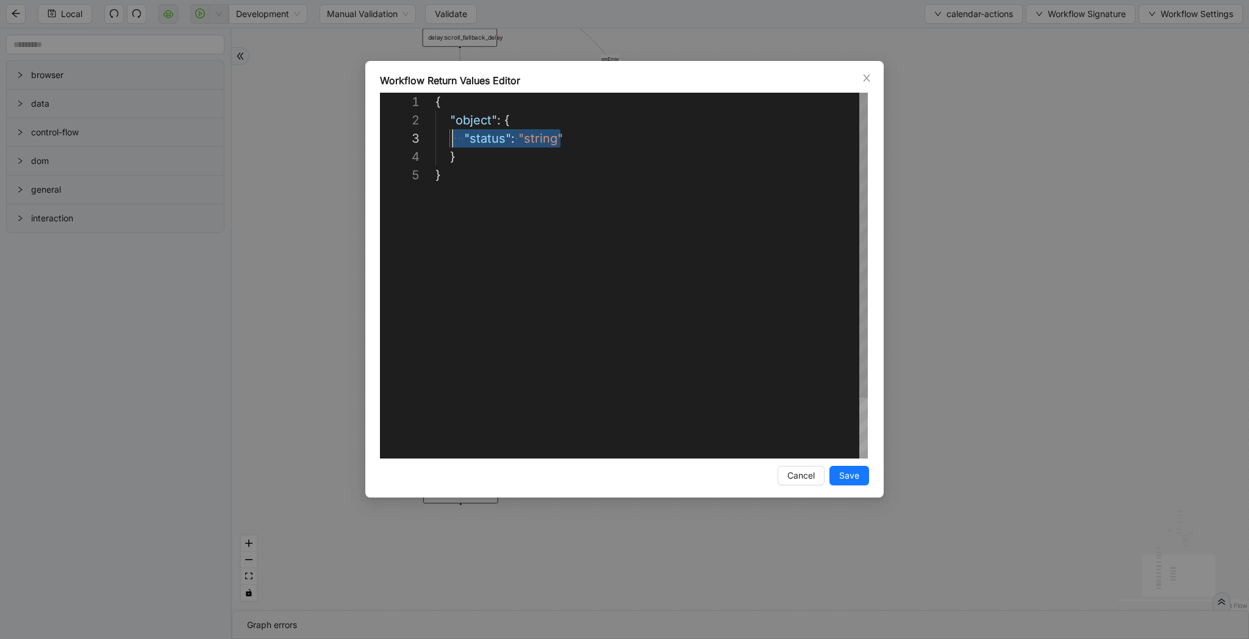
scroll to position [37, 17]
drag, startPoint x: 566, startPoint y: 135, endPoint x: 454, endPoint y: 135, distance: 111.6
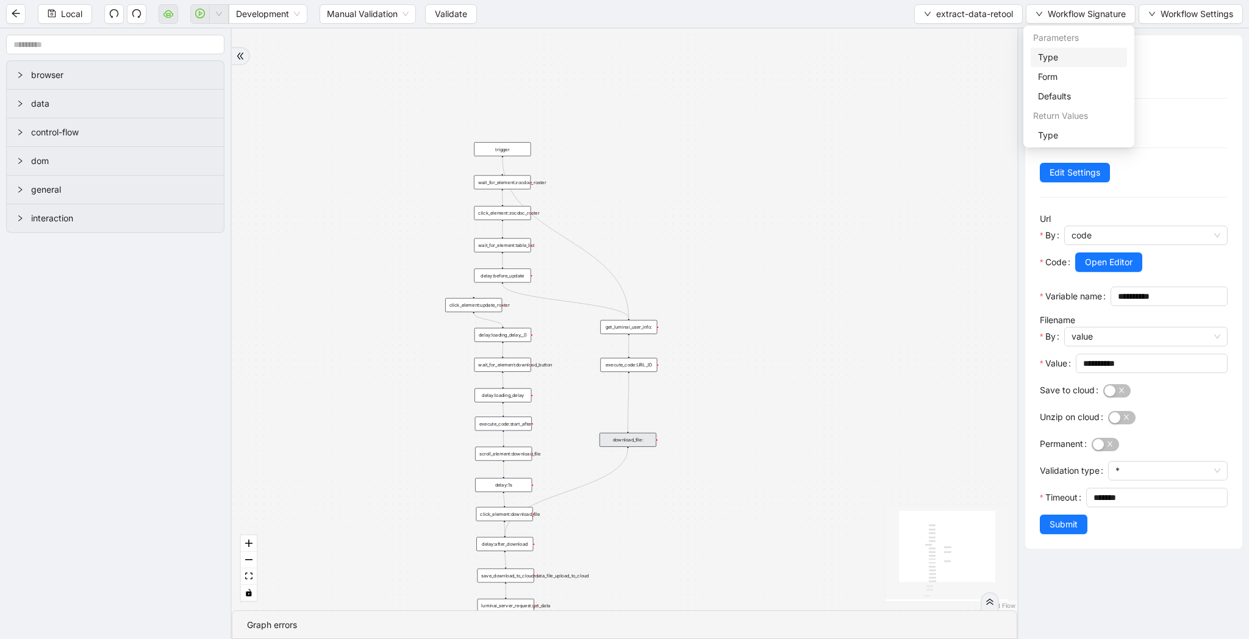
click at [1057, 52] on span "Type" at bounding box center [1079, 57] width 82 height 13
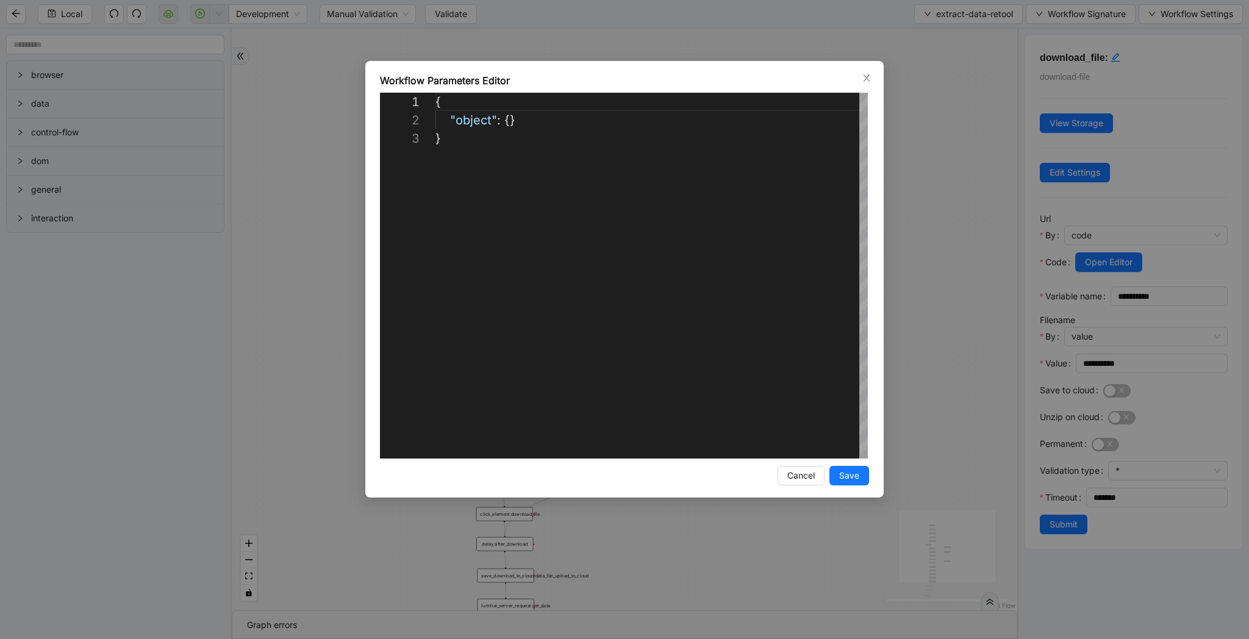
click at [932, 40] on div "**********" at bounding box center [624, 319] width 1249 height 639
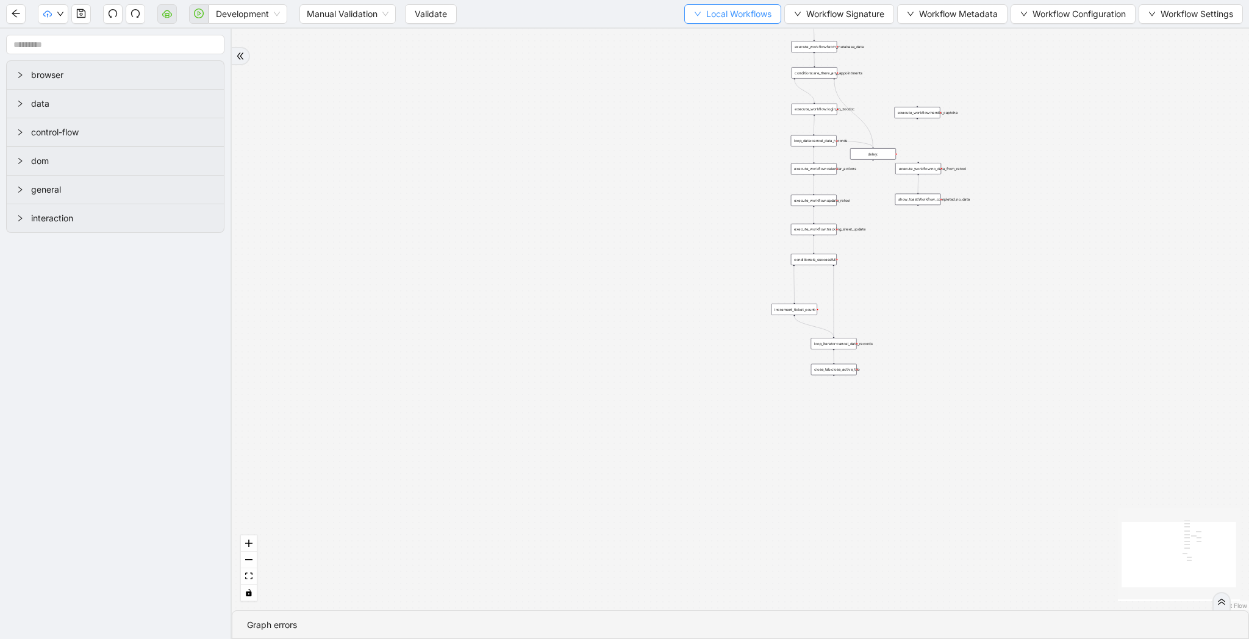
click at [735, 16] on span "Local Workflows" at bounding box center [738, 13] width 65 height 13
click at [734, 33] on span "Select" at bounding box center [727, 37] width 79 height 13
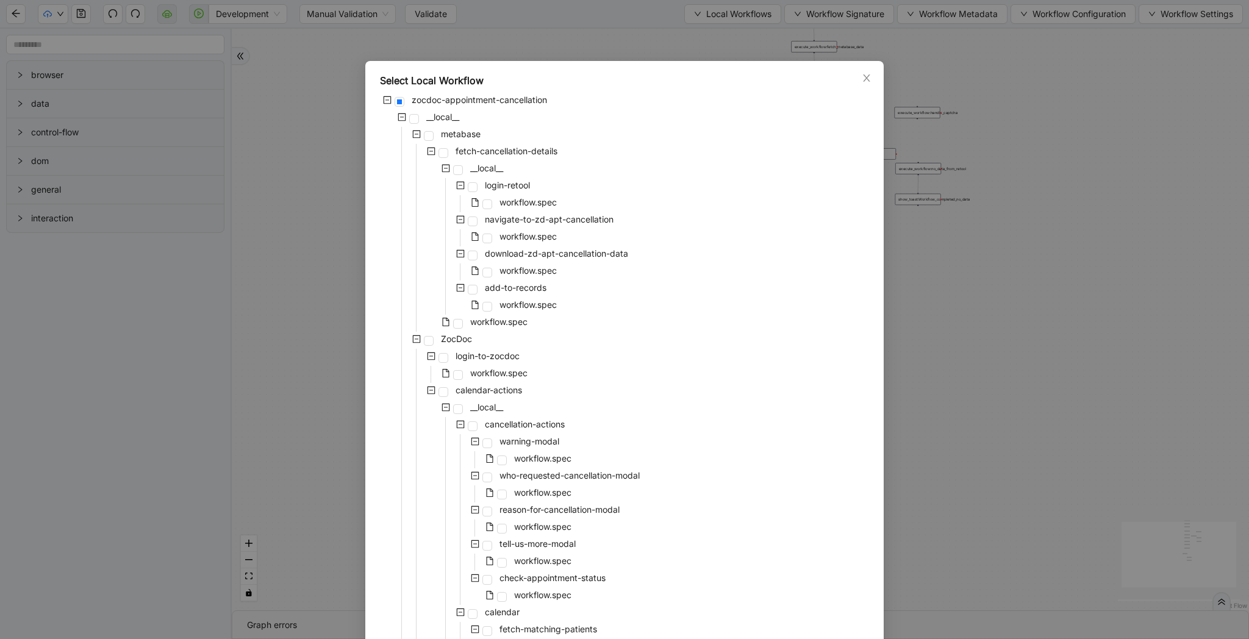
scroll to position [874, 0]
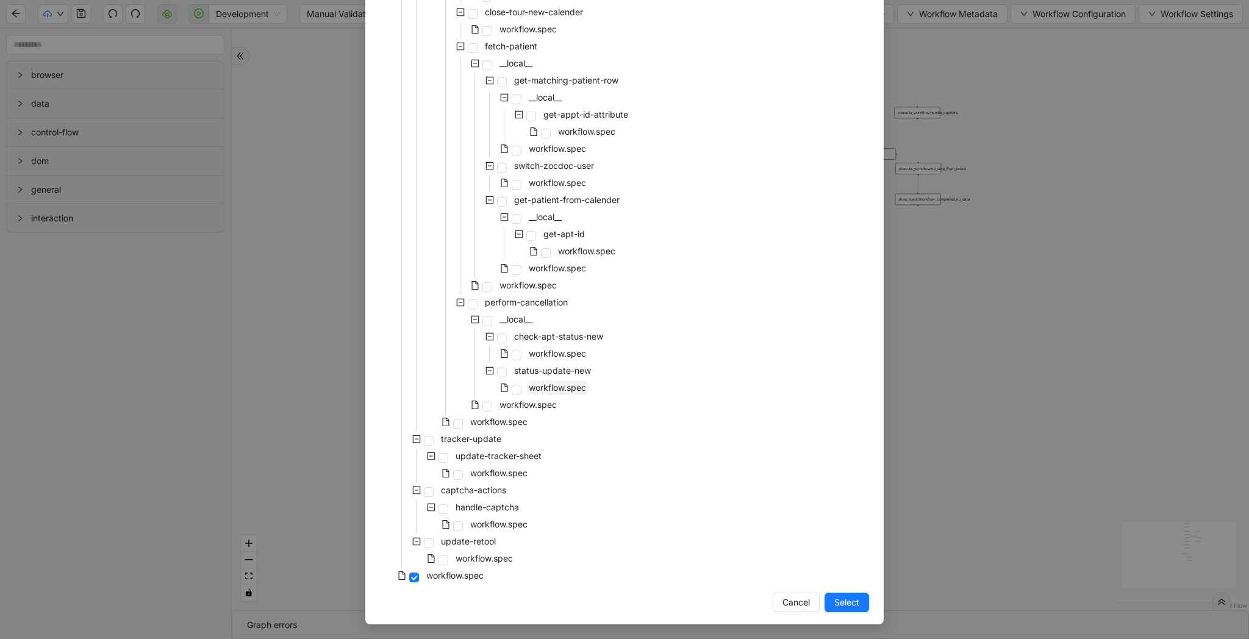
click at [551, 389] on span "workflow.spec" at bounding box center [557, 387] width 57 height 10
click at [528, 406] on span "workflow.spec" at bounding box center [528, 405] width 57 height 10
drag, startPoint x: 839, startPoint y: 598, endPoint x: 993, endPoint y: 7, distance: 610.2
click at [839, 598] on span "Select" at bounding box center [847, 602] width 25 height 13
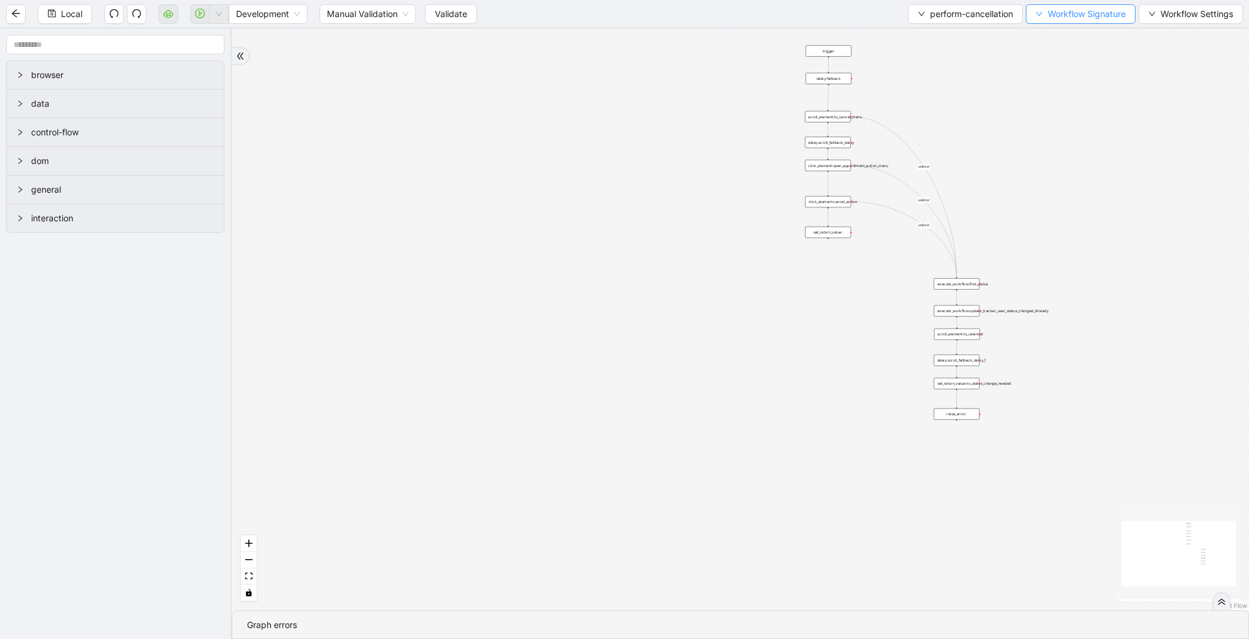
click at [1074, 14] on span "Workflow Signature" at bounding box center [1087, 13] width 78 height 13
click at [1071, 60] on span "Type" at bounding box center [1079, 57] width 82 height 13
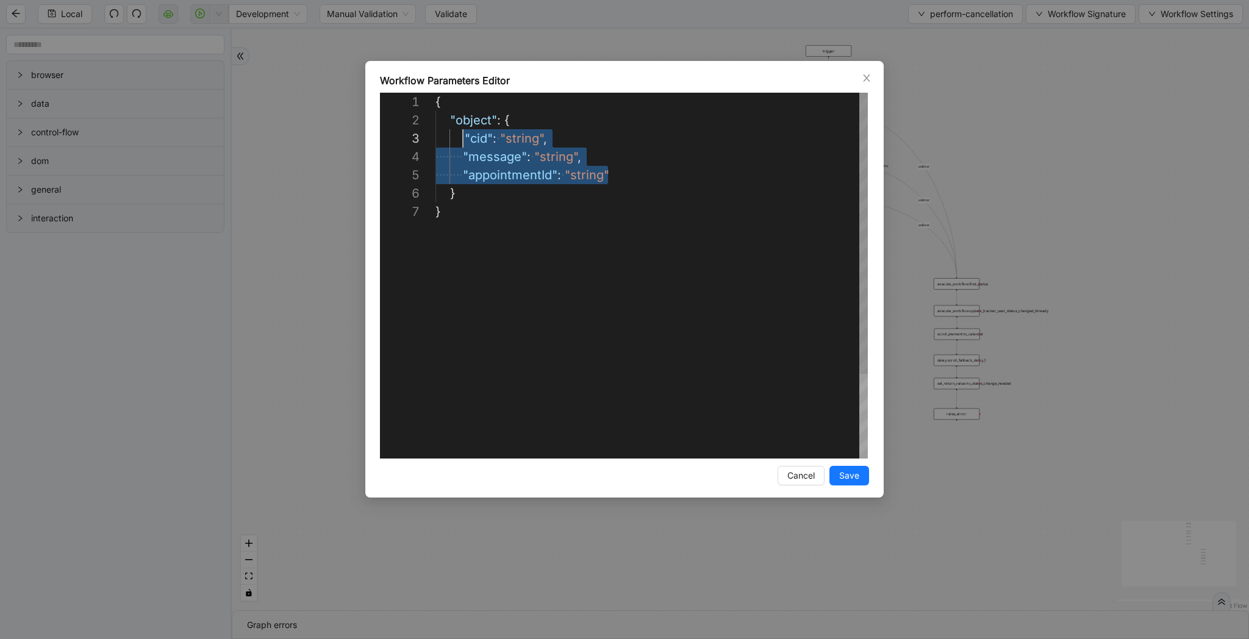
scroll to position [37, 27]
drag, startPoint x: 627, startPoint y: 174, endPoint x: 461, endPoint y: 143, distance: 168.2
